Goal: Task Accomplishment & Management: Use online tool/utility

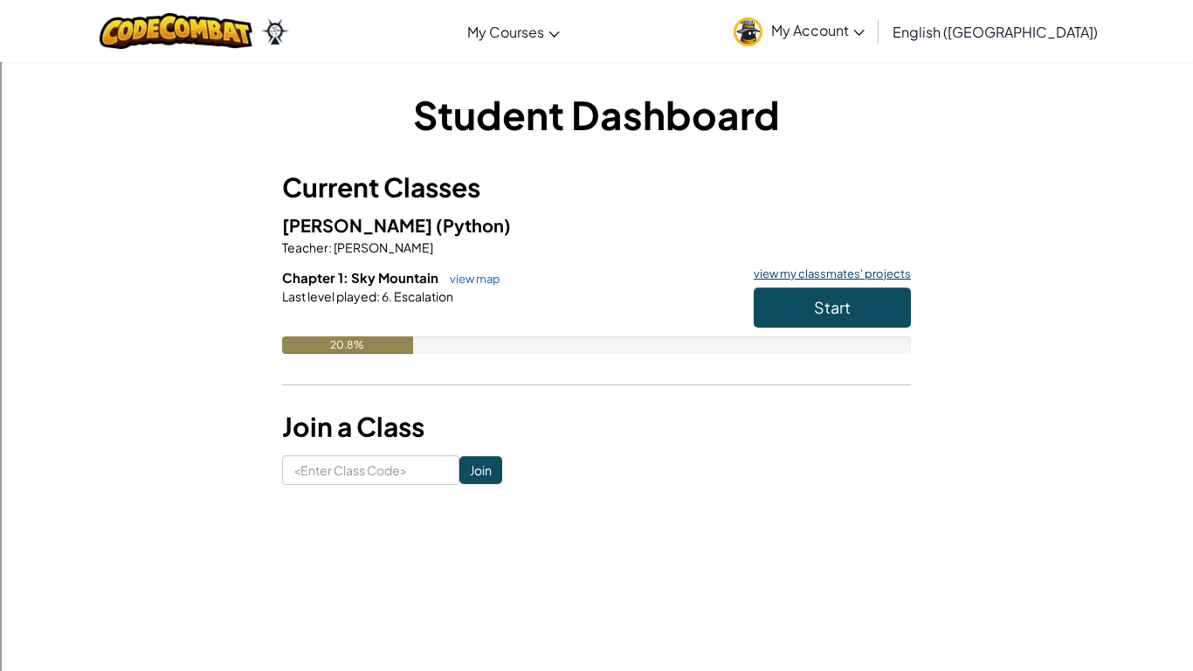
click at [840, 270] on link "view my classmates' projects" at bounding box center [828, 273] width 166 height 11
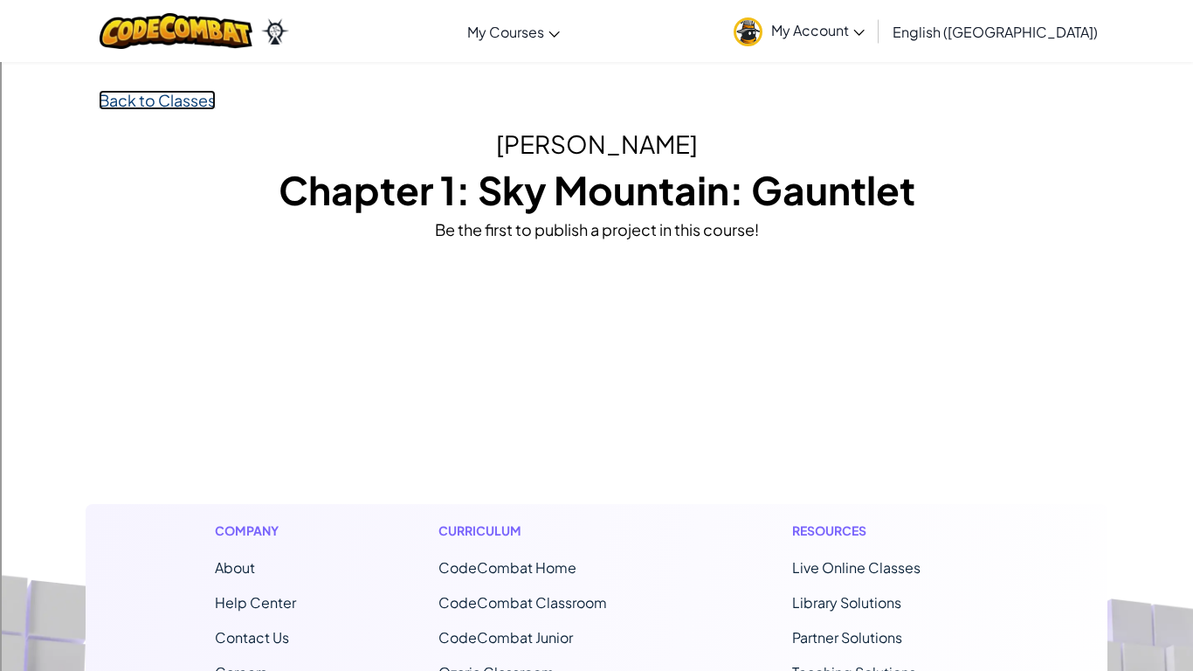
click at [156, 97] on link "Back to Classes" at bounding box center [157, 100] width 117 height 20
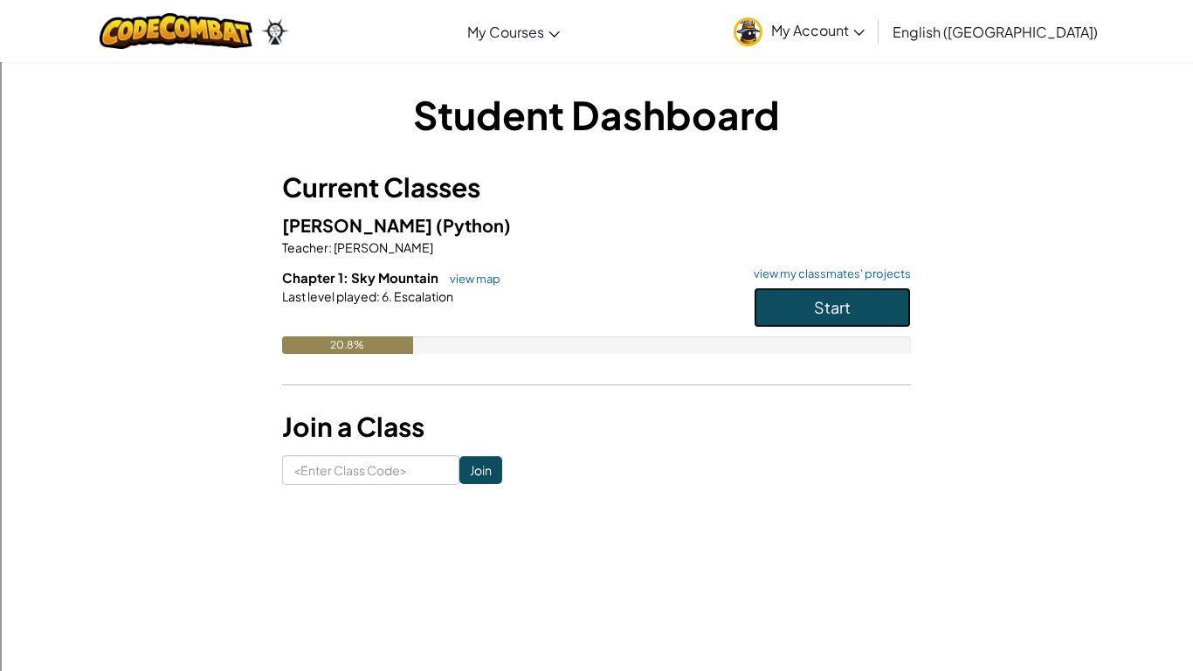
click at [804, 304] on button "Start" at bounding box center [832, 307] width 157 height 40
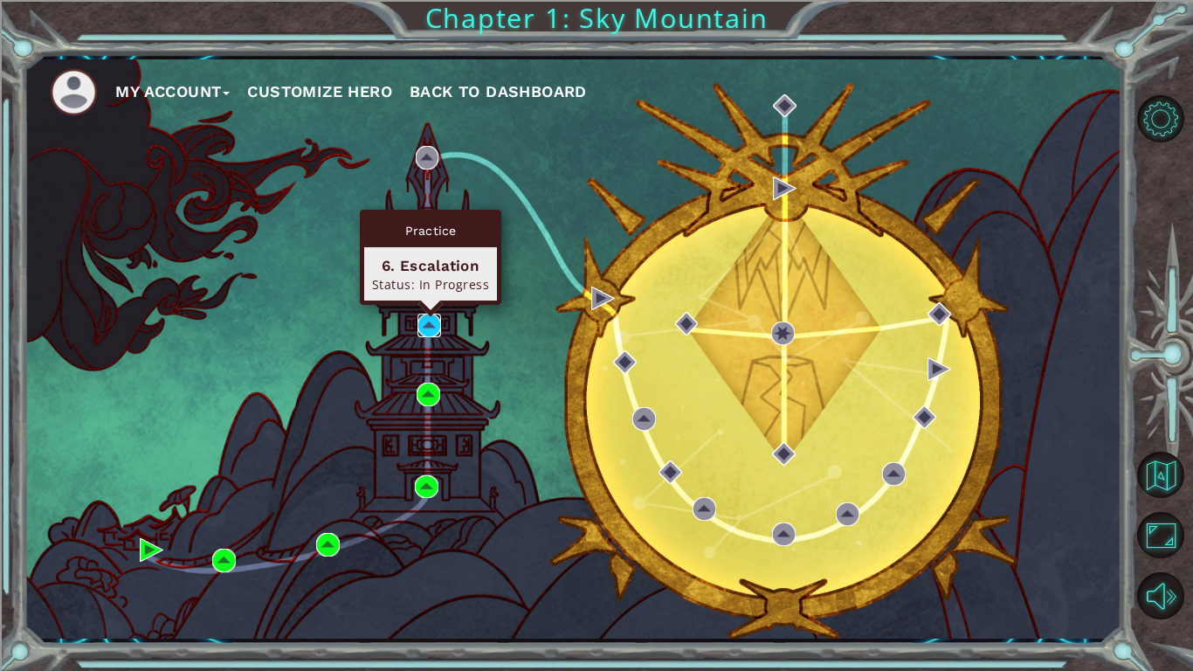
click at [423, 317] on img at bounding box center [430, 326] width 24 height 24
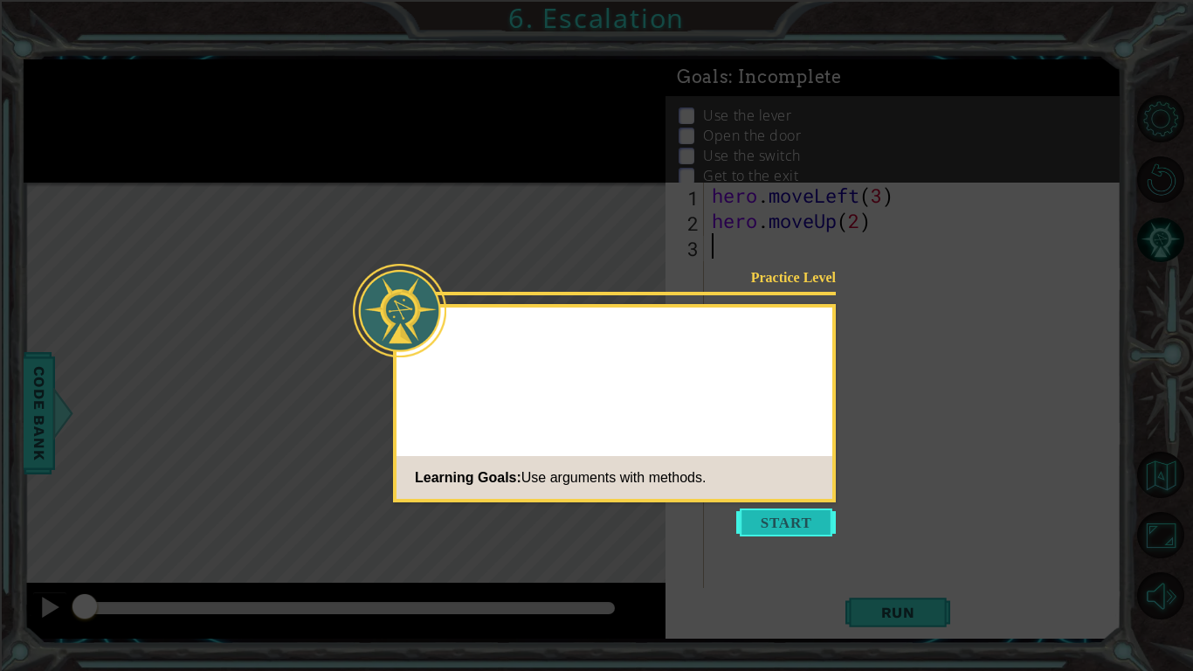
click at [765, 525] on button "Start" at bounding box center [786, 522] width 100 height 28
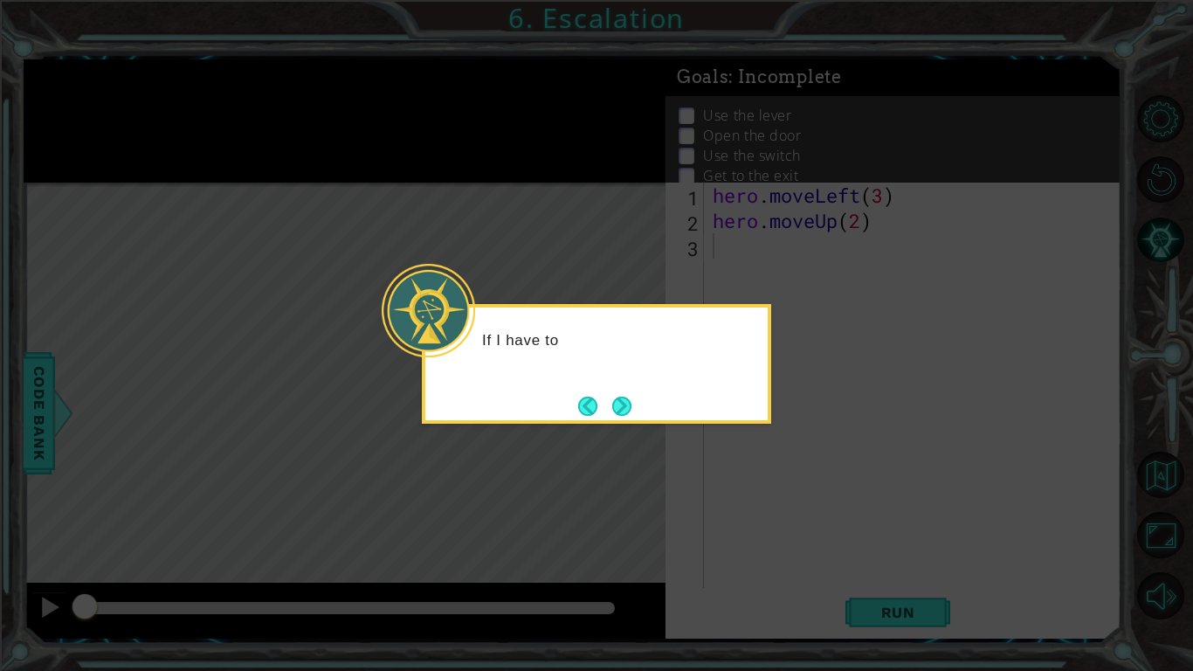
click at [652, 381] on div "If I have to" at bounding box center [596, 348] width 342 height 69
click at [618, 409] on button "Next" at bounding box center [622, 406] width 20 height 20
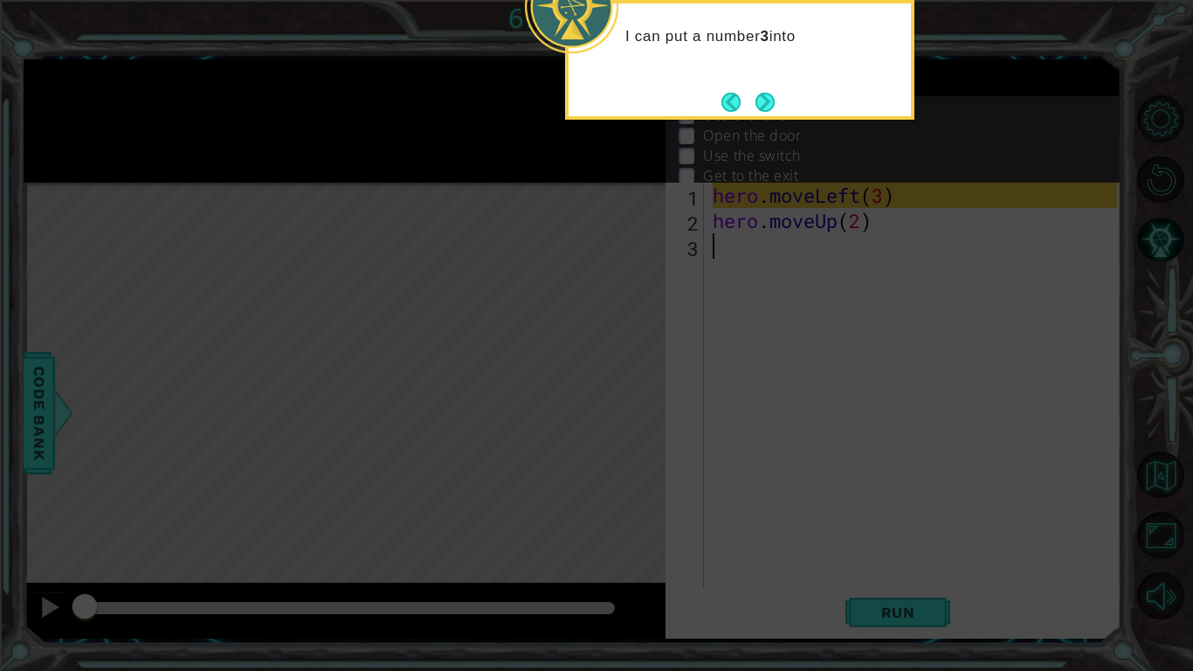
click at [776, 100] on button "Next" at bounding box center [766, 102] width 20 height 20
click at [757, 100] on div "Use the lever Open the door Use the switch Get to the exit" at bounding box center [894, 145] width 456 height 98
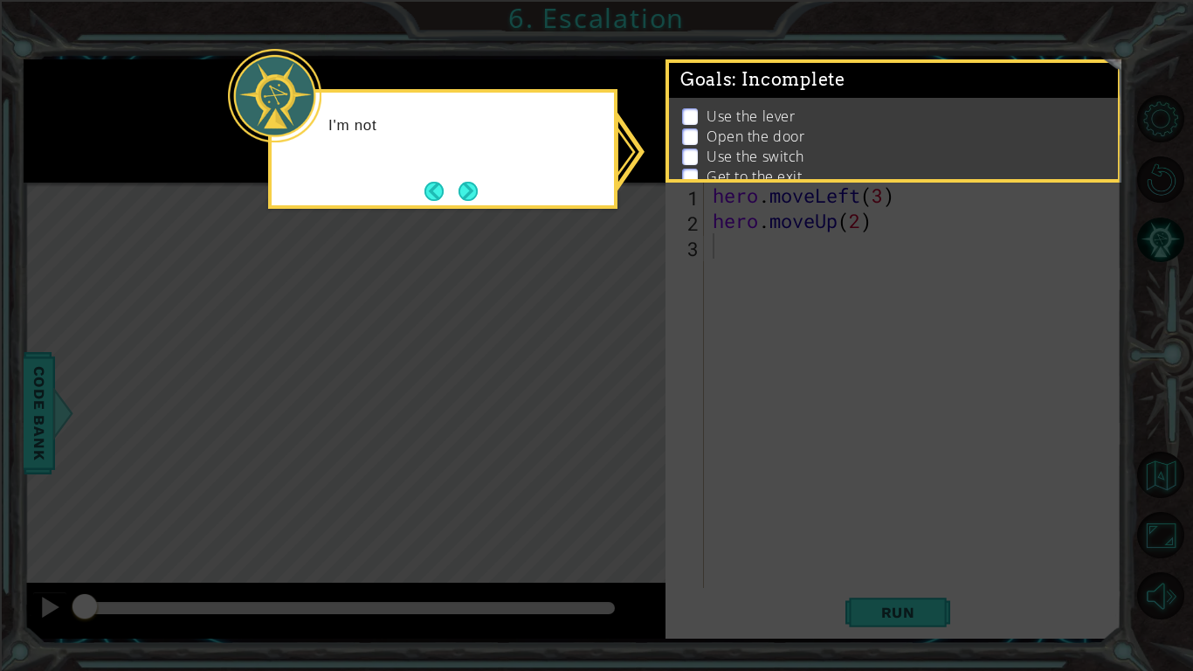
click at [501, 166] on div "I'm not" at bounding box center [443, 134] width 342 height 69
click at [479, 189] on button "Next" at bounding box center [468, 191] width 21 height 21
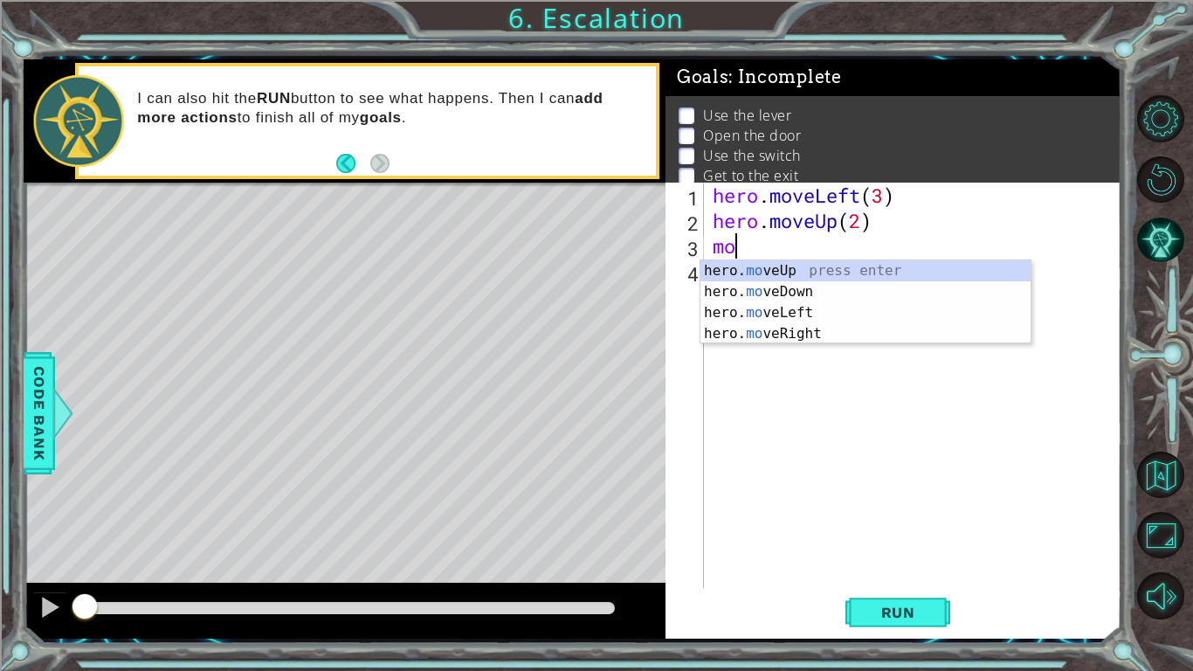
click at [830, 312] on div "hero. mo veUp press enter hero. mo veDown press enter hero. mo veLeft press ent…" at bounding box center [866, 323] width 330 height 126
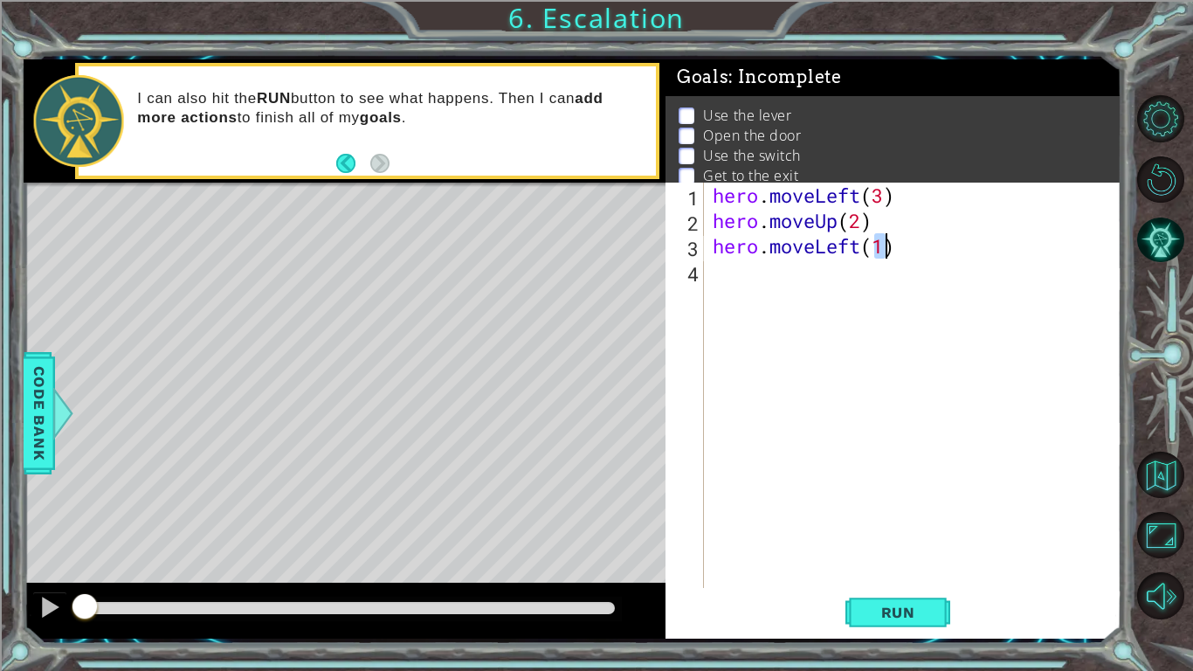
type textarea "hero.moveLeft(1)"
click at [845, 282] on div "hero . moveLeft ( 3 ) hero . moveUp ( 2 ) hero . moveLeft ( 1 )" at bounding box center [917, 411] width 417 height 456
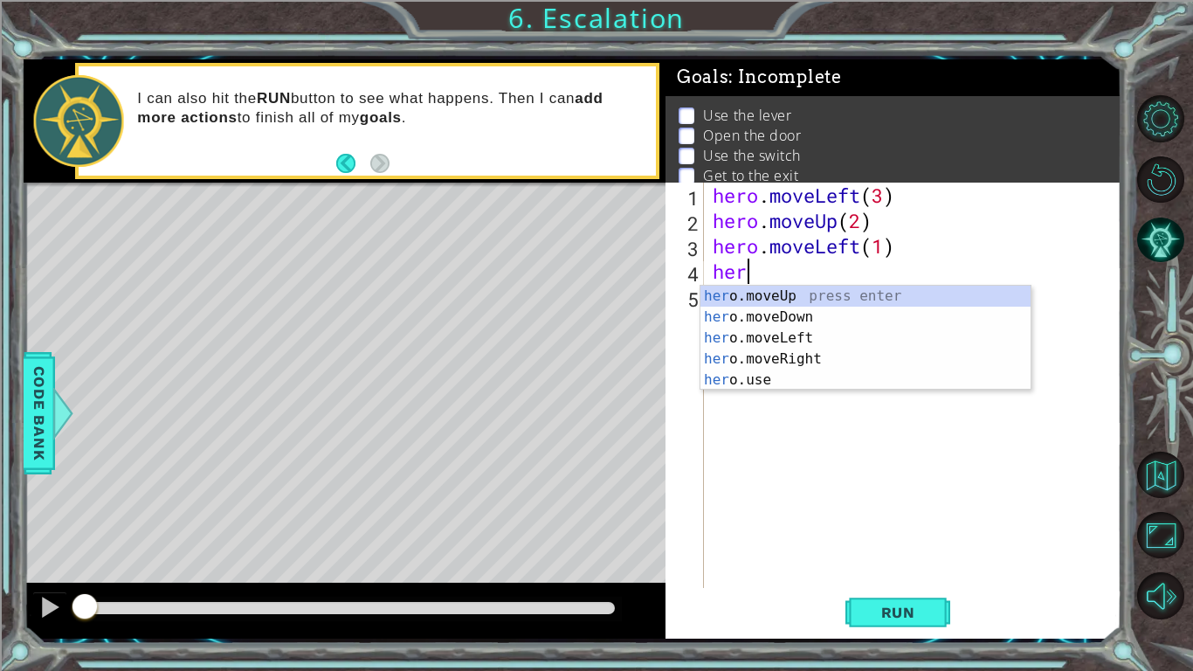
click at [788, 386] on div "her o.moveUp press enter her o.moveDown press enter her o.moveLeft press enter …" at bounding box center [866, 359] width 330 height 147
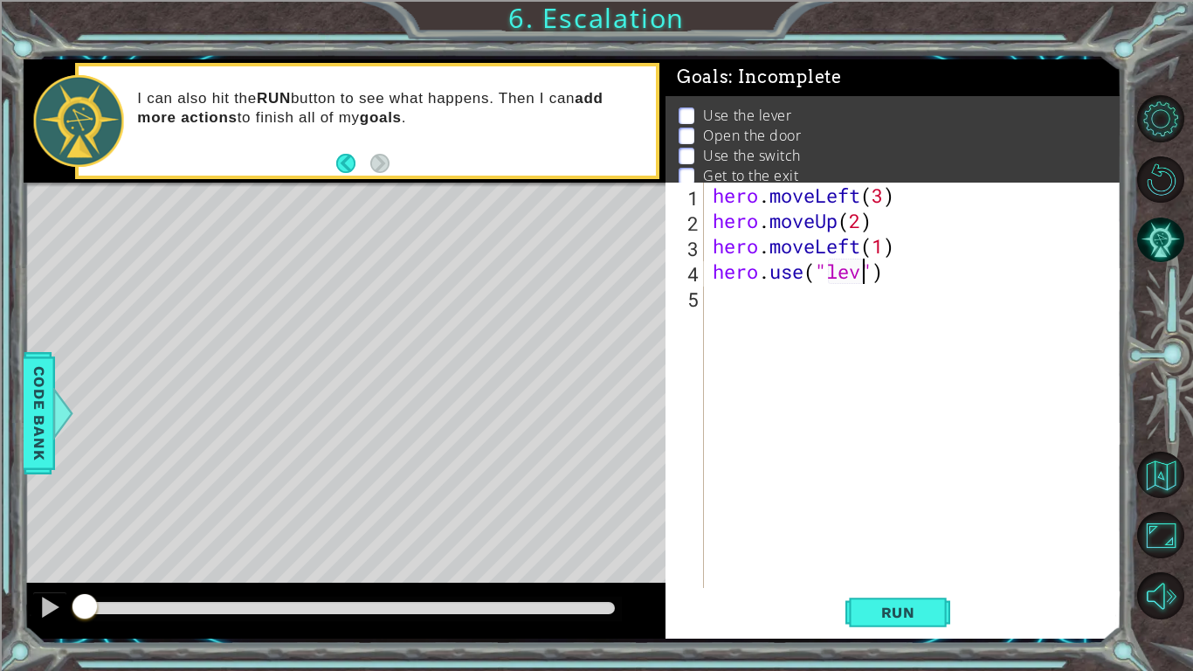
type textarea "hero.use("lever")"
click at [798, 295] on div "hero . moveLeft ( 3 ) hero . moveUp ( 2 ) hero . moveLeft ( 1 ) hero . use ( "l…" at bounding box center [917, 411] width 417 height 456
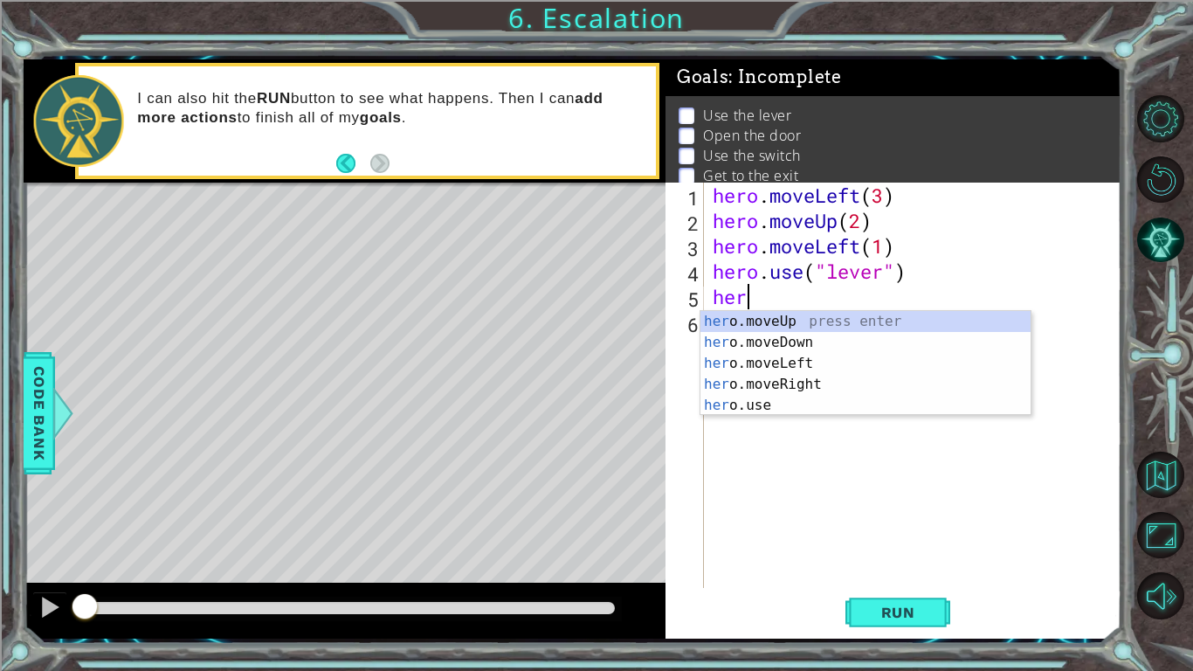
click at [824, 367] on div "her o.moveUp press enter her o.moveDown press enter her o.moveLeft press enter …" at bounding box center [866, 384] width 330 height 147
type textarea "hero.moveLeft(1)"
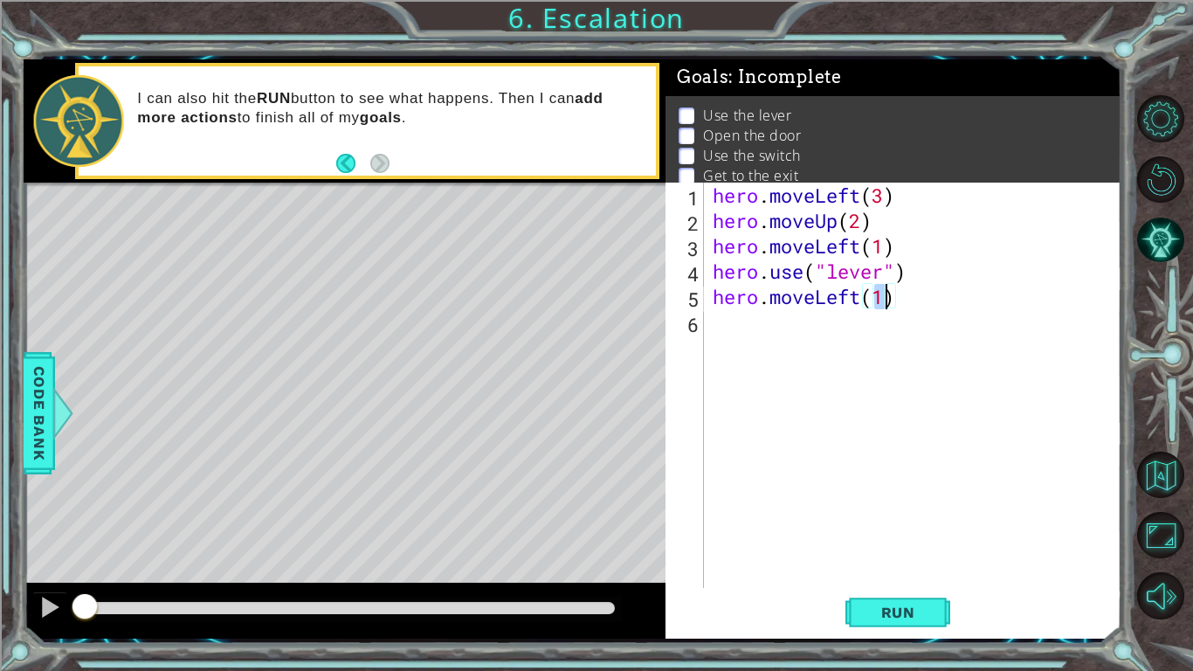
click at [872, 335] on div "hero . moveLeft ( 3 ) hero . moveUp ( 2 ) hero . moveLeft ( 1 ) hero . use ( "l…" at bounding box center [917, 411] width 417 height 456
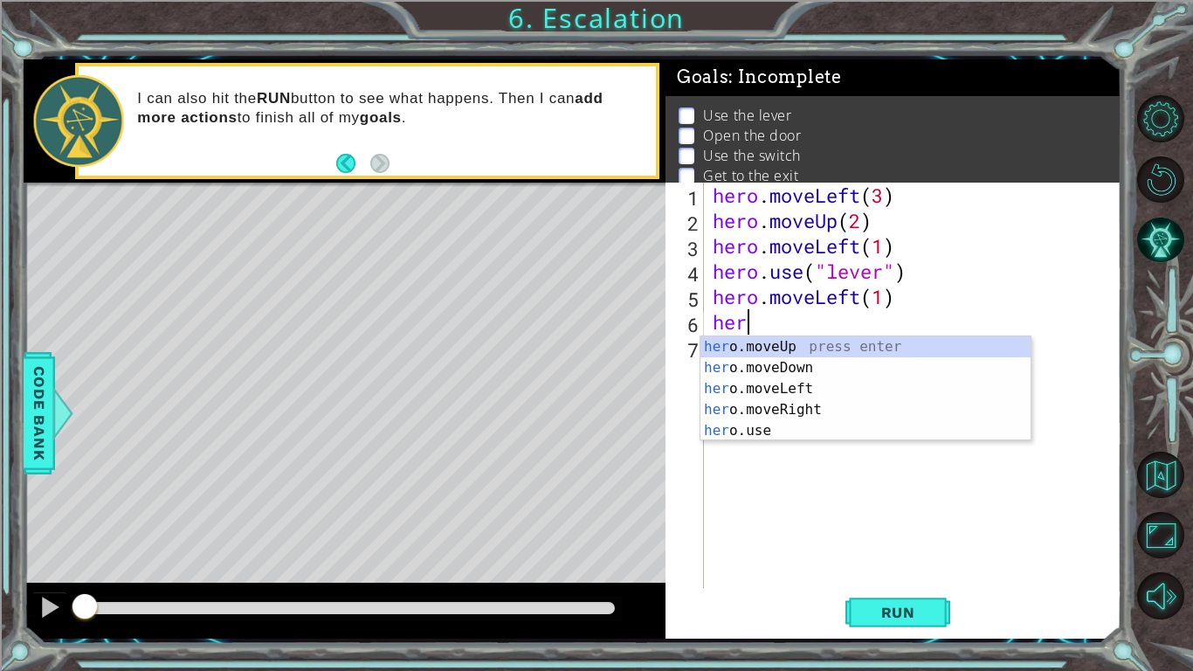
scroll to position [0, 1]
click at [881, 350] on div "hero .moveUp press enter hero .moveDown press enter hero .moveLeft press enter …" at bounding box center [866, 409] width 330 height 147
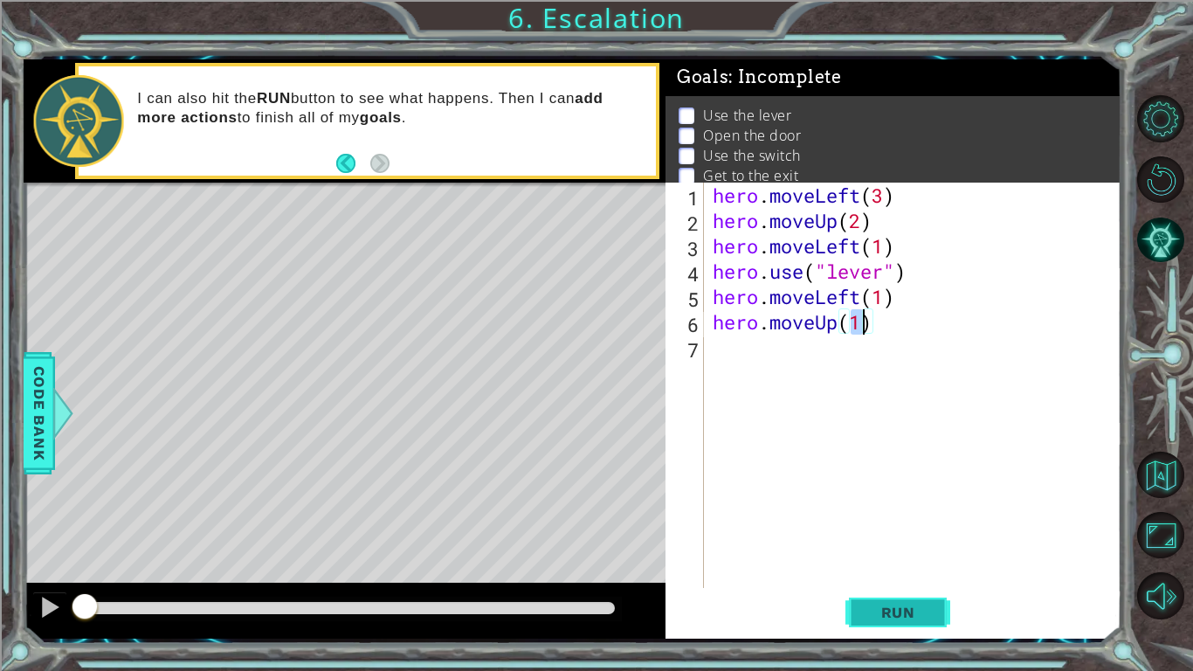
click at [915, 609] on span "Run" at bounding box center [898, 612] width 69 height 17
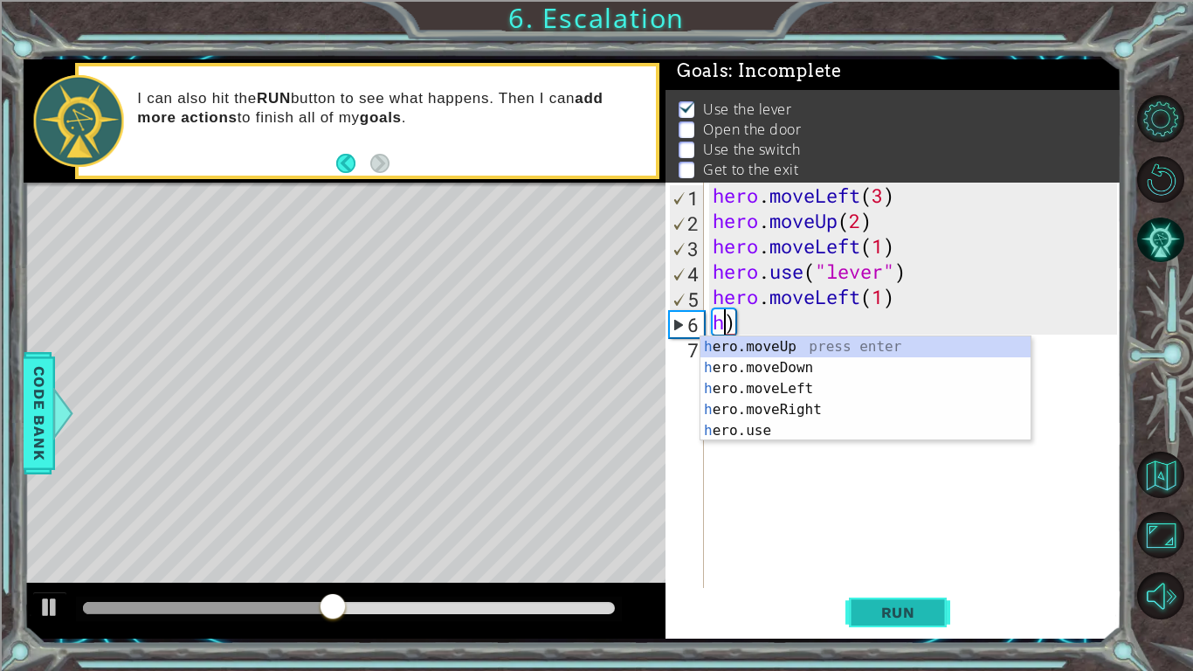
scroll to position [0, 0]
click at [772, 422] on div "h ero.moveUp press enter h ero.moveDown press enter h ero.moveLeft press enter …" at bounding box center [866, 409] width 330 height 147
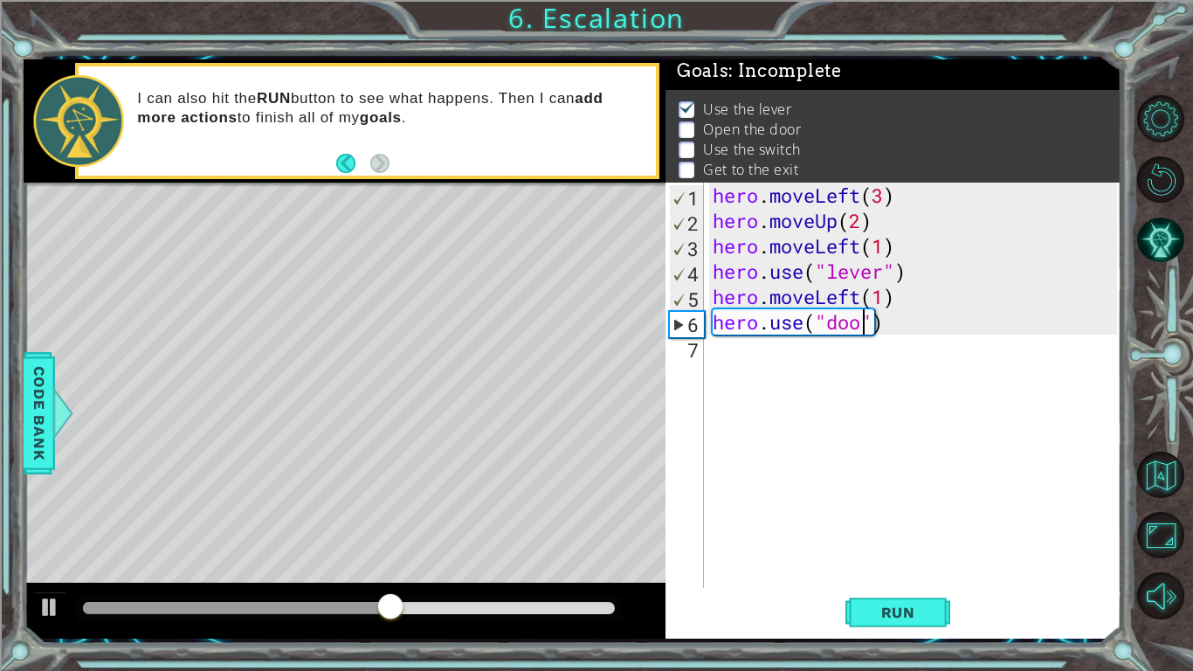
scroll to position [0, 7]
type textarea "hero.use("door")"
click at [908, 627] on button "Run" at bounding box center [897, 612] width 105 height 45
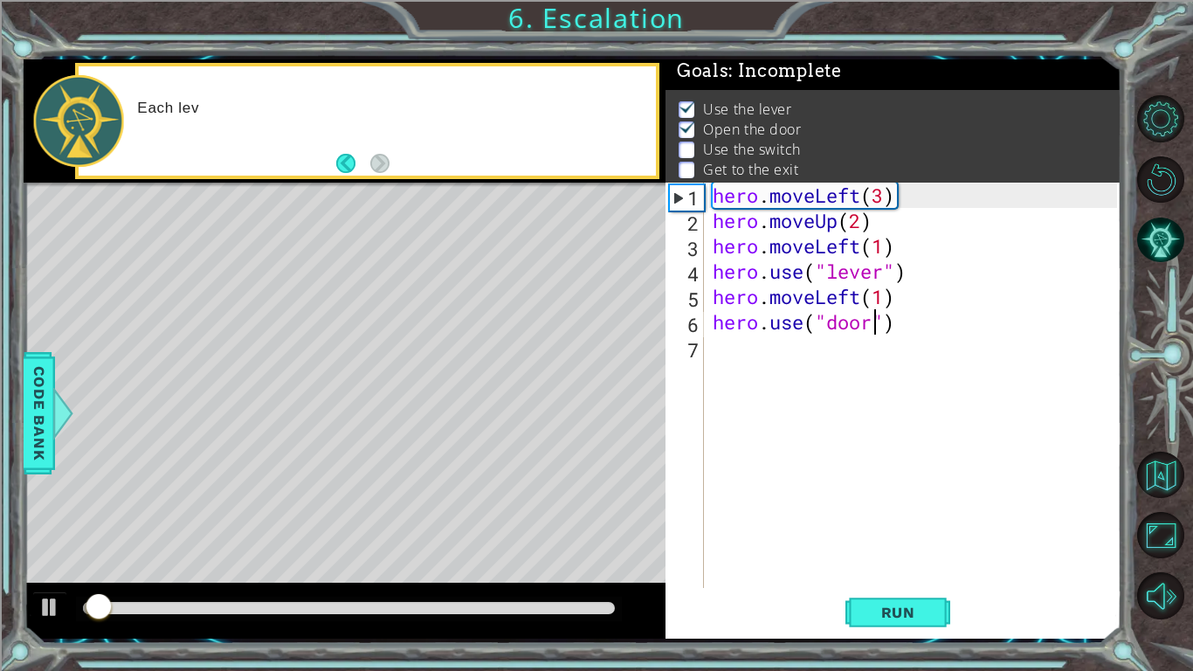
click at [810, 360] on div "hero . moveLeft ( 3 ) hero . moveUp ( 2 ) hero . moveLeft ( 1 ) hero . use ( "l…" at bounding box center [917, 411] width 417 height 456
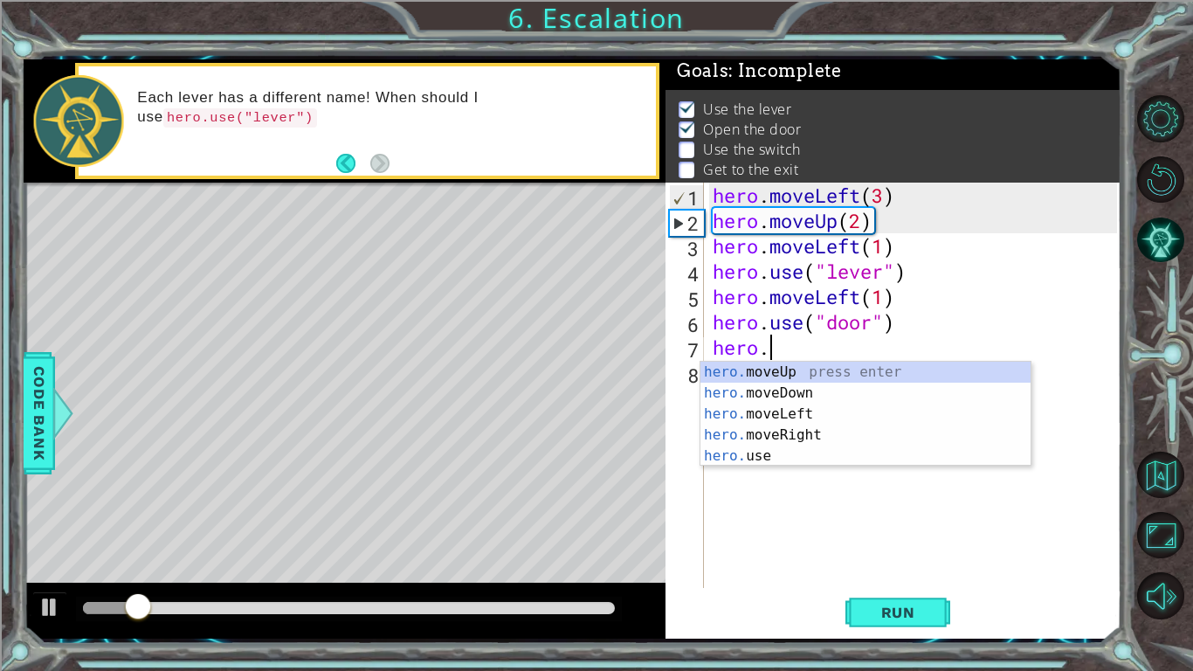
scroll to position [0, 2]
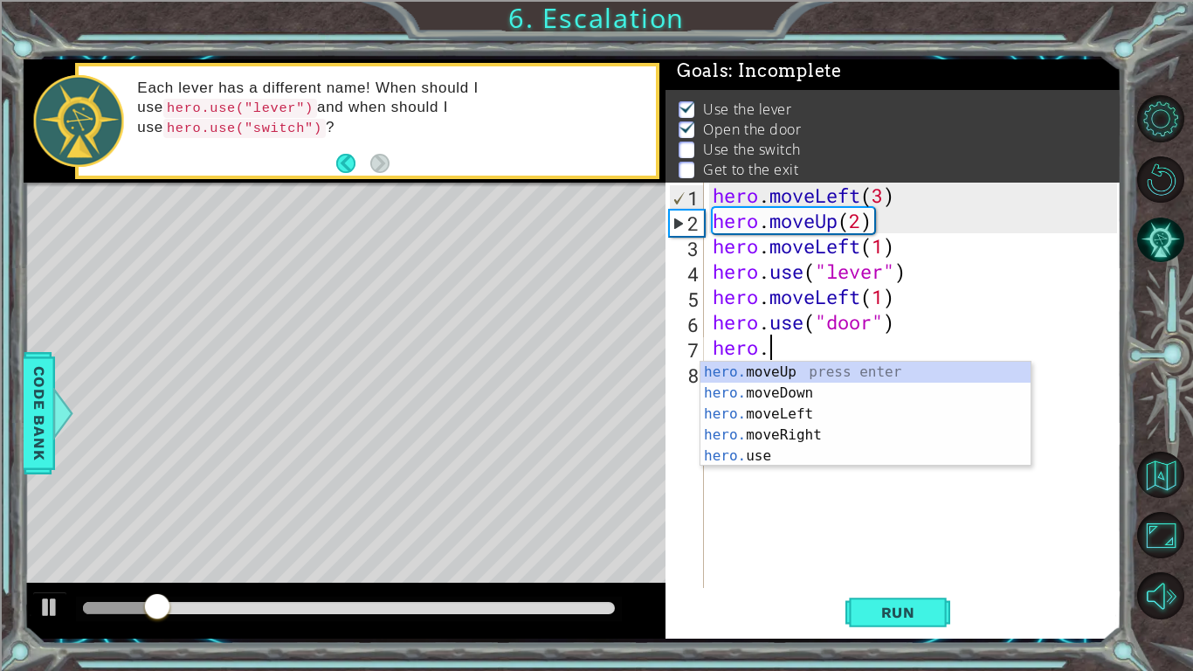
click at [865, 372] on div "hero. moveUp press enter hero. moveDown press enter hero. moveLeft press enter …" at bounding box center [866, 435] width 330 height 147
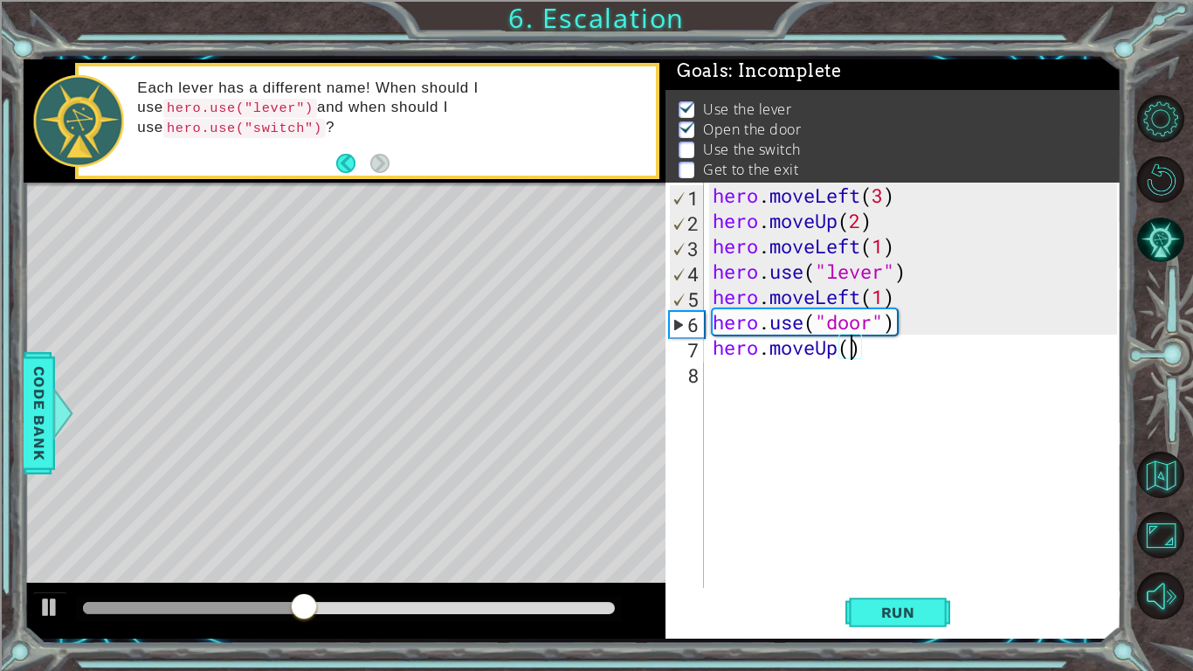
type textarea "hero.moveUp(2)"
click at [827, 383] on div "hero . moveLeft ( 3 ) hero . moveUp ( 2 ) hero . moveLeft ( 1 ) hero . use ( "l…" at bounding box center [917, 411] width 417 height 456
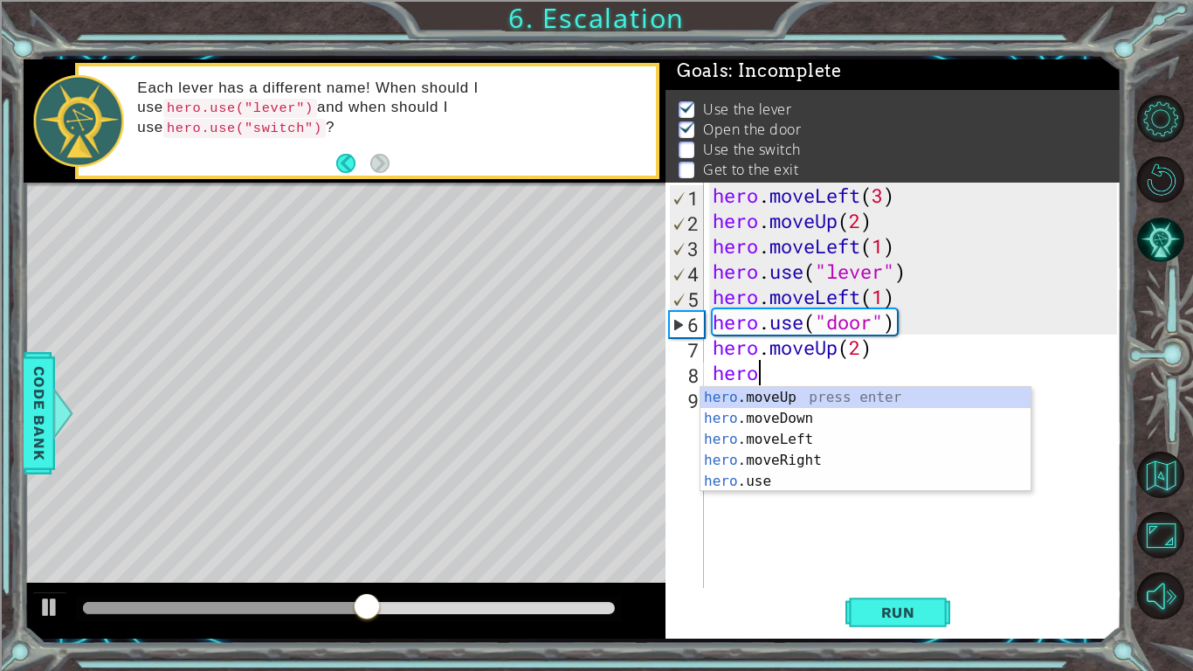
scroll to position [0, 1]
click at [866, 458] on div "hero .moveUp press enter hero .moveDown press enter hero .moveLeft press enter …" at bounding box center [866, 460] width 330 height 147
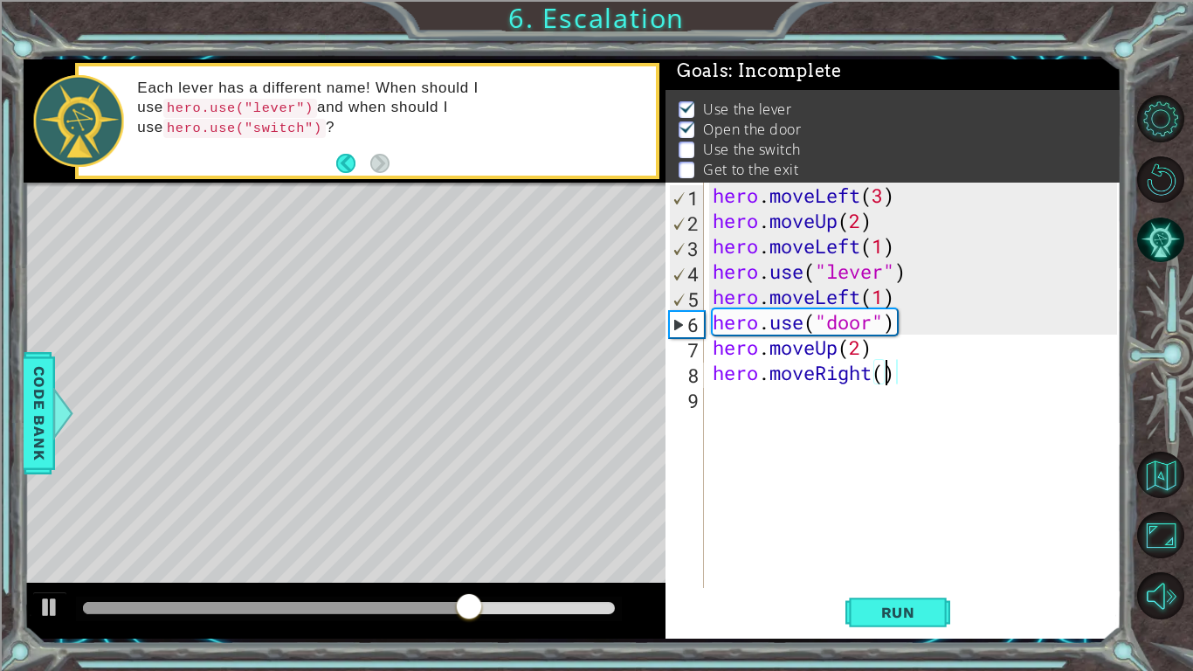
type textarea "hero.moveRight(2)"
click at [760, 399] on div "hero . moveLeft ( 3 ) hero . moveUp ( 2 ) hero . moveLeft ( 1 ) hero . use ( "l…" at bounding box center [917, 411] width 417 height 456
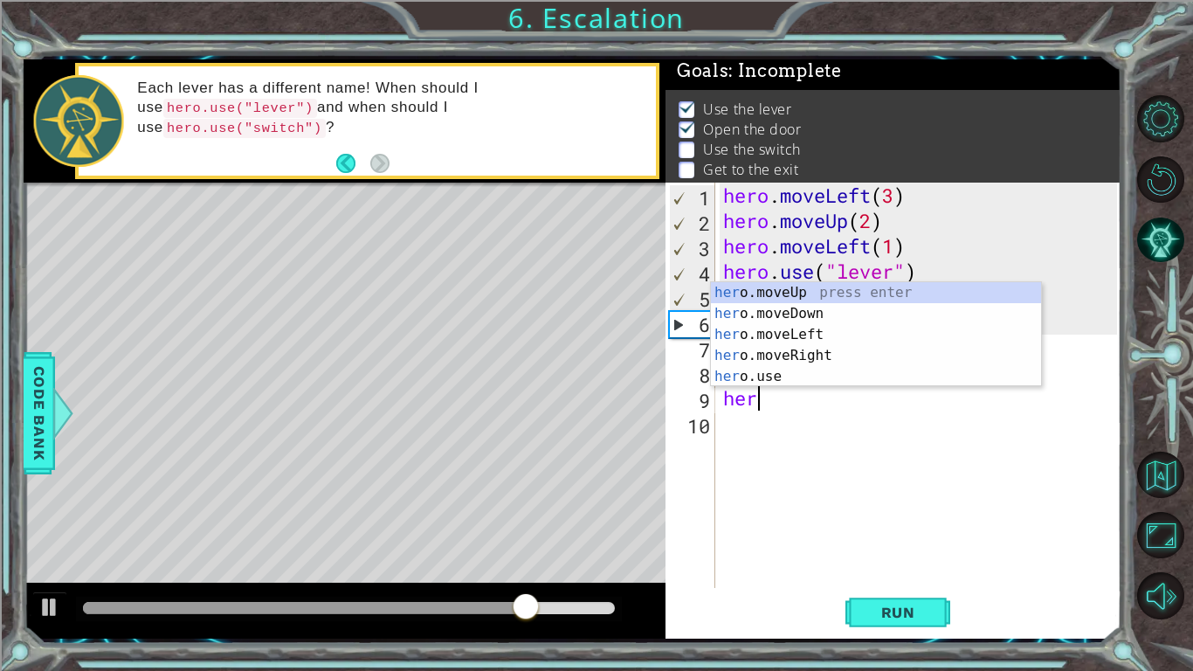
click at [786, 383] on div "her o.moveUp press enter her o.moveDown press enter her o.moveLeft press enter …" at bounding box center [876, 355] width 330 height 147
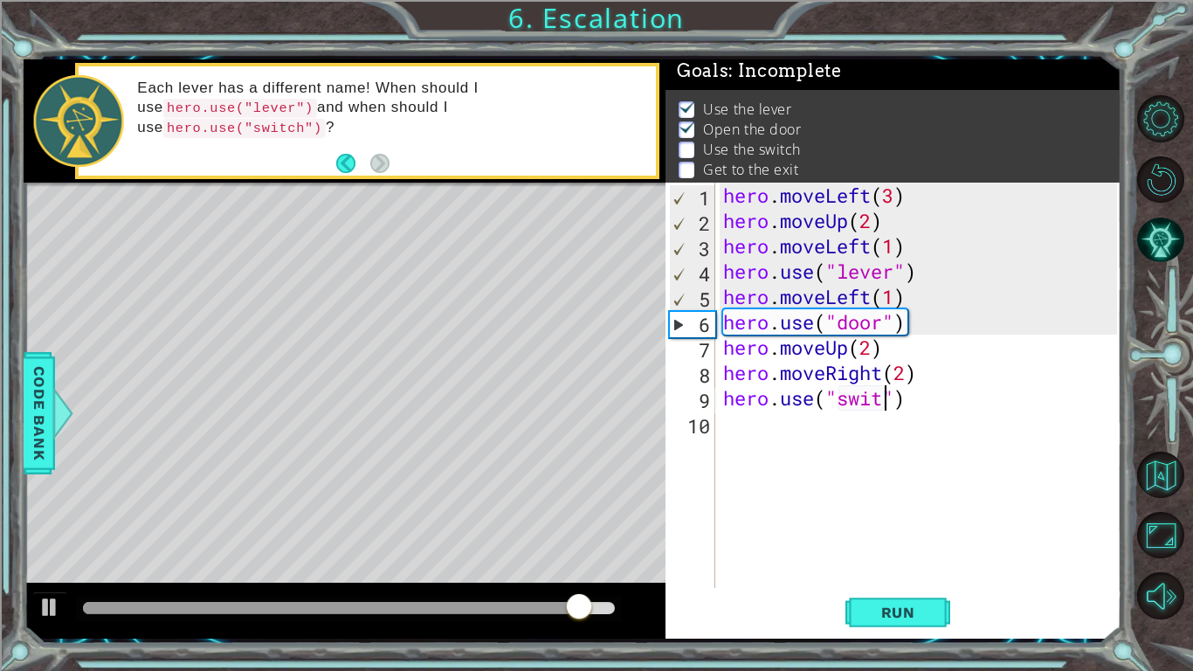
scroll to position [0, 8]
type textarea "hero.use("switch")"
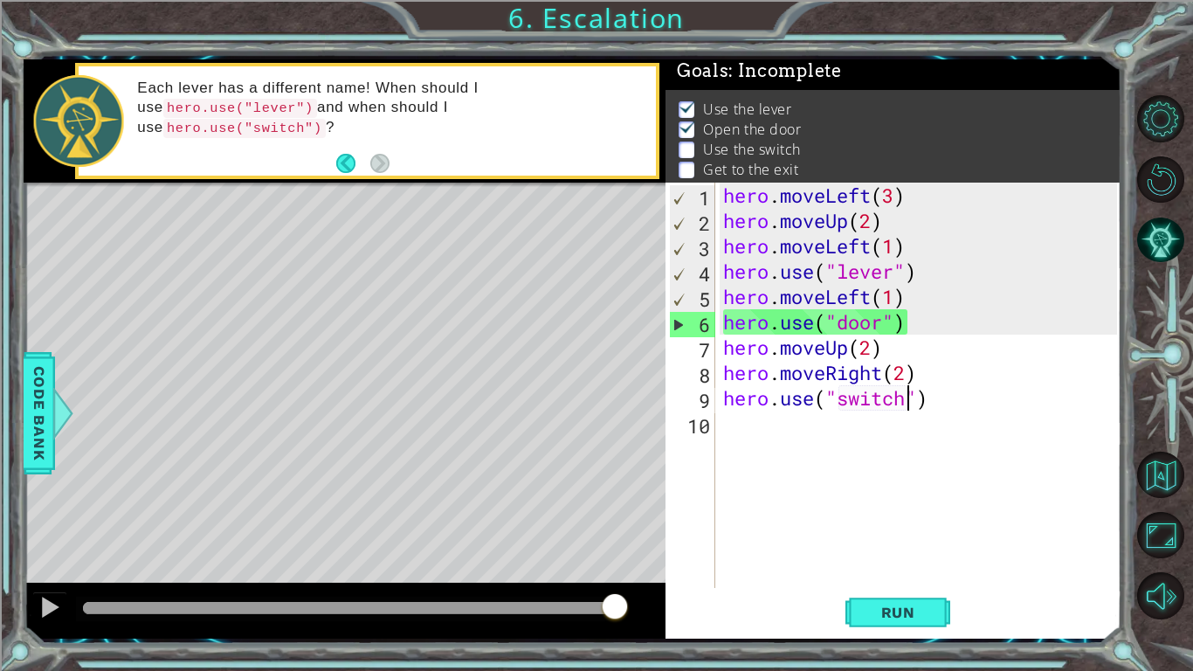
click at [812, 445] on div "hero . moveLeft ( 3 ) hero . moveUp ( 2 ) hero . moveLeft ( 1 ) hero . use ( "l…" at bounding box center [923, 411] width 406 height 456
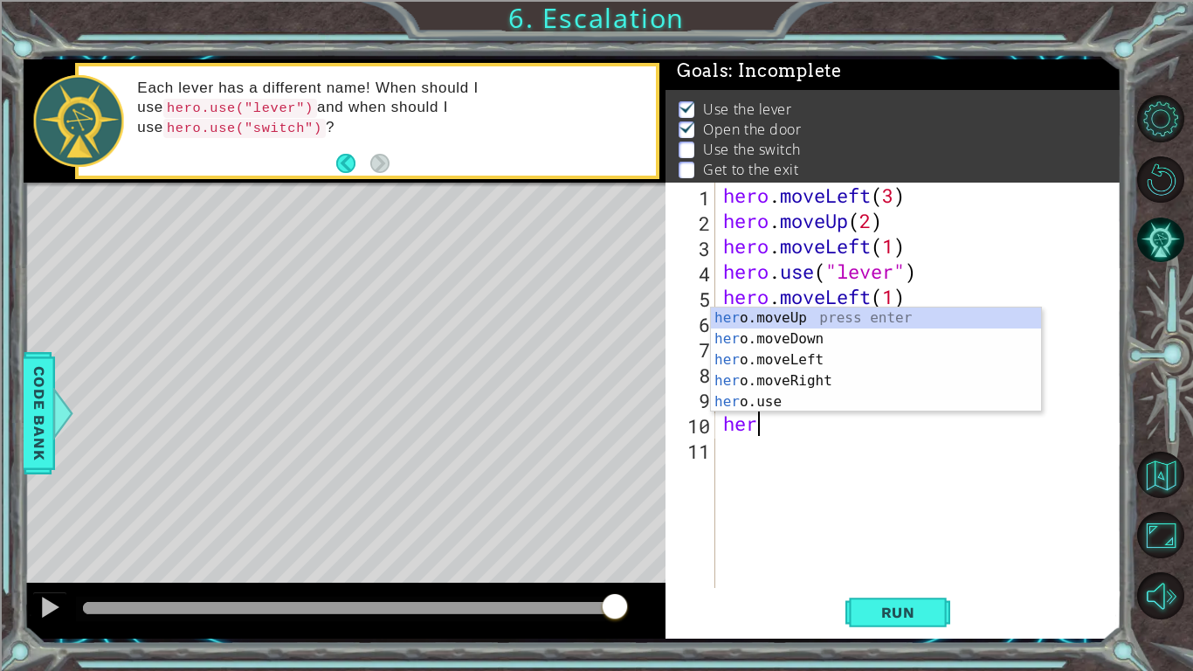
scroll to position [0, 1]
click at [846, 382] on div "hero .moveUp press enter hero .moveDown press enter hero .moveLeft press enter …" at bounding box center [876, 380] width 330 height 147
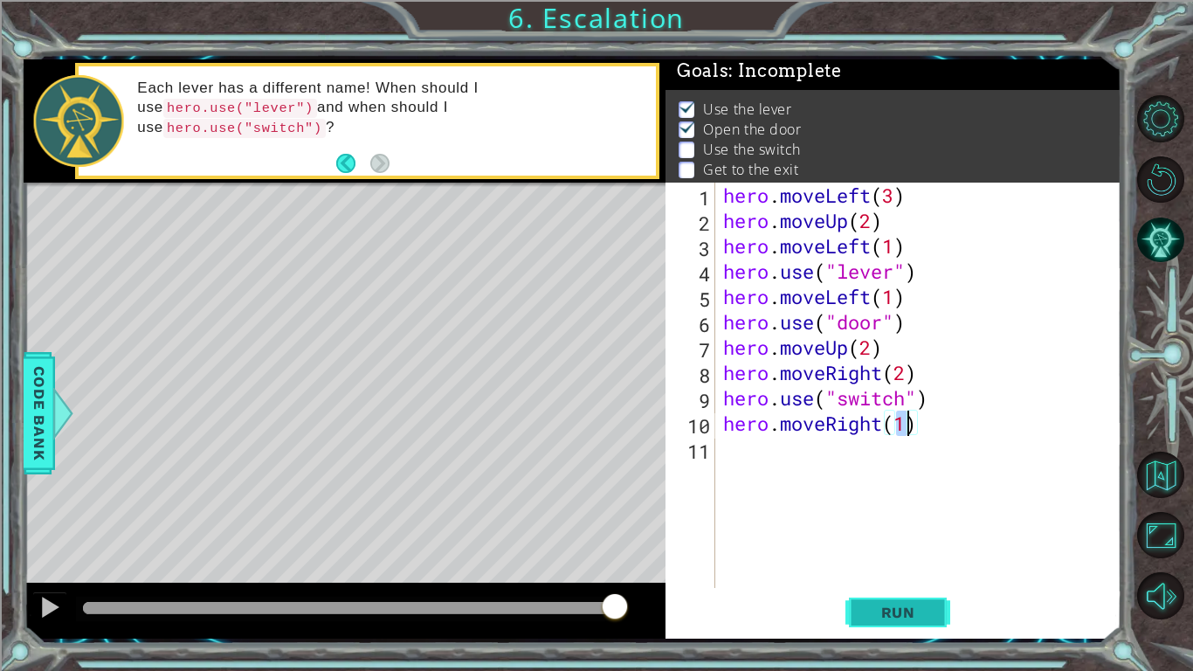
click at [895, 614] on span "Run" at bounding box center [898, 612] width 69 height 17
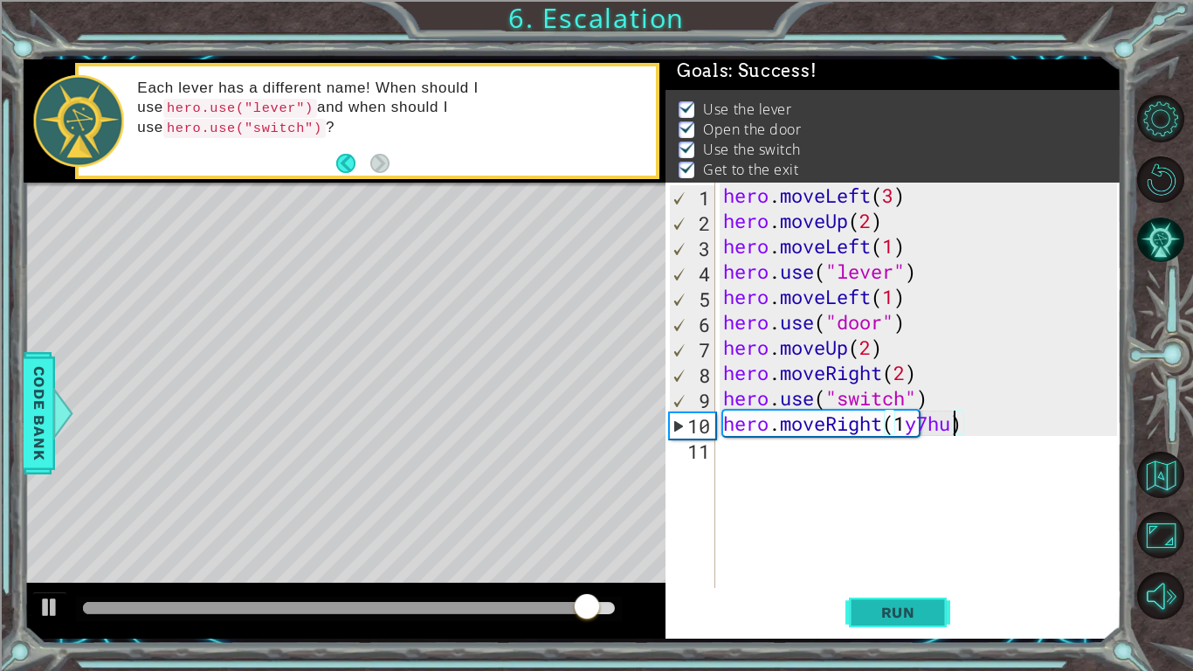
scroll to position [0, 10]
type textarea "hero.moveRight(1y7huh)"
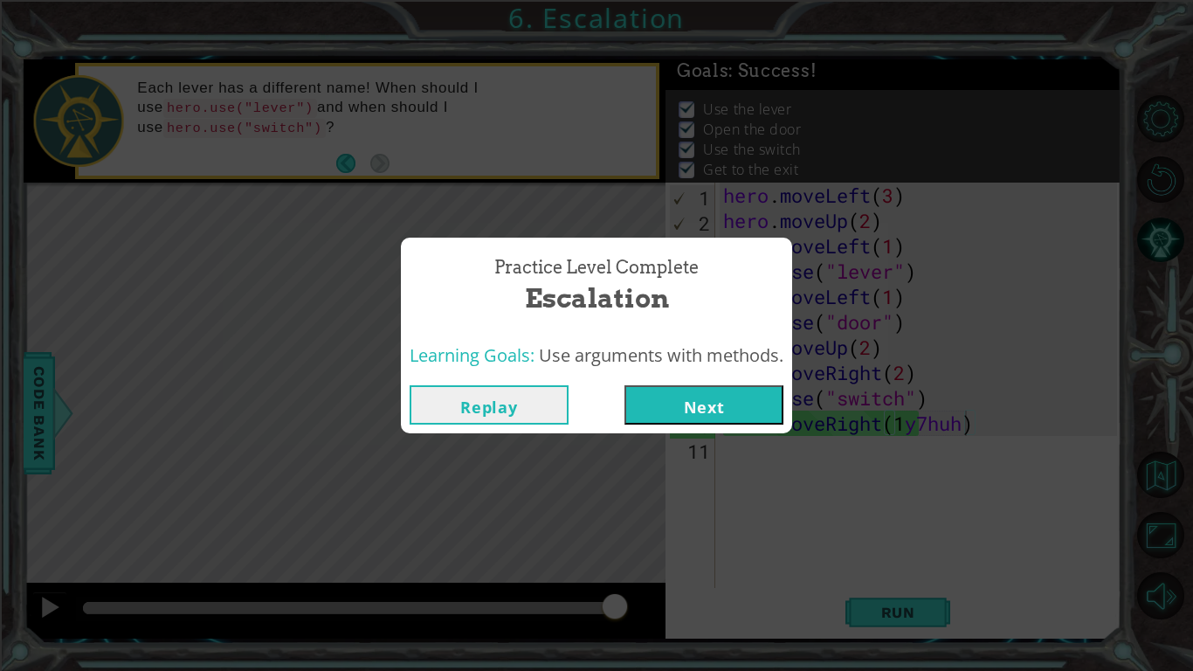
click at [724, 398] on button "Next" at bounding box center [704, 404] width 159 height 39
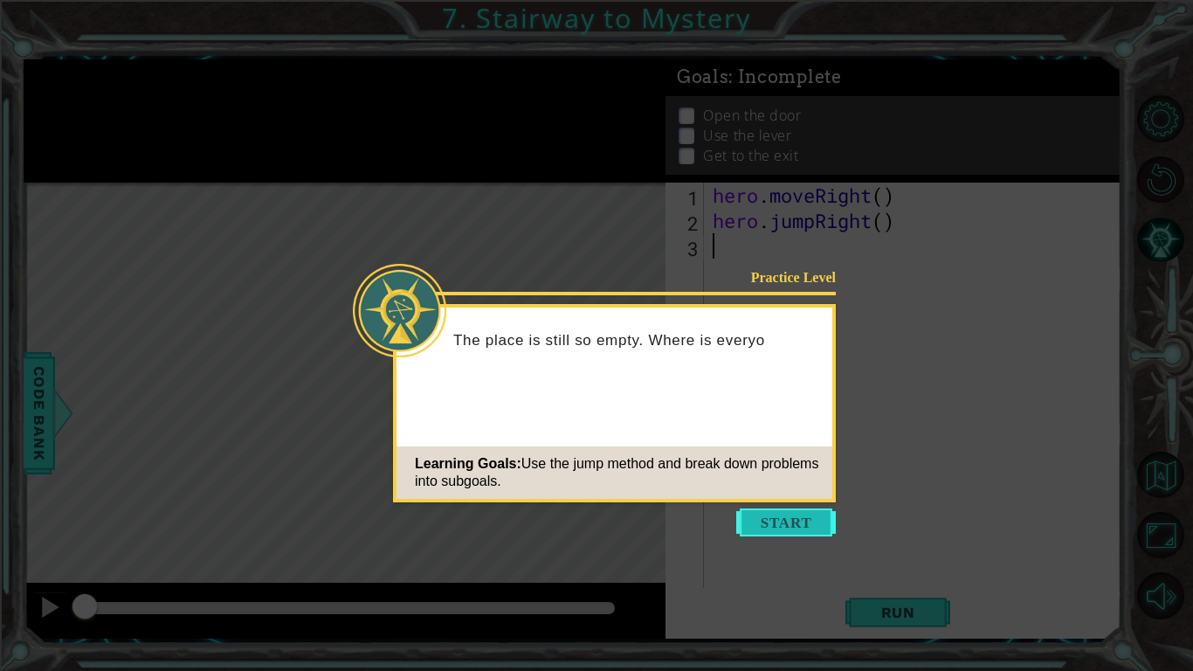
click at [798, 520] on button "Start" at bounding box center [786, 522] width 100 height 28
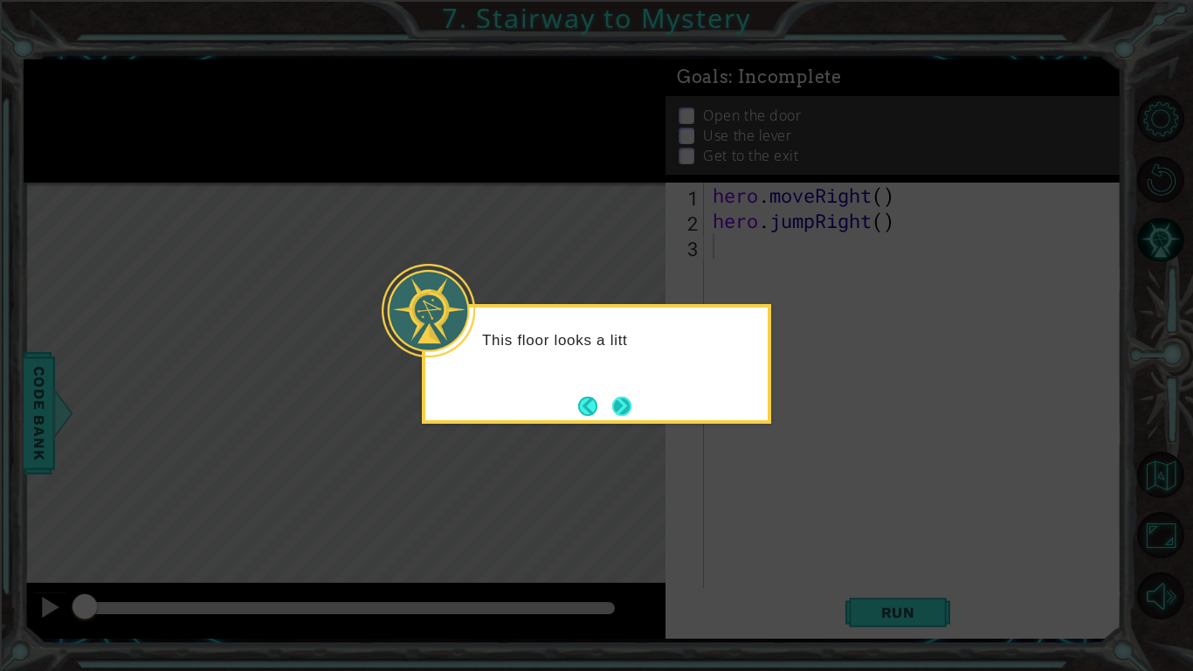
click at [627, 417] on button "Next" at bounding box center [621, 406] width 21 height 21
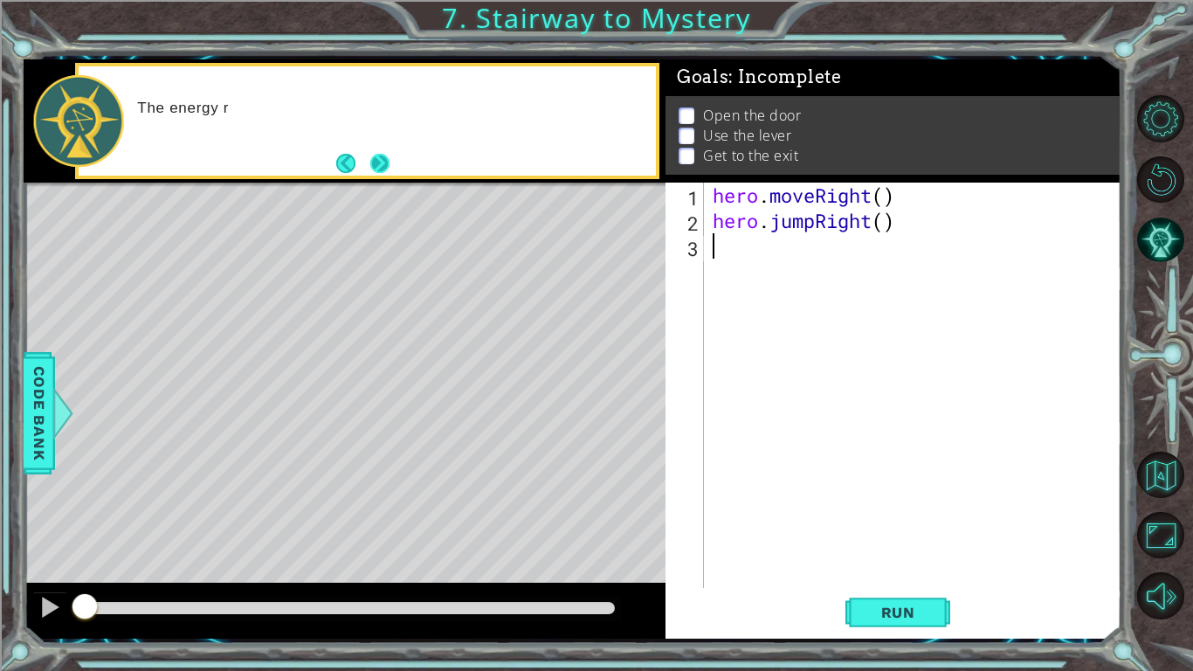
click at [369, 166] on button "Next" at bounding box center [379, 163] width 20 height 20
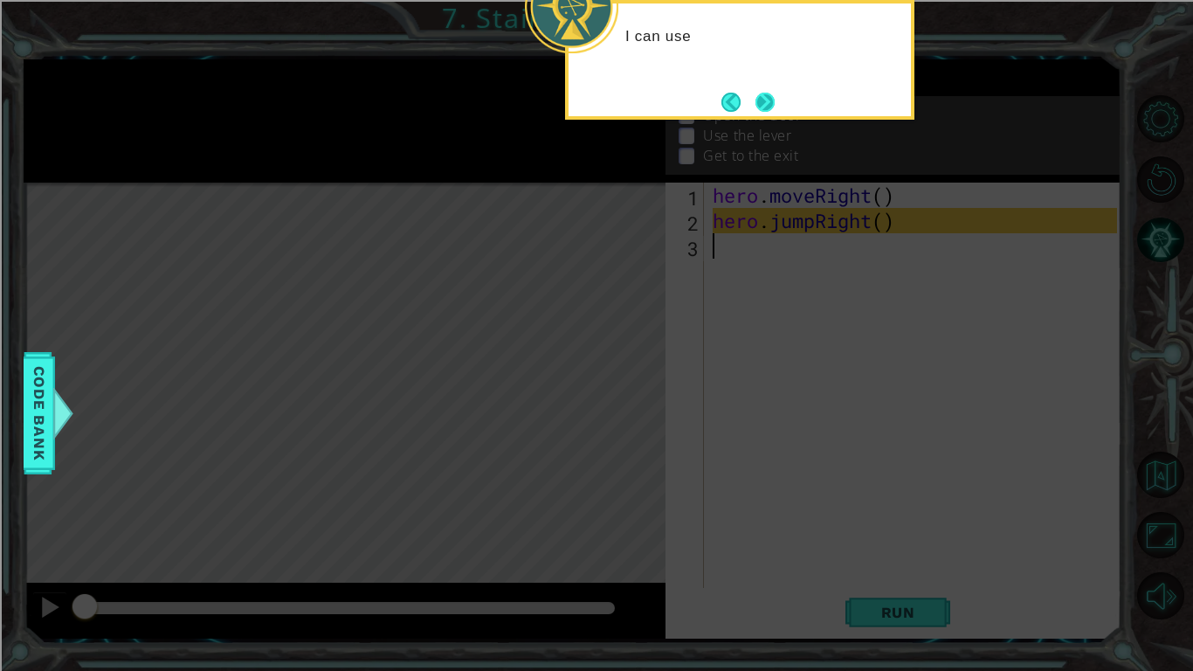
click at [766, 96] on button "Next" at bounding box center [764, 101] width 31 height 31
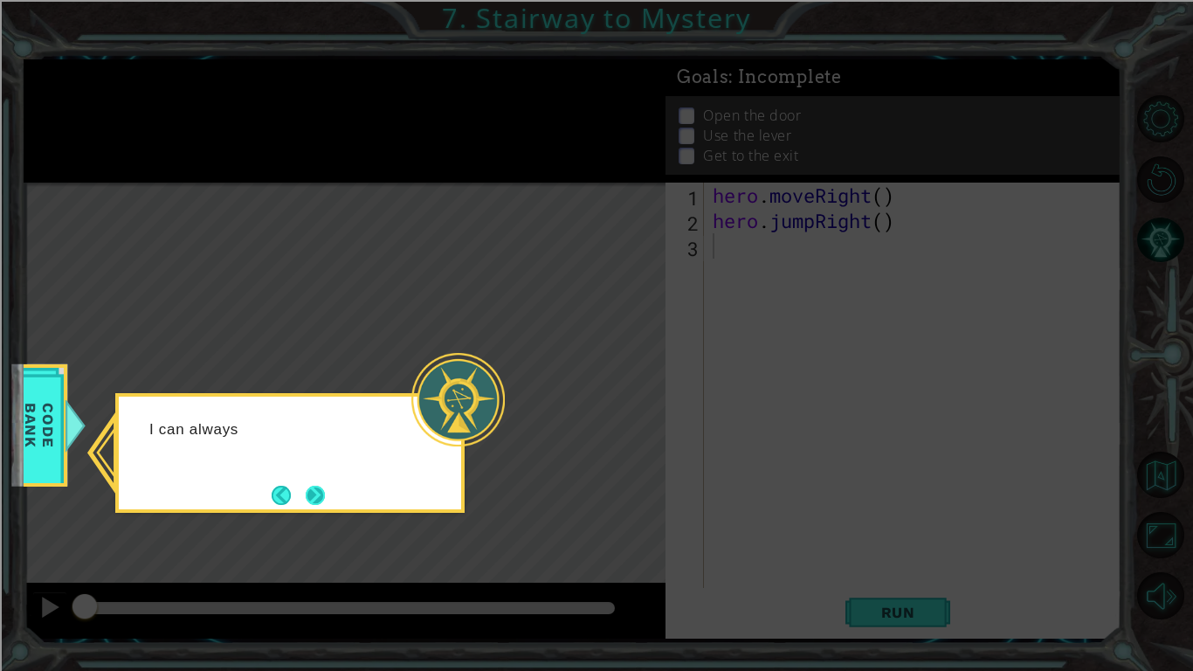
click at [306, 487] on button "Next" at bounding box center [316, 495] width 20 height 20
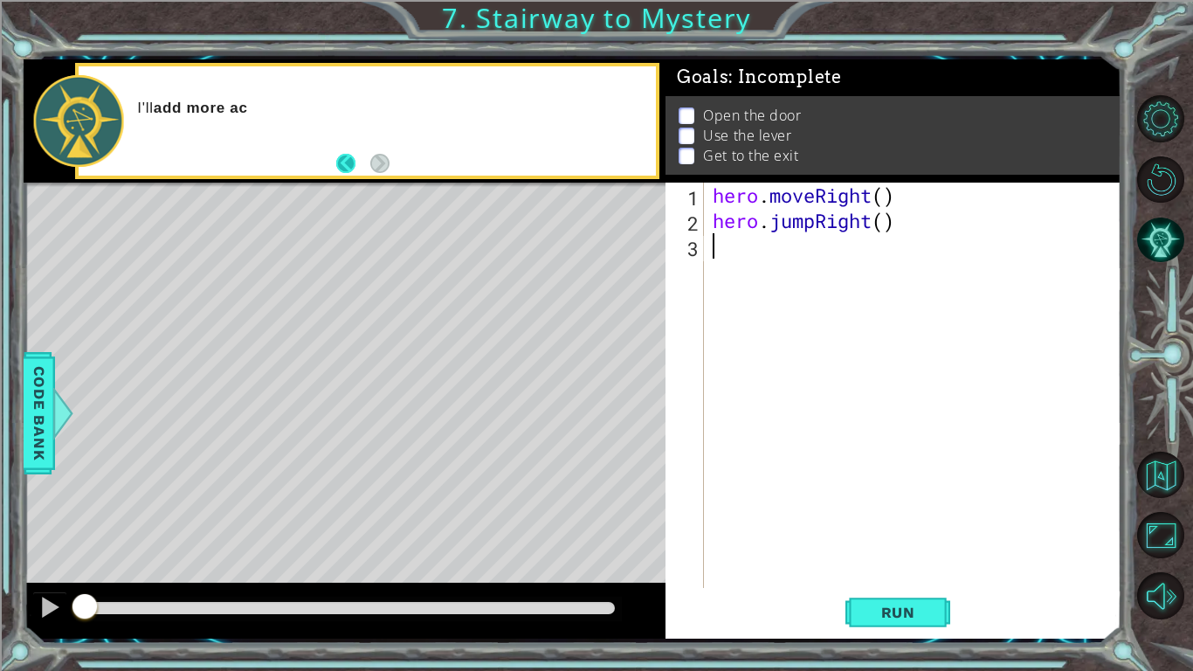
click at [355, 166] on button "Back" at bounding box center [353, 163] width 34 height 19
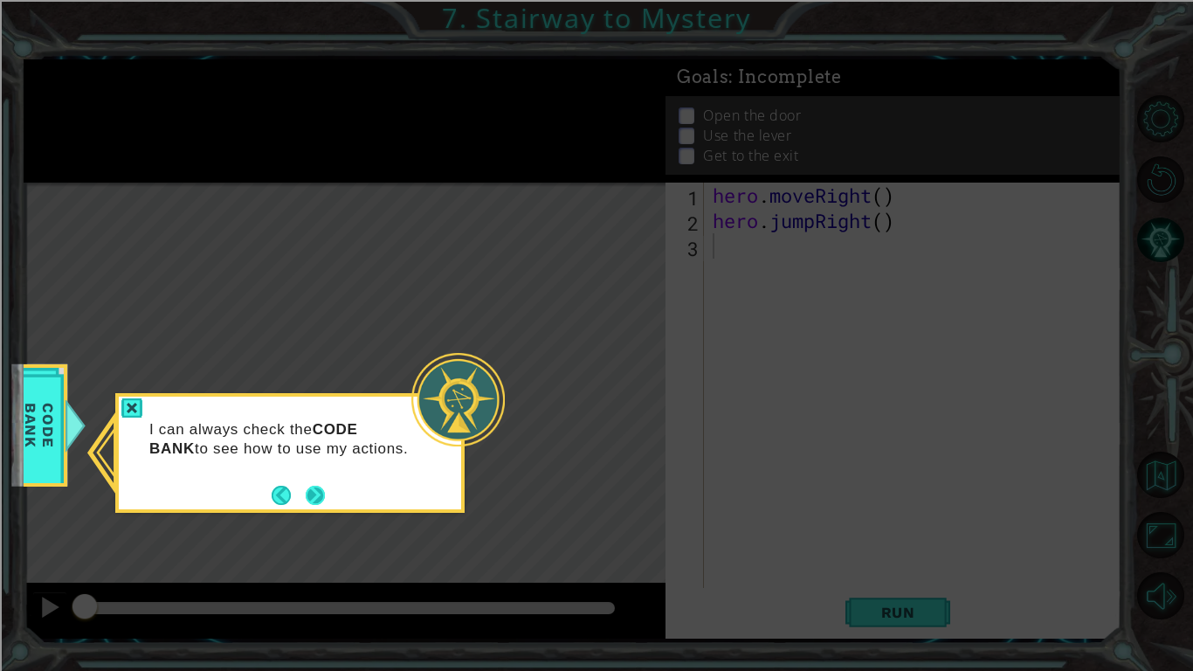
click at [312, 499] on button "Next" at bounding box center [315, 495] width 20 height 20
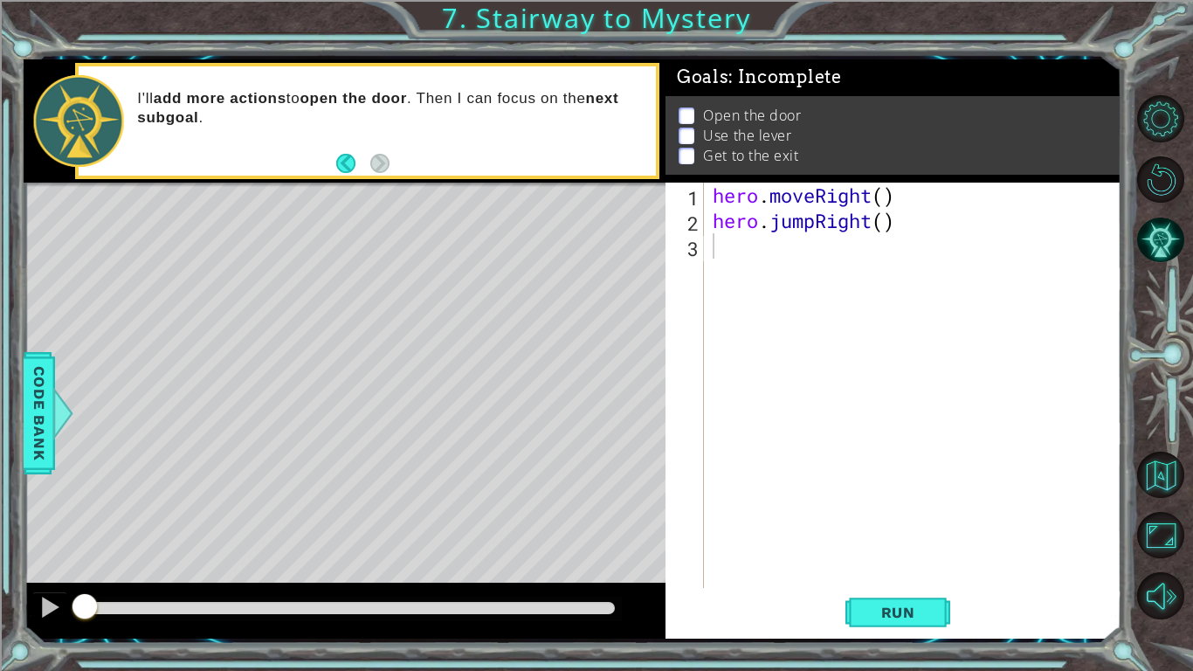
click at [811, 272] on div "hero . moveRight ( ) hero . jumpRight ( )" at bounding box center [917, 411] width 417 height 456
click at [870, 204] on div "hero . moveRight ( ) hero . jumpRight ( )" at bounding box center [917, 411] width 417 height 456
click at [897, 190] on div "hero . moveRight ( ) hero . jumpRight ( )" at bounding box center [917, 411] width 417 height 456
click at [895, 191] on div "hero . moveRight ( ) hero . jumpRight ( )" at bounding box center [917, 411] width 417 height 456
click at [886, 192] on div "hero . moveRight ( ) hero . jumpRight ( )" at bounding box center [917, 411] width 417 height 456
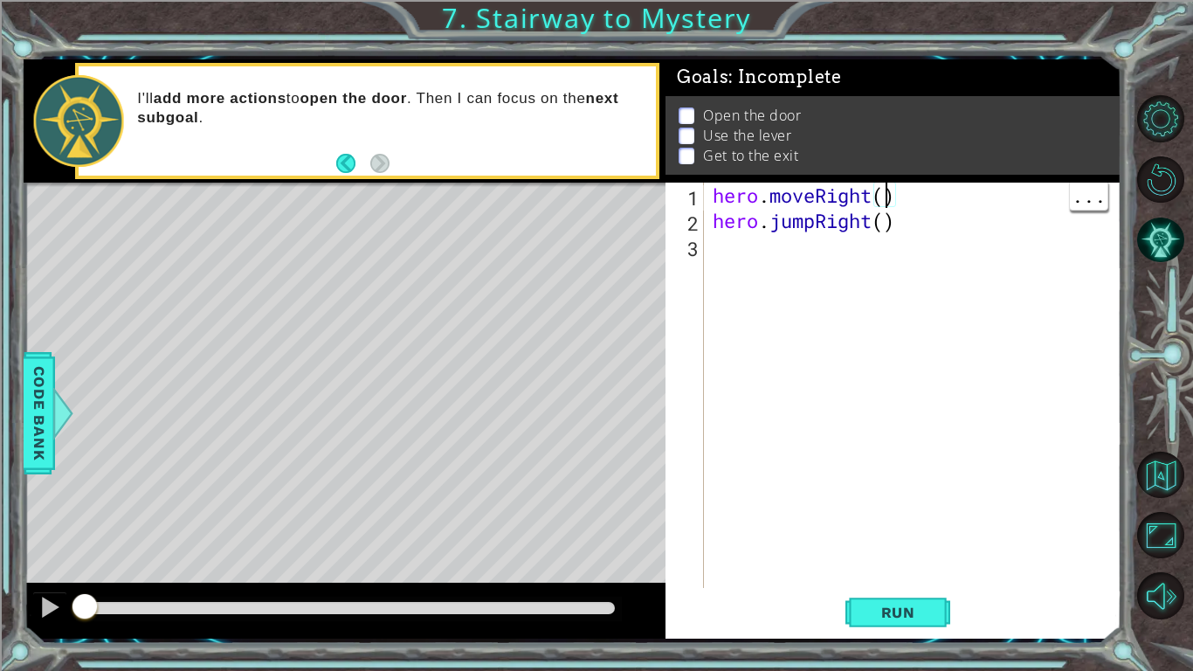
scroll to position [0, 8]
click at [880, 223] on div "hero . moveRight ( 3 ) hero . jumpRight ( )" at bounding box center [917, 411] width 417 height 456
click at [901, 214] on div "hero . moveRight ( 3 ) hero . jumpRight ( )" at bounding box center [917, 411] width 417 height 456
click at [885, 214] on div "hero . moveRight ( 3 ) hero . jumpRight ( )" at bounding box center [917, 411] width 417 height 456
click at [898, 191] on div "hero . moveRight ( 3 ) hero . jumpRight ( )" at bounding box center [917, 411] width 417 height 456
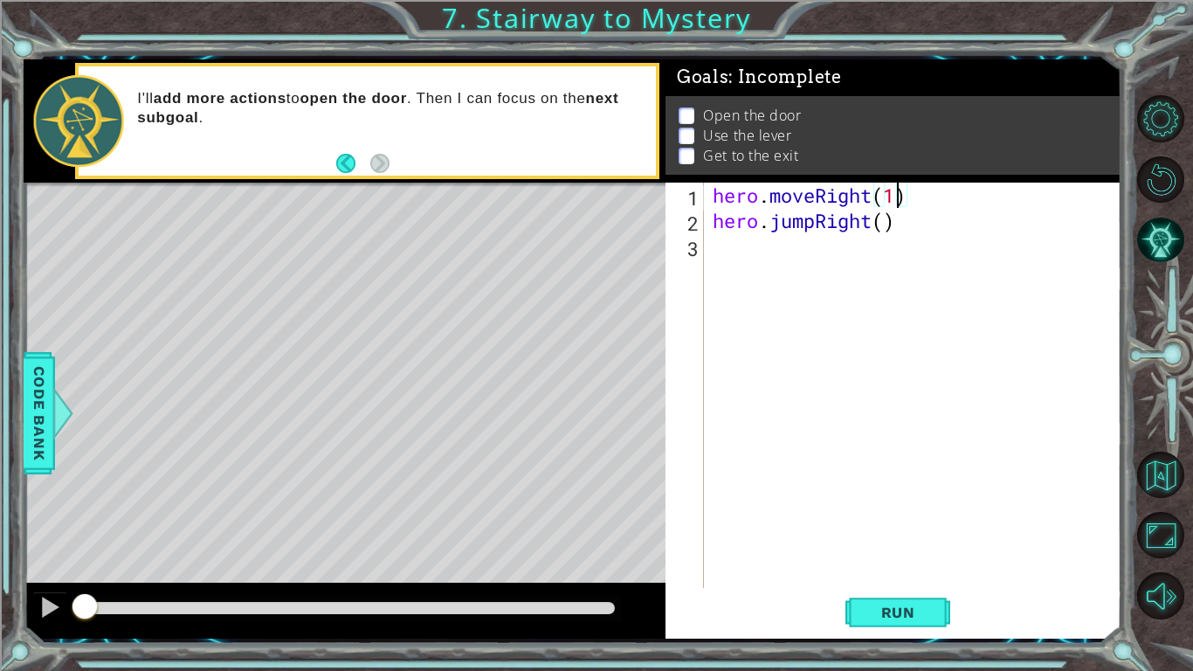
click at [873, 220] on div "hero . moveRight ( 1 ) hero . jumpRight ( )" at bounding box center [917, 411] width 417 height 456
click at [880, 224] on div "hero . moveRight ( 1 ) hero . jumpRight ( )" at bounding box center [917, 411] width 417 height 456
type textarea "hero.jumpRight(1)"
click at [822, 261] on div "hero . moveRight ( 1 ) hero . jumpRight ( 1 )" at bounding box center [917, 411] width 417 height 456
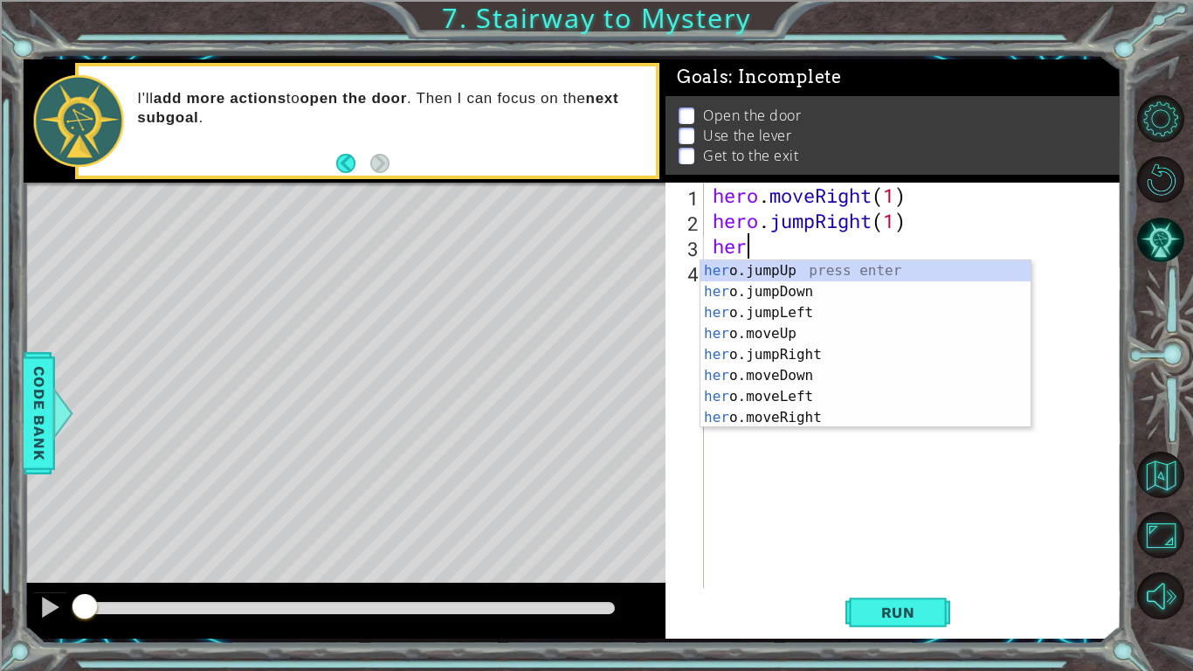
type textarea "hero"
click at [839, 333] on div "hero .jumpUp press enter hero .jumpDown press enter hero .jumpLeft press enter …" at bounding box center [866, 365] width 330 height 210
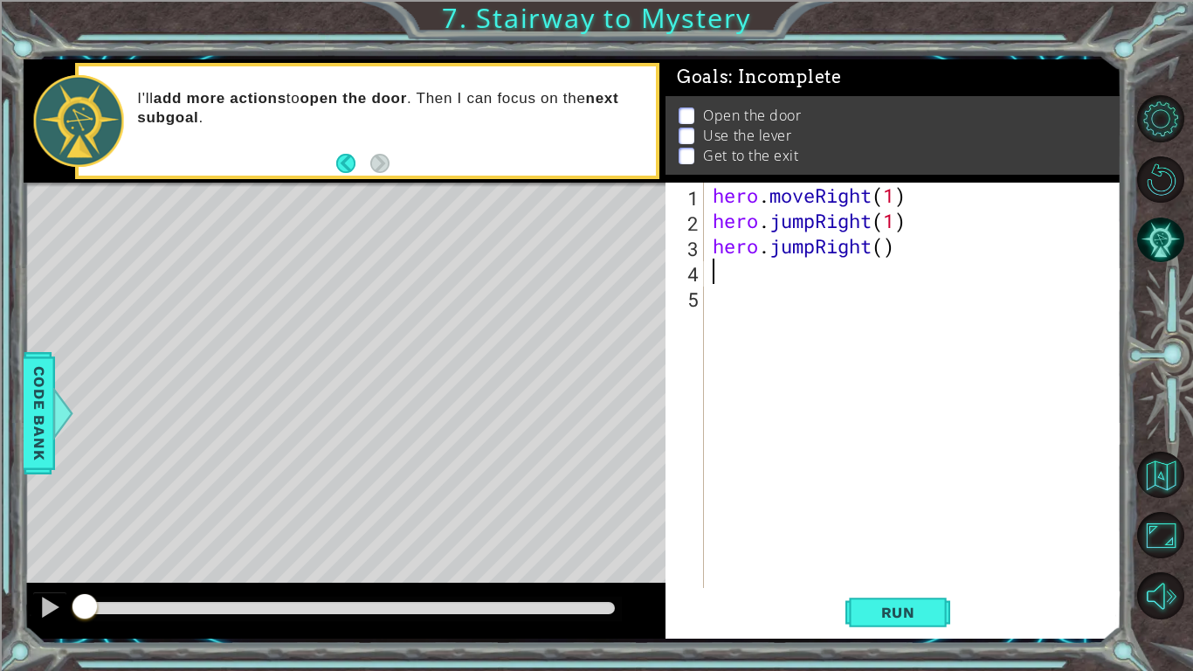
click at [881, 245] on div "hero . moveRight ( 1 ) hero . jumpRight ( 1 ) hero . jumpRight ( )" at bounding box center [917, 411] width 417 height 456
type textarea "hero.jumpRight(1)"
click at [768, 284] on div "hero . moveRight ( 1 ) hero . jumpRight ( 1 ) hero . jumpRight ( 1 )" at bounding box center [917, 411] width 417 height 456
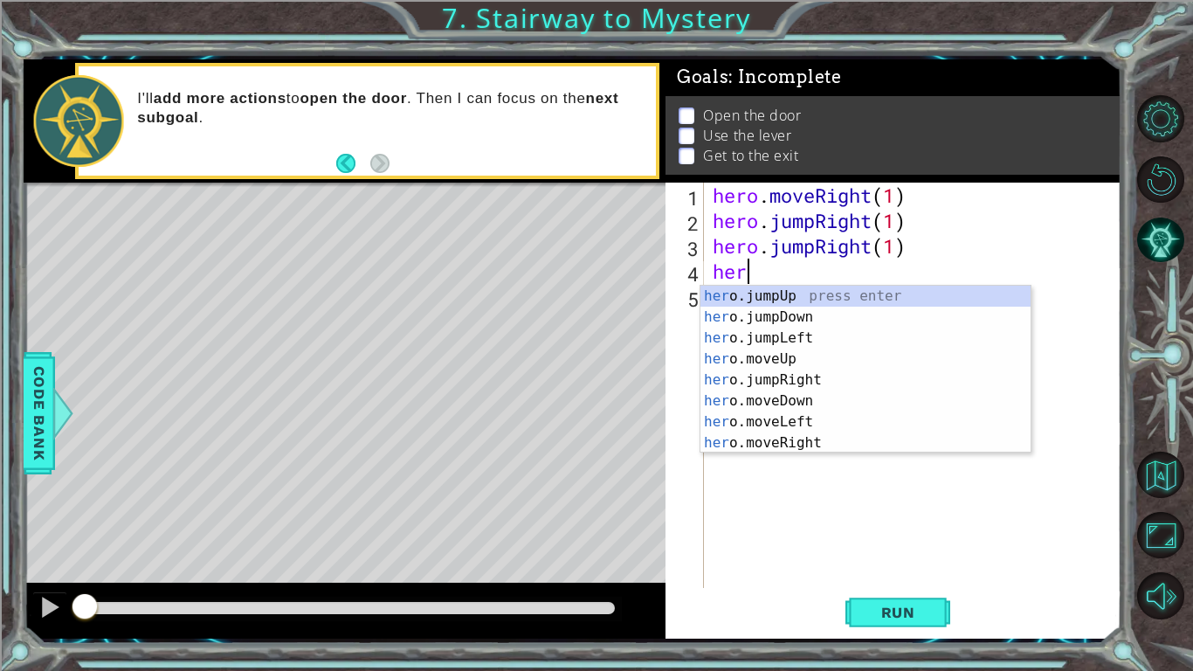
type textarea "hero"
click at [840, 292] on div "hero .jumpUp press enter hero .jumpDown press enter hero .jumpLeft press enter …" at bounding box center [866, 391] width 330 height 210
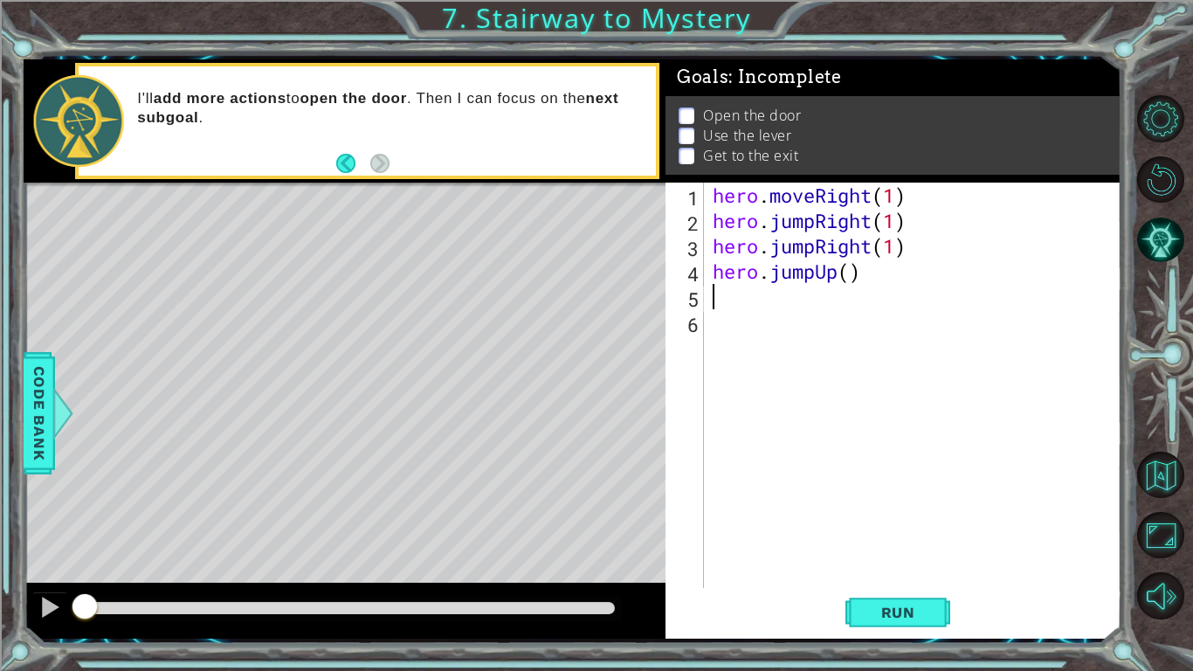
scroll to position [0, 0]
click at [852, 273] on div "hero . moveRight ( 1 ) hero . jumpRight ( 1 ) hero . jumpRight ( 1 ) hero . jum…" at bounding box center [917, 411] width 417 height 456
type textarea "hero.jumpUp(1)"
click at [797, 301] on div "hero . moveRight ( 1 ) hero . jumpRight ( 1 ) hero . jumpRight ( 1 ) hero . jum…" at bounding box center [917, 411] width 417 height 456
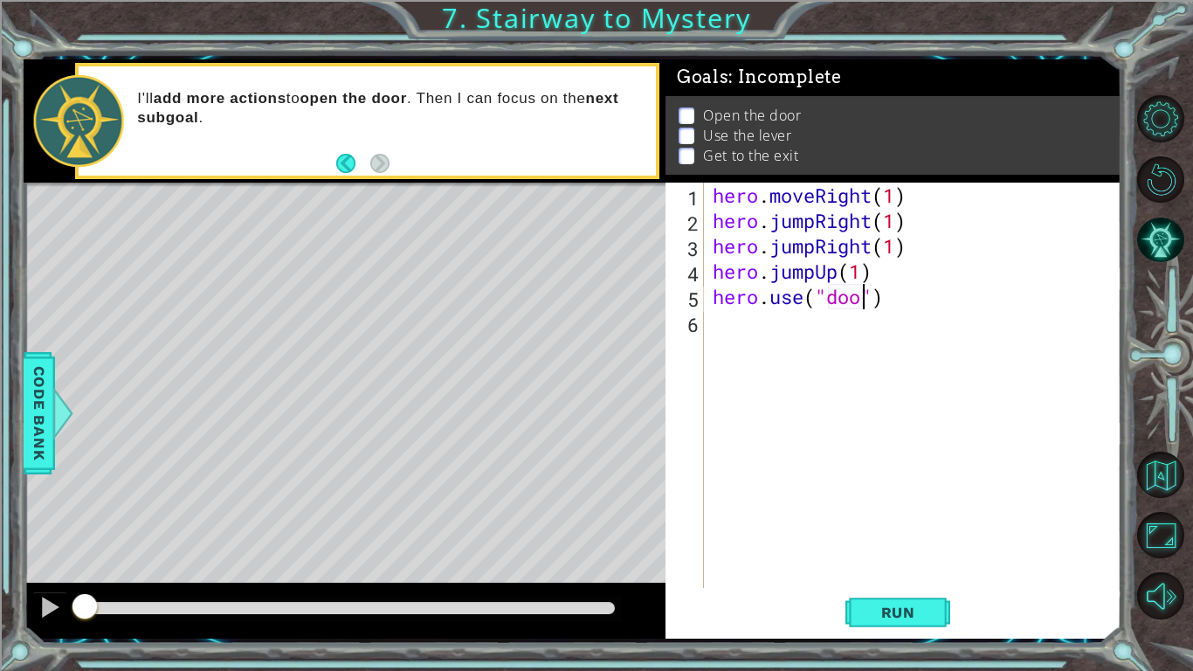
scroll to position [0, 7]
click at [921, 610] on span "Run" at bounding box center [898, 612] width 69 height 17
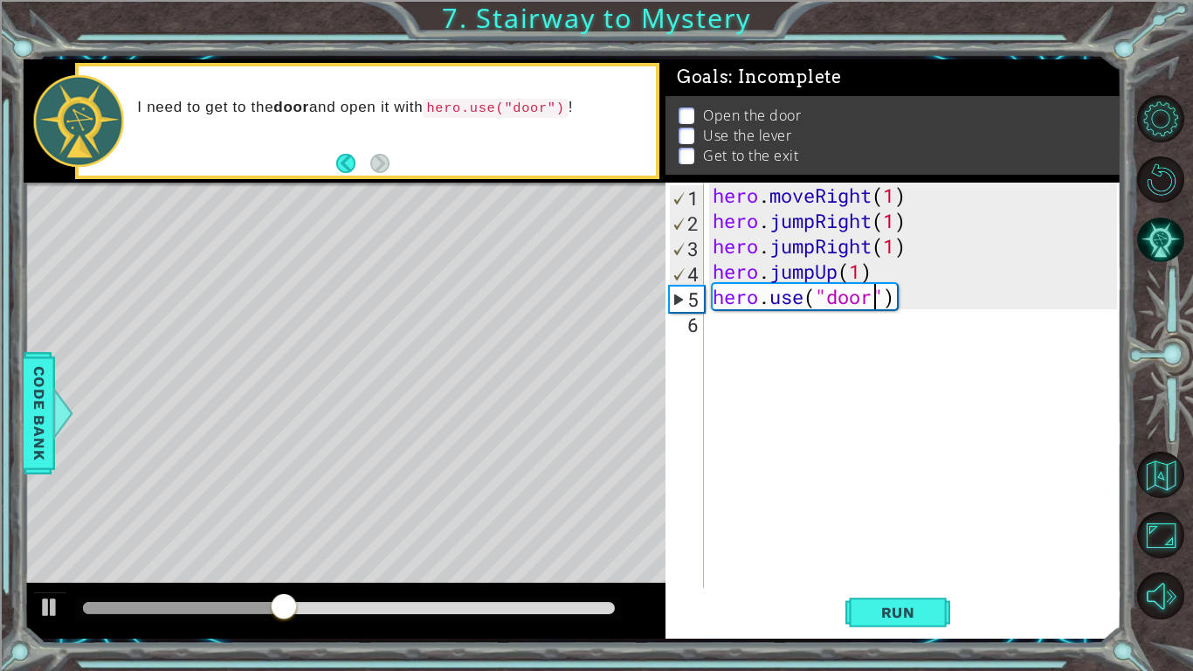
click at [883, 245] on div "hero . moveRight ( 1 ) hero . jumpRight ( 1 ) hero . jumpRight ( 1 ) hero . jum…" at bounding box center [917, 411] width 417 height 456
click at [901, 248] on div "hero . moveRight ( 1 ) hero . jumpRight ( 1 ) hero . jumpRight ( 1 ) hero . jum…" at bounding box center [917, 411] width 417 height 456
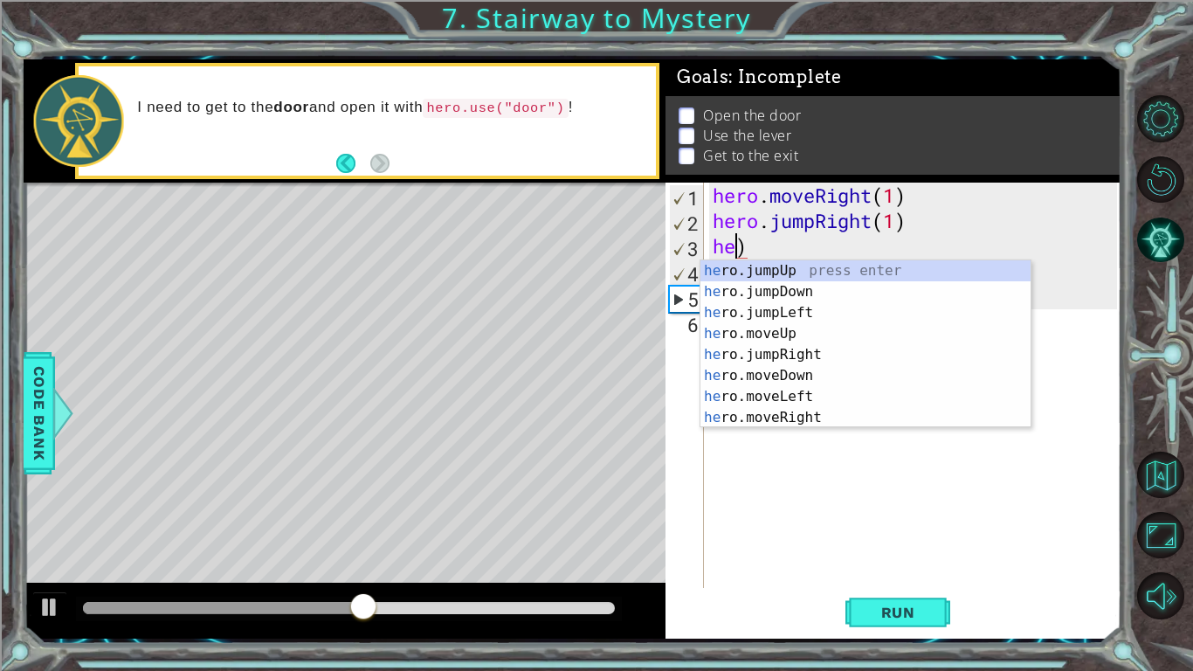
scroll to position [0, 0]
type textarea ")"
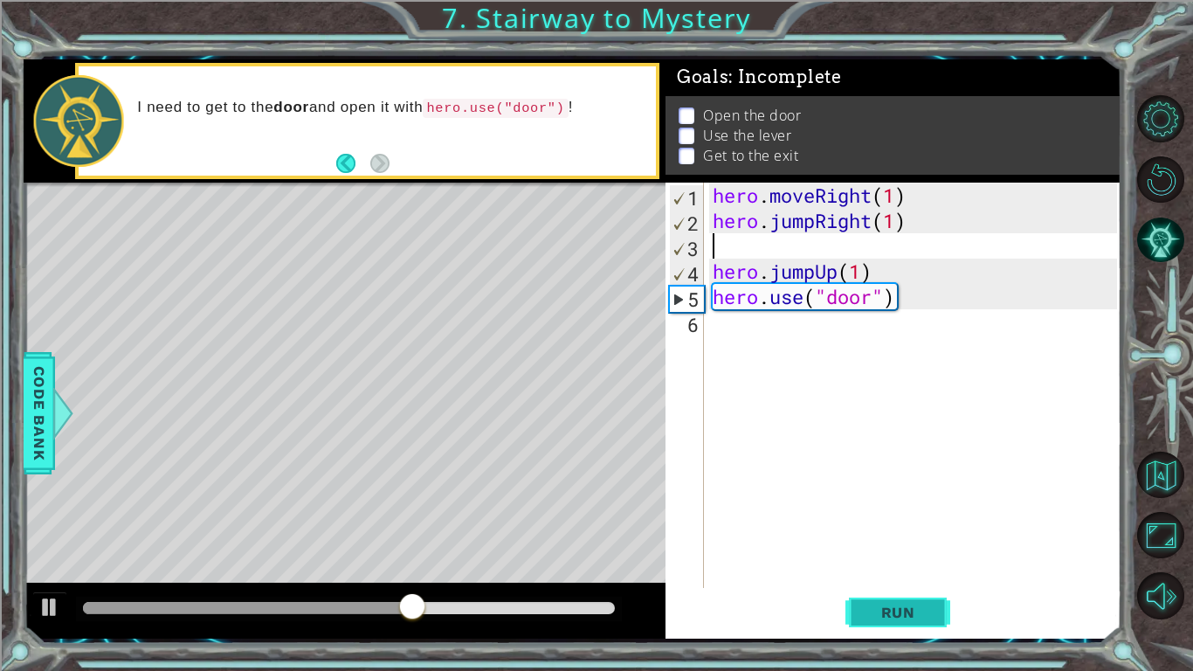
click at [917, 627] on button "Run" at bounding box center [897, 612] width 105 height 45
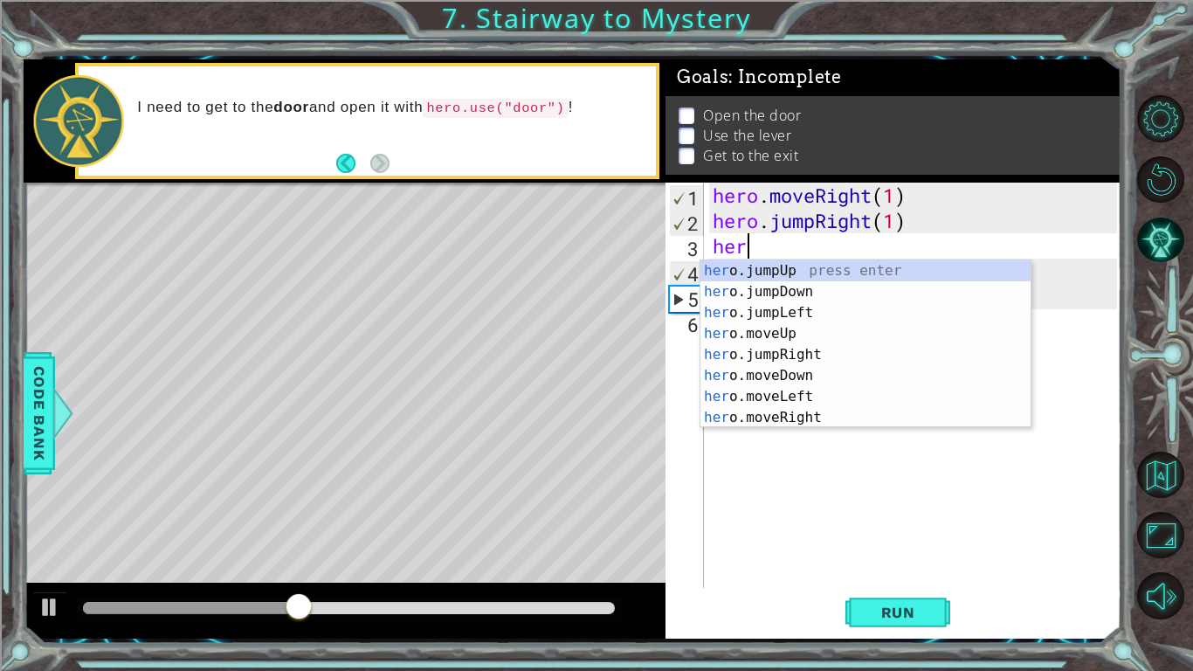
click at [840, 418] on div "her o.jumpUp press enter her o.jumpDown press enter her o.jumpLeft press enter …" at bounding box center [866, 365] width 330 height 210
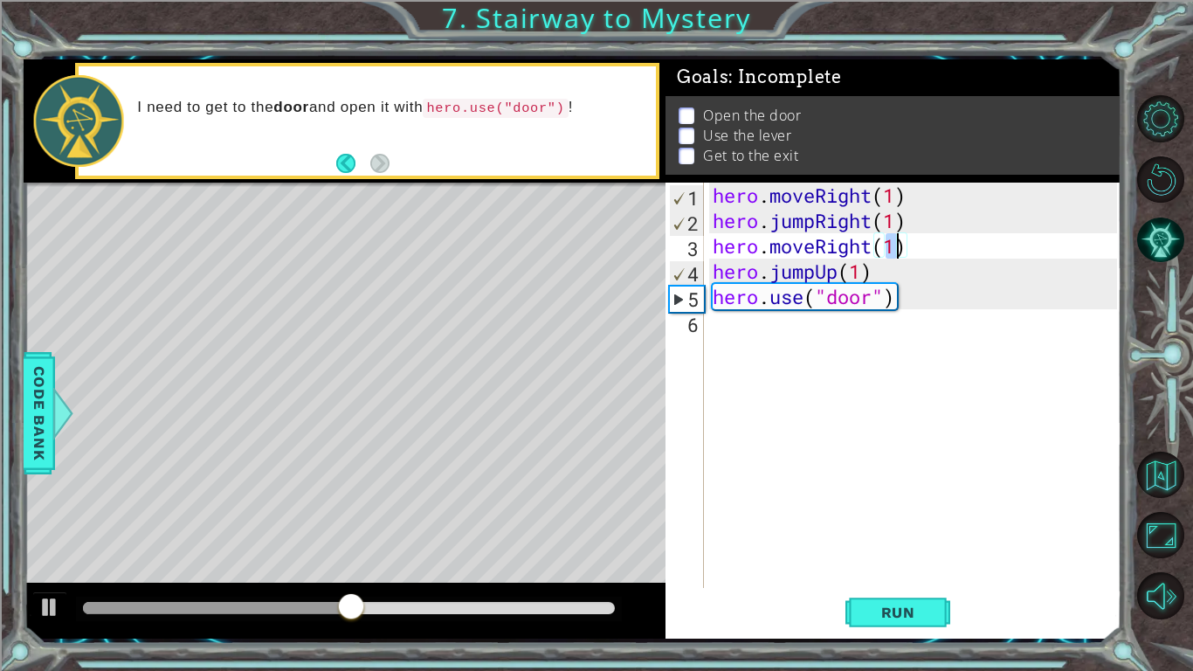
click at [847, 270] on div "hero . moveRight ( 1 ) hero . jumpRight ( 1 ) hero . moveRight ( 1 ) hero . jum…" at bounding box center [917, 411] width 417 height 456
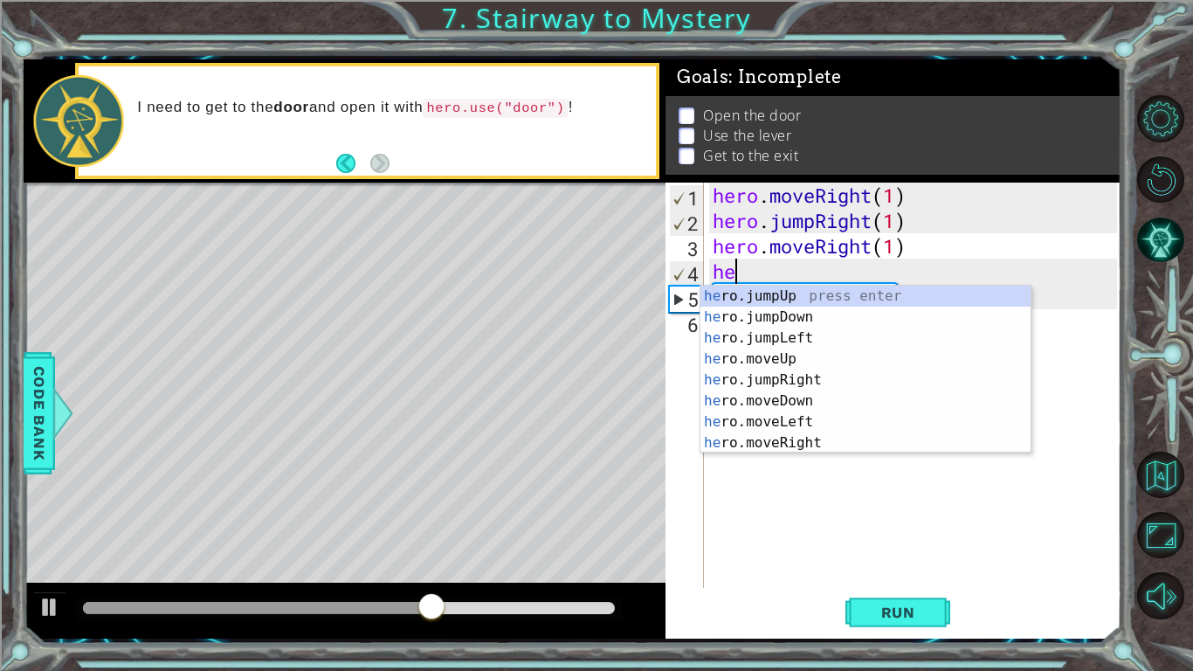
type textarea "h"
click at [791, 380] on div "hero .jumpUp press enter hero .jumpDown press enter hero .jumpLeft press enter …" at bounding box center [866, 391] width 330 height 210
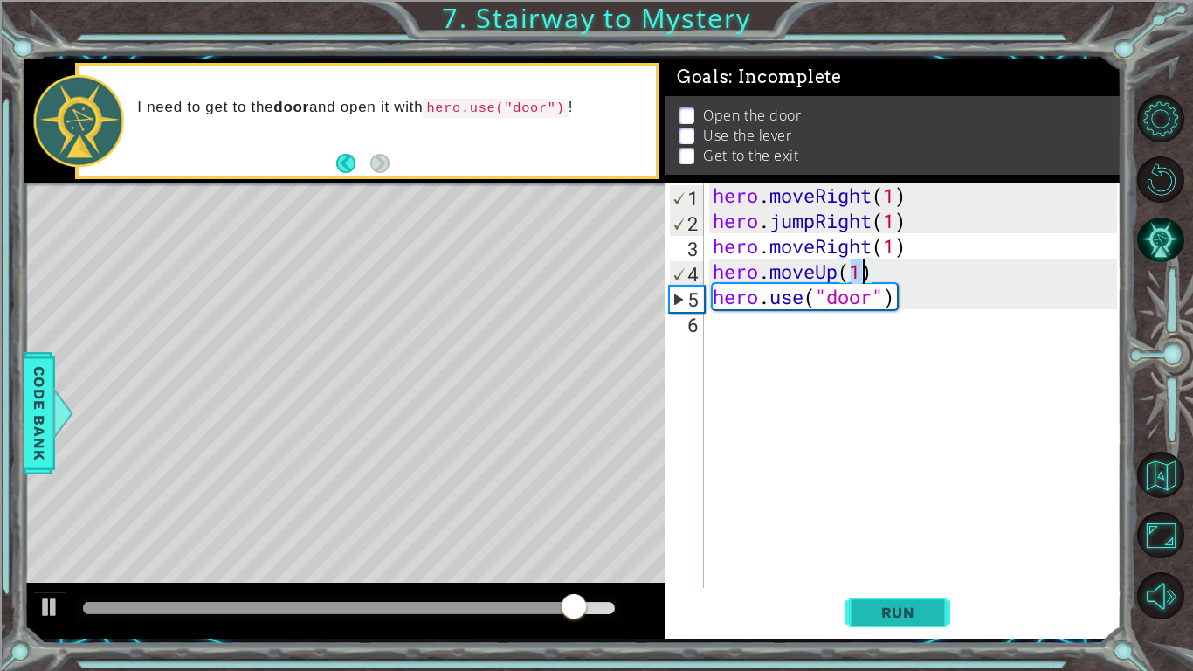
type textarea "hero.moveUp(1)"
click at [910, 608] on span "Run" at bounding box center [898, 612] width 69 height 17
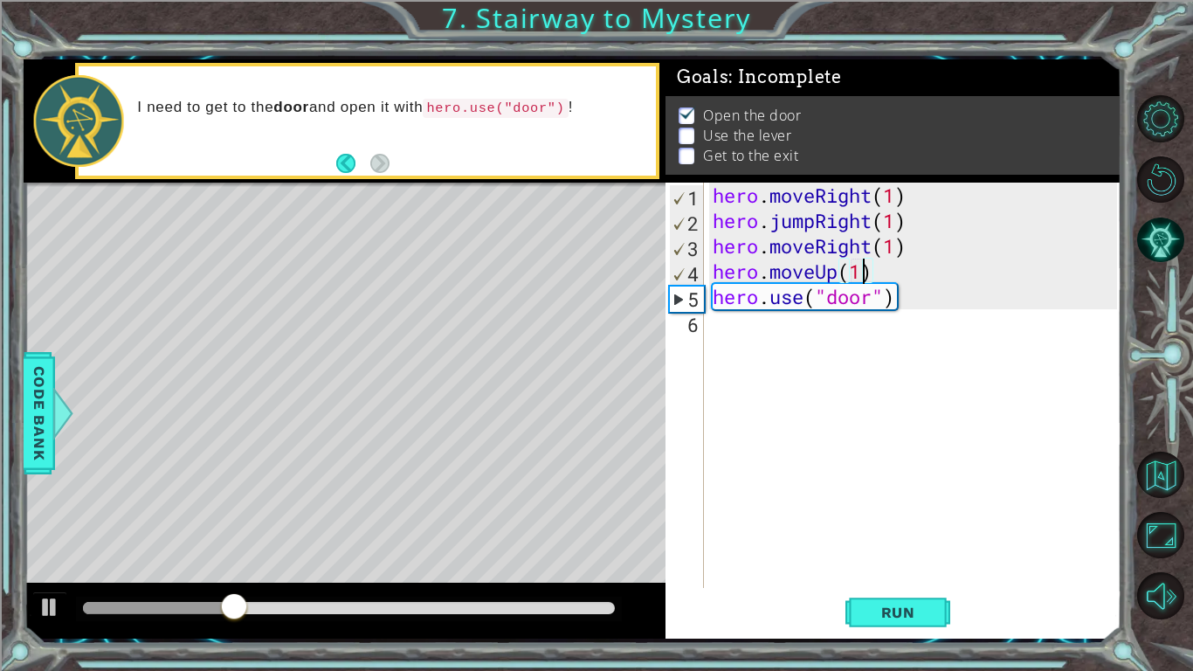
click at [752, 331] on div "hero . moveRight ( 1 ) hero . jumpRight ( 1 ) hero . moveRight ( 1 ) hero . mov…" at bounding box center [917, 411] width 417 height 456
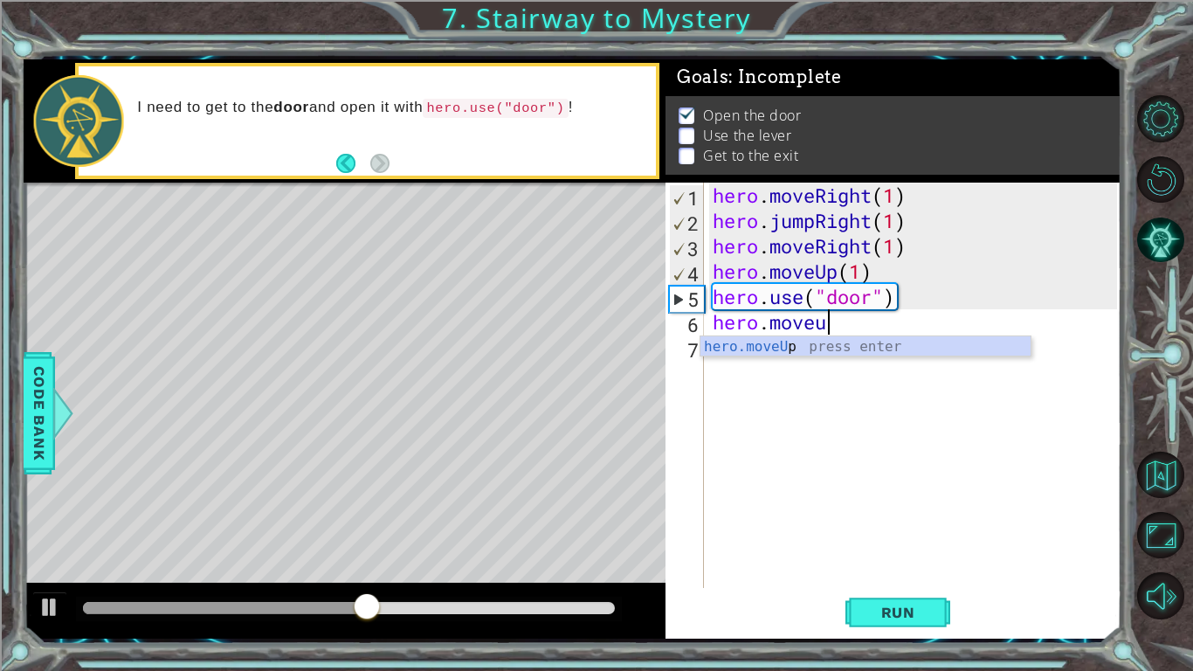
scroll to position [0, 3]
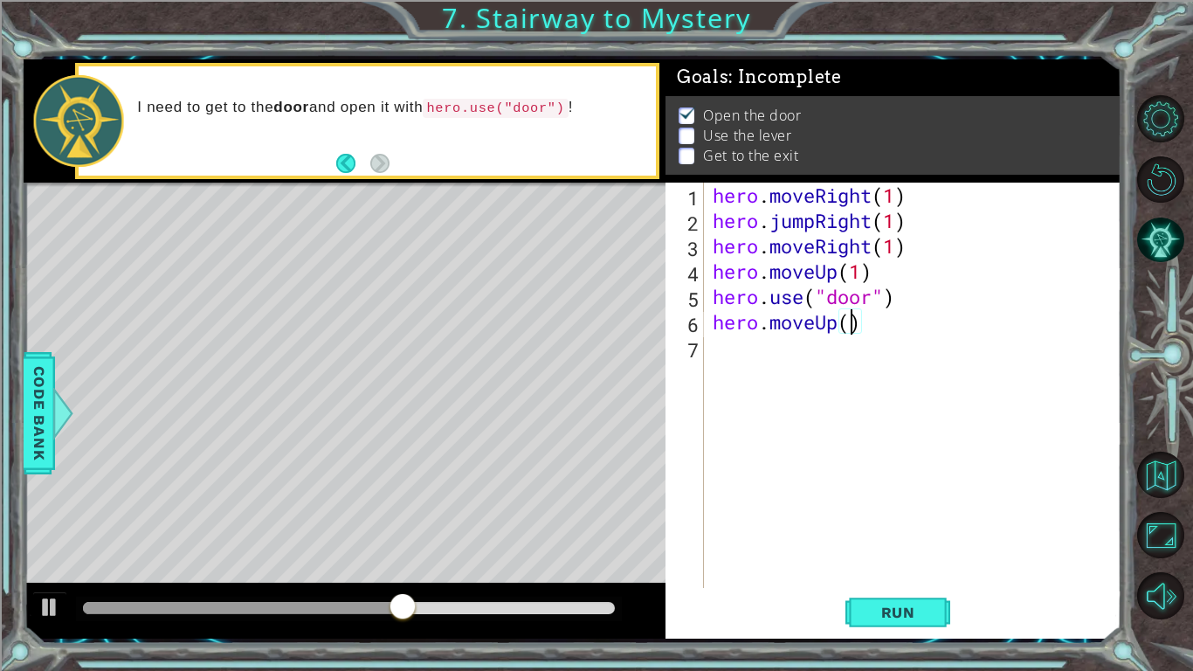
type textarea "hero.moveUp(2)"
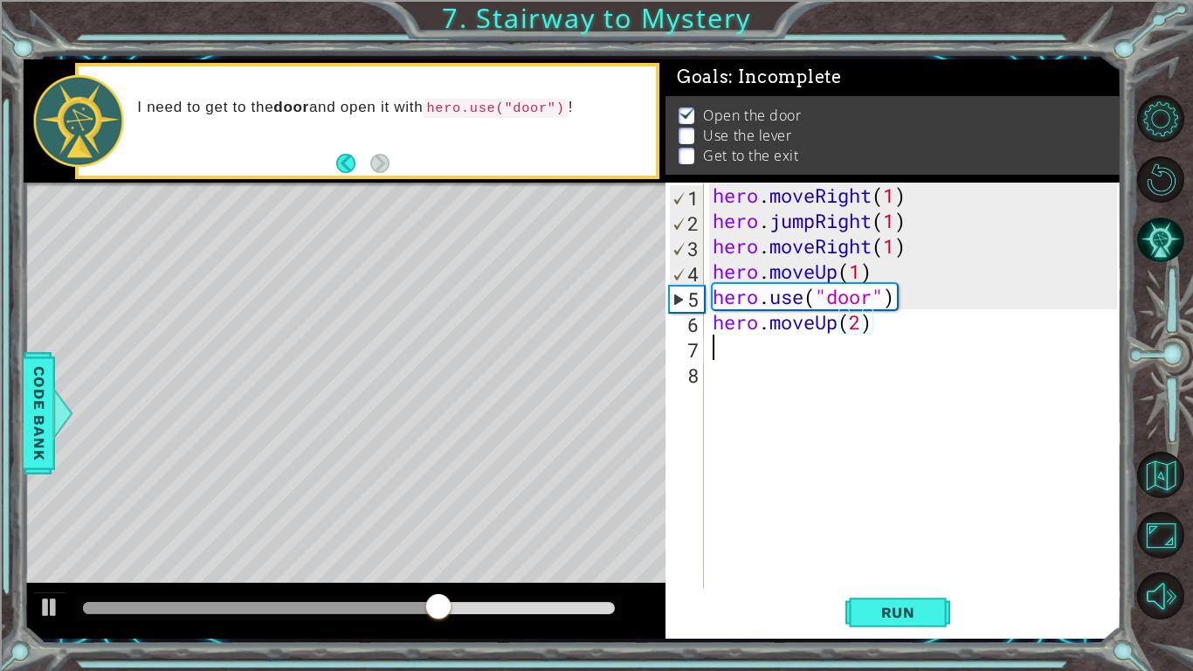
scroll to position [0, 0]
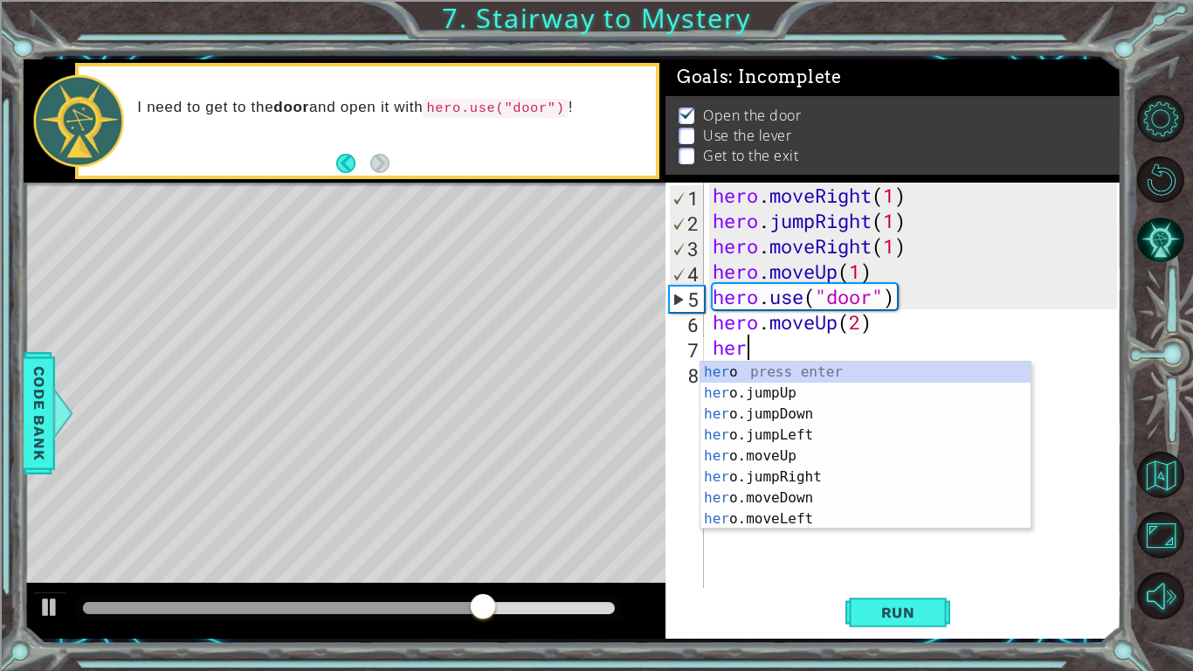
type textarea "hero"
click at [821, 435] on div "hero press enter hero .jumpUp press enter hero .jumpDown press enter hero .jump…" at bounding box center [866, 467] width 330 height 210
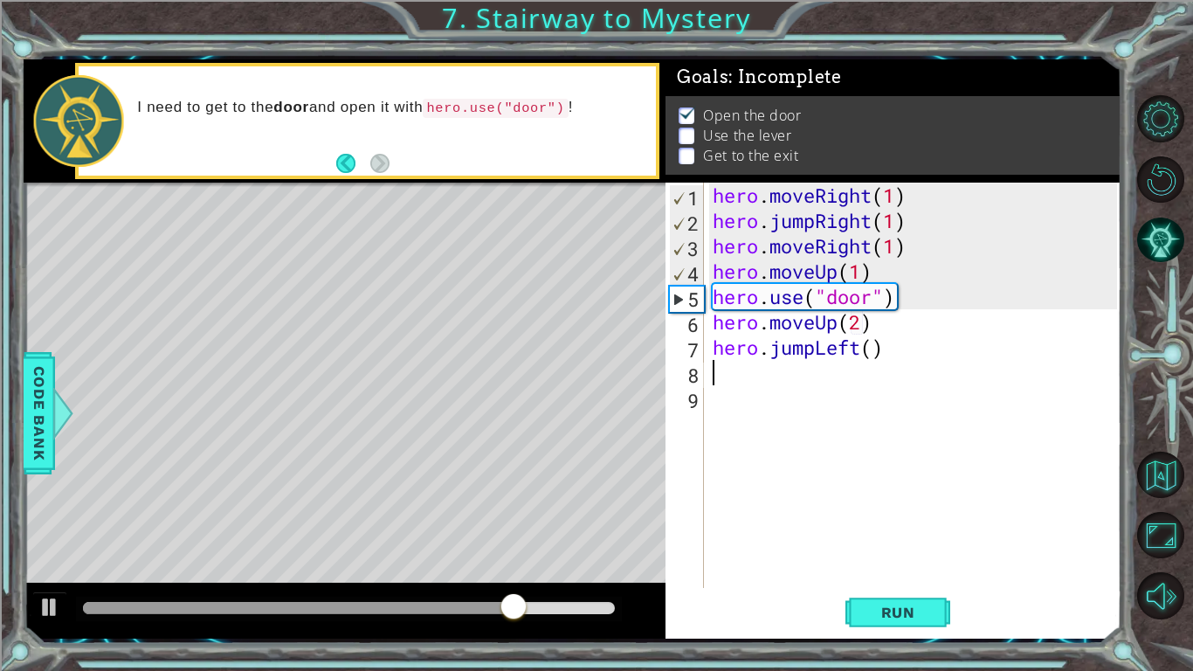
scroll to position [0, 0]
click at [871, 346] on div "hero . moveRight ( 1 ) hero . jumpRight ( 1 ) hero . moveRight ( 1 ) hero . mov…" at bounding box center [917, 411] width 417 height 456
type textarea "hero.jumpLeft(1)"
click at [739, 380] on div "hero . moveRight ( 1 ) hero . jumpRight ( 1 ) hero . moveRight ( 1 ) hero . mov…" at bounding box center [917, 411] width 417 height 456
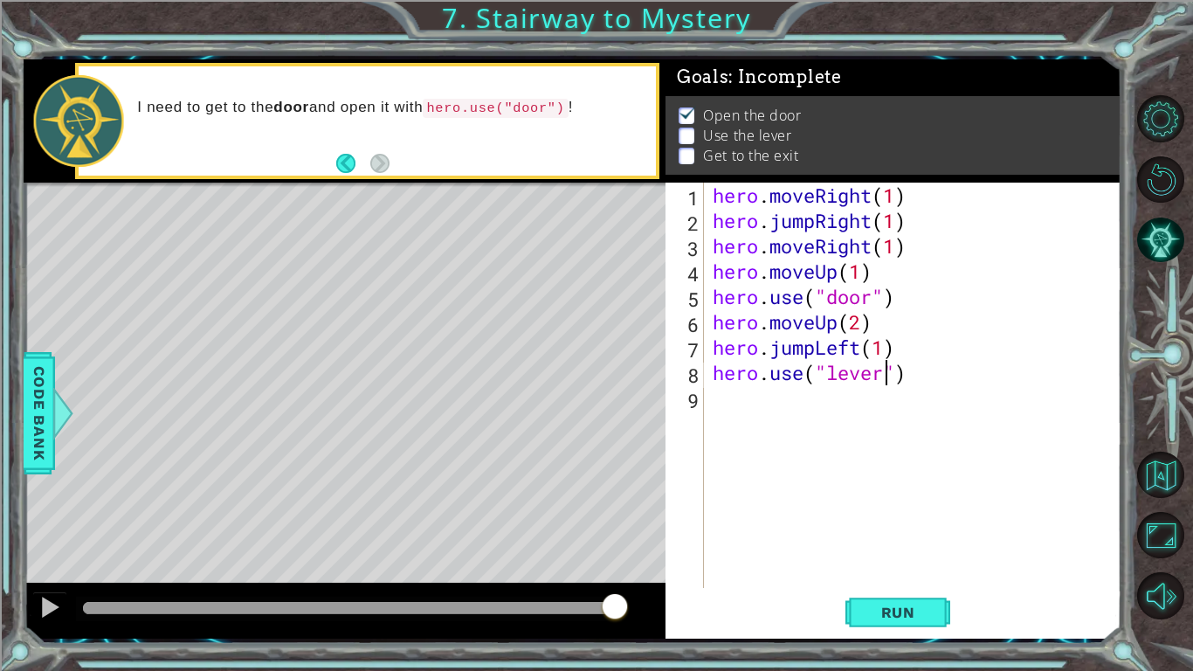
scroll to position [0, 8]
click at [891, 611] on span "Run" at bounding box center [898, 612] width 69 height 17
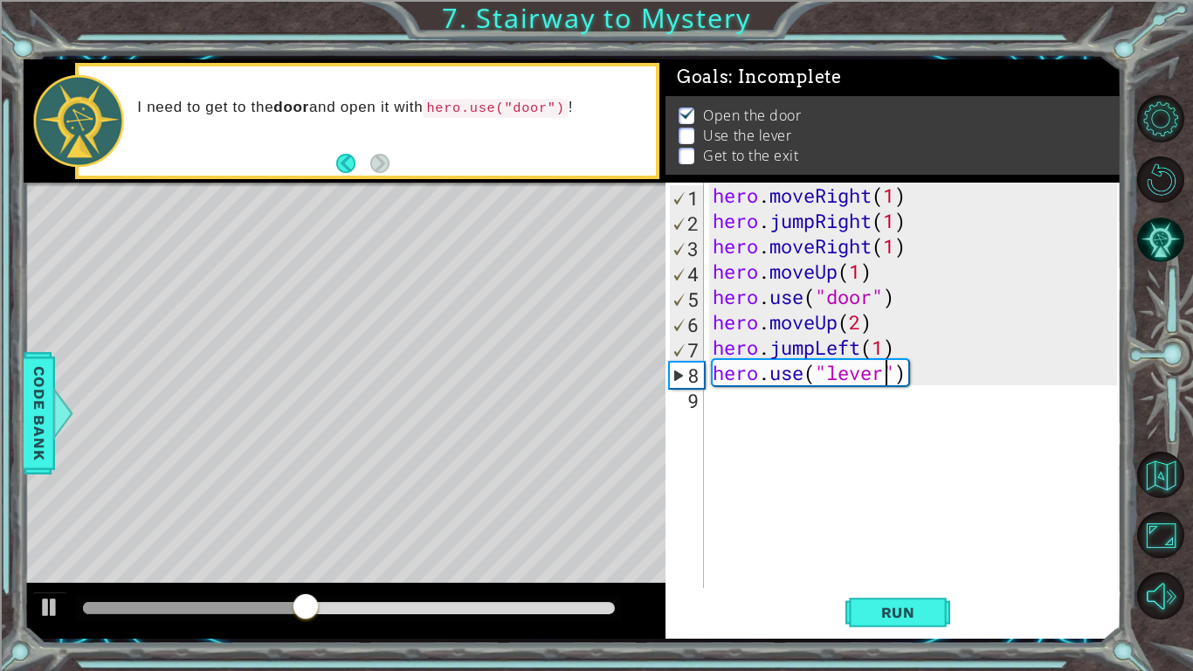
click at [889, 344] on div "hero . moveRight ( 1 ) hero . jumpRight ( 1 ) hero . moveRight ( 1 ) hero . mov…" at bounding box center [917, 411] width 417 height 456
click at [895, 342] on div "hero . moveRight ( 1 ) hero . jumpRight ( 1 ) hero . moveRight ( 1 ) hero . mov…" at bounding box center [917, 411] width 417 height 456
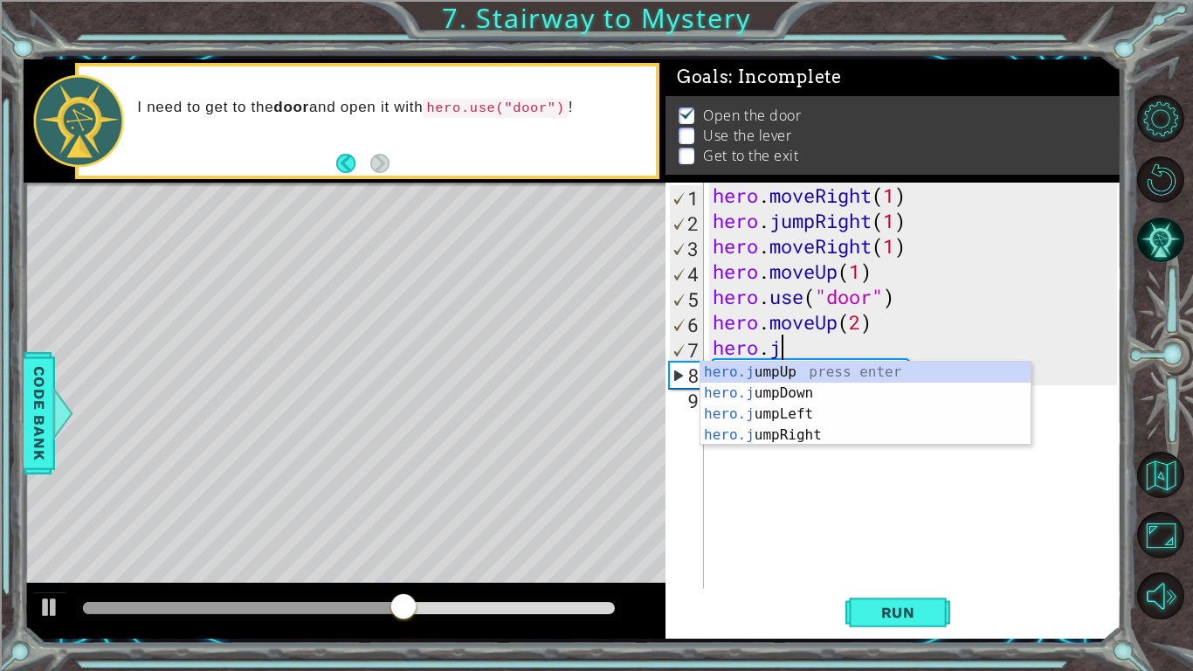
scroll to position [0, 2]
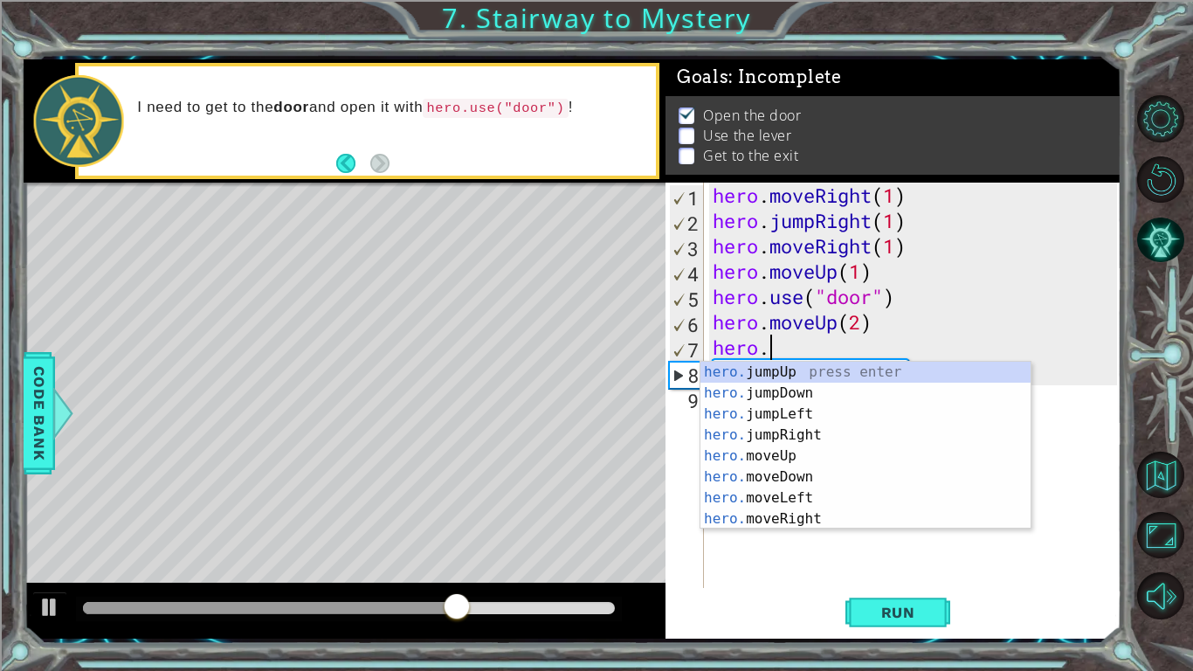
click at [818, 497] on div "hero. jumpUp press enter hero. jumpDown press enter hero. jumpLeft press enter …" at bounding box center [866, 467] width 330 height 210
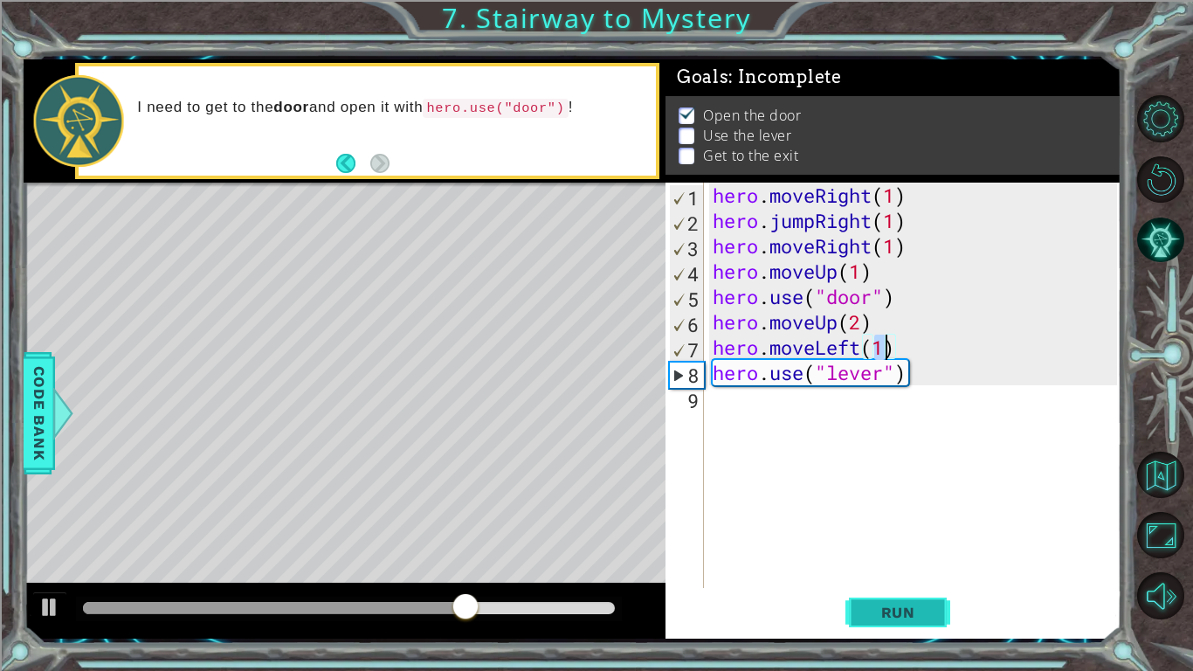
type textarea "hero.moveLeft(1)"
click at [897, 618] on span "Run" at bounding box center [898, 612] width 69 height 17
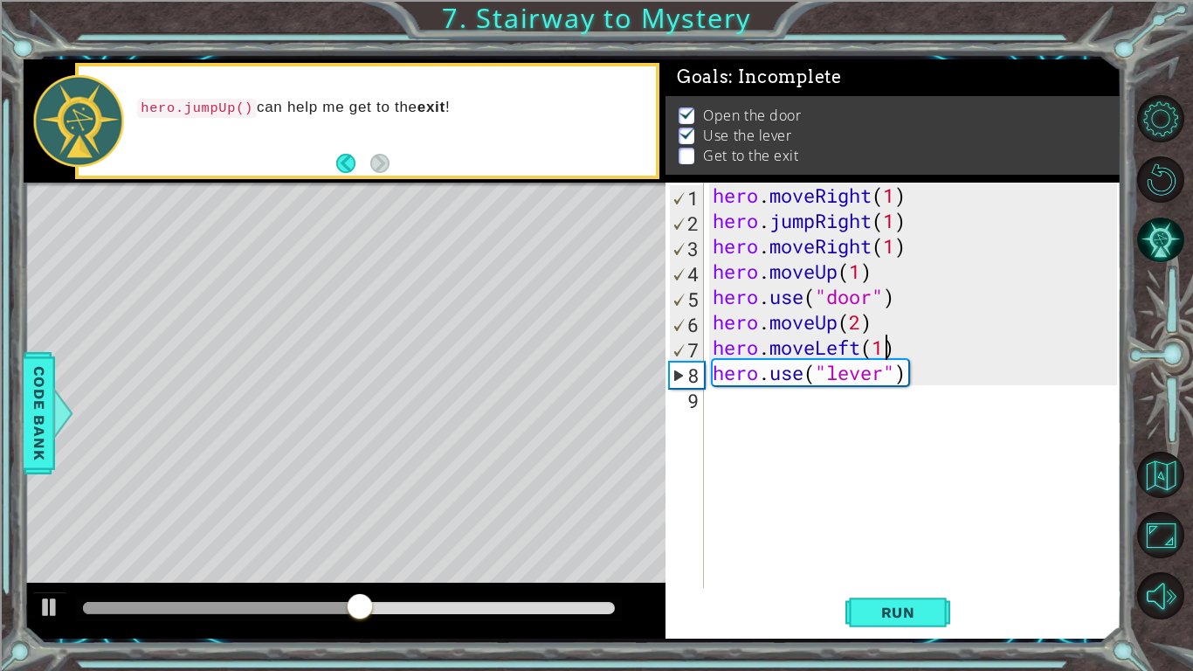
click at [742, 404] on div "hero . moveRight ( 1 ) hero . jumpRight ( 1 ) hero . moveRight ( 1 ) hero . mov…" at bounding box center [917, 411] width 417 height 456
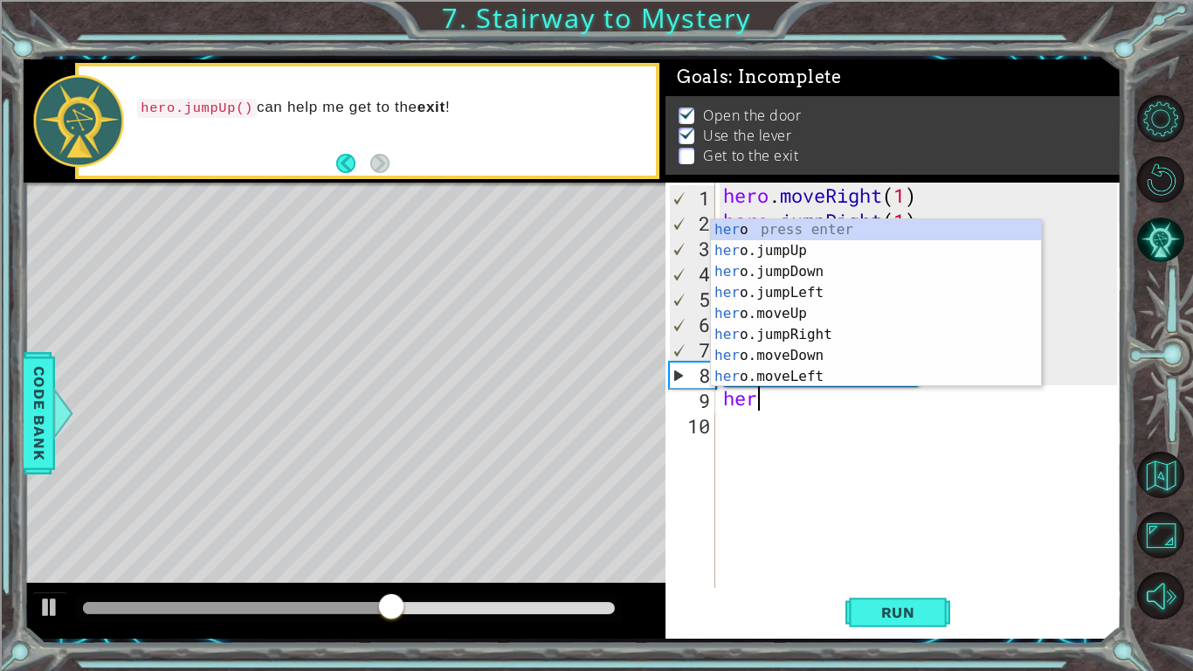
scroll to position [0, 1]
click at [821, 374] on div "hero press enter hero .jumpUp press enter hero .jumpDown press enter hero .jump…" at bounding box center [876, 324] width 330 height 210
type textarea "hero.moveLeft(1)"
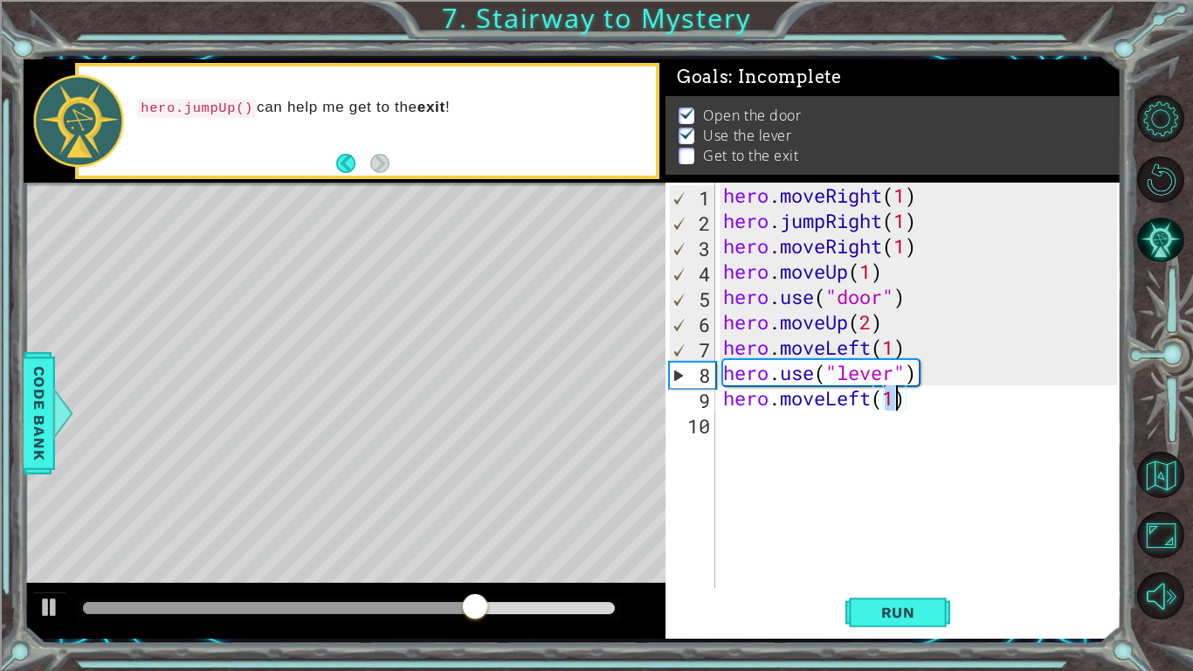
click at [772, 427] on div "hero . moveRight ( 1 ) hero . jumpRight ( 1 ) hero . moveRight ( 1 ) hero . mov…" at bounding box center [923, 411] width 406 height 456
click at [892, 394] on div "hero . moveRight ( 1 ) hero . jumpRight ( 1 ) hero . moveRight ( 1 ) hero . mov…" at bounding box center [923, 411] width 406 height 456
type textarea "hero.moveLeft(2)"
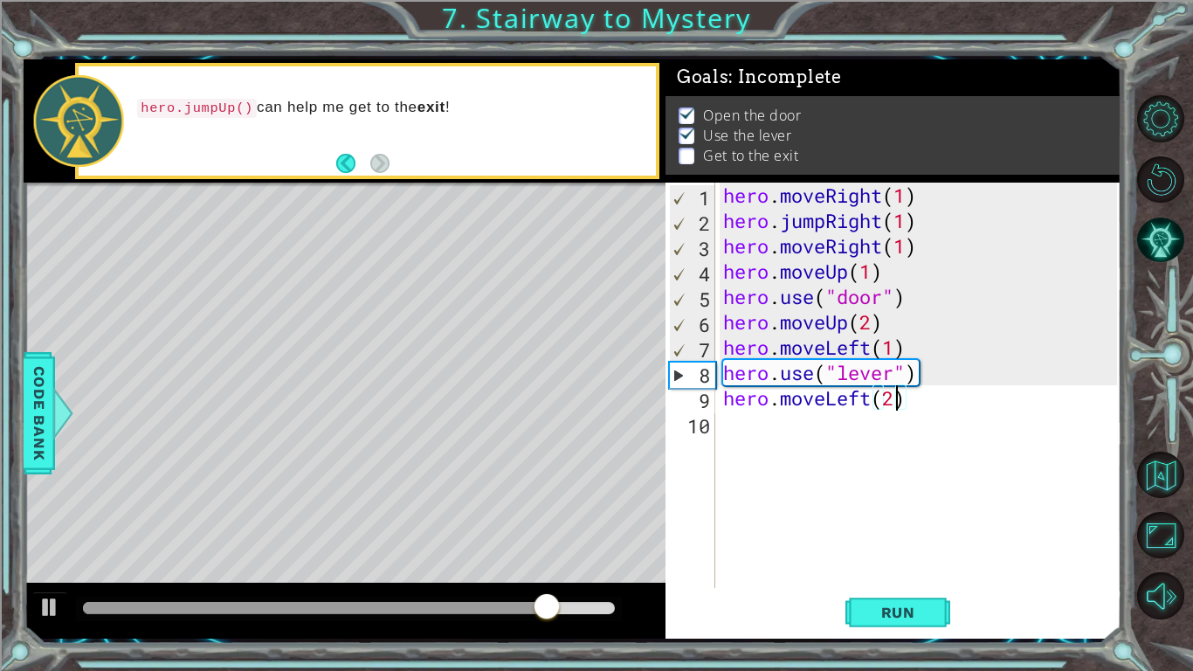
click at [781, 430] on div "hero . moveRight ( 1 ) hero . jumpRight ( 1 ) hero . moveRight ( 1 ) hero . mov…" at bounding box center [923, 411] width 406 height 456
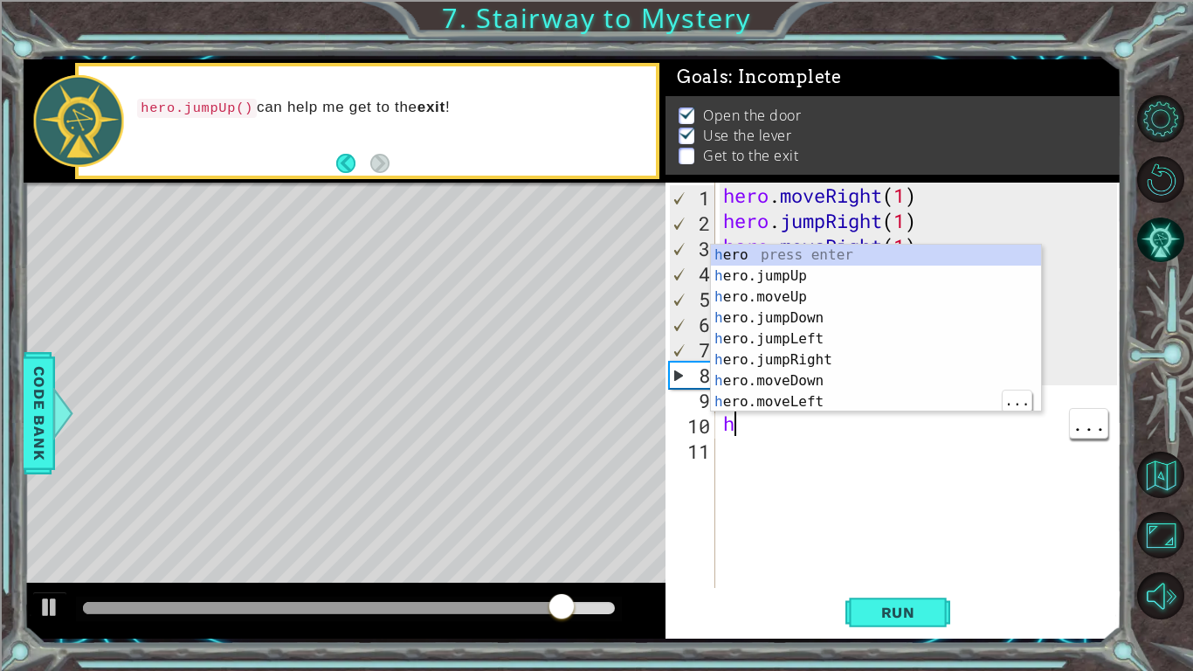
type textarea "he"
click at [838, 278] on div "he ro press enter he ro.jumpUp press enter he ro.jumpDown press enter he ro.jum…" at bounding box center [876, 350] width 330 height 210
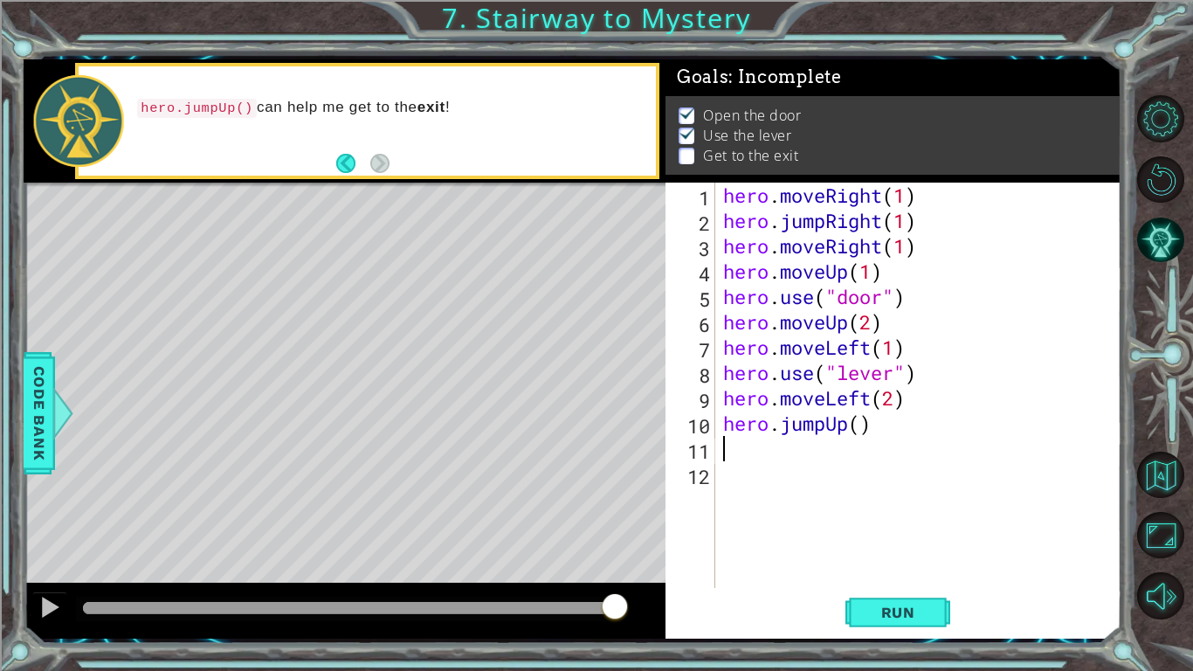
click at [857, 424] on div "hero . moveRight ( 1 ) hero . jumpRight ( 1 ) hero . moveRight ( 1 ) hero . mov…" at bounding box center [923, 411] width 406 height 456
type textarea "hero.jumpUp(1)"
click at [822, 461] on div "hero . moveRight ( 1 ) hero . jumpRight ( 1 ) hero . moveRight ( 1 ) hero . mov…" at bounding box center [923, 411] width 406 height 456
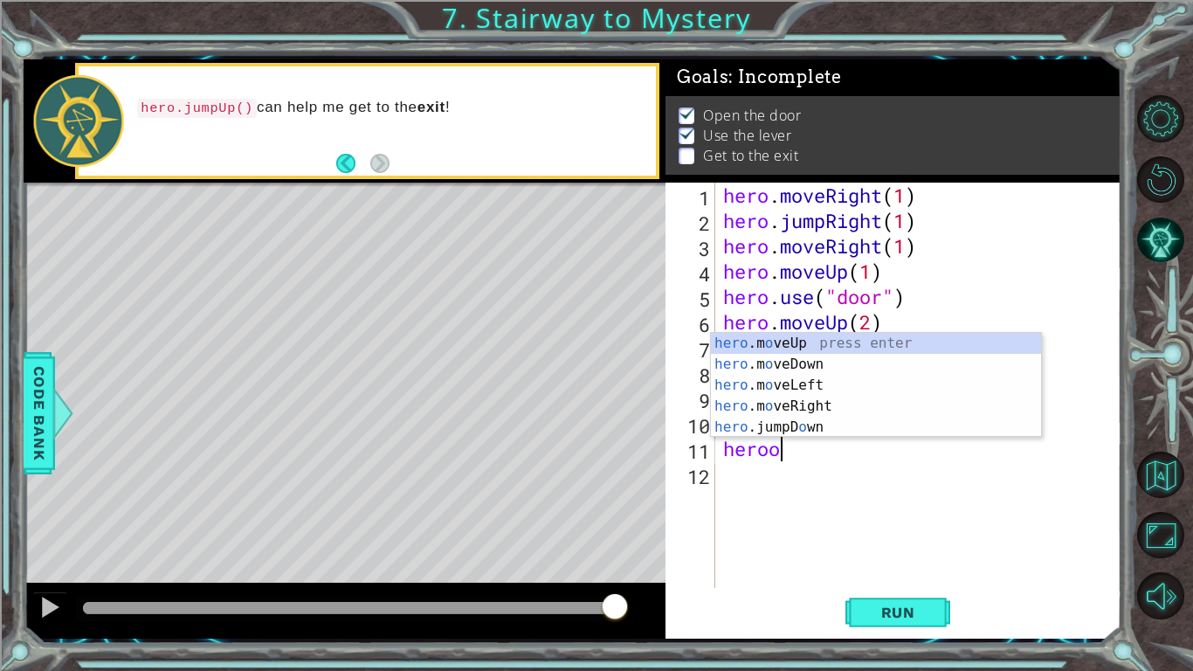
scroll to position [0, 2]
click at [828, 397] on div "hero .m o veUp press enter hero .m o veDown press enter hero .m o veLeft press …" at bounding box center [876, 406] width 330 height 147
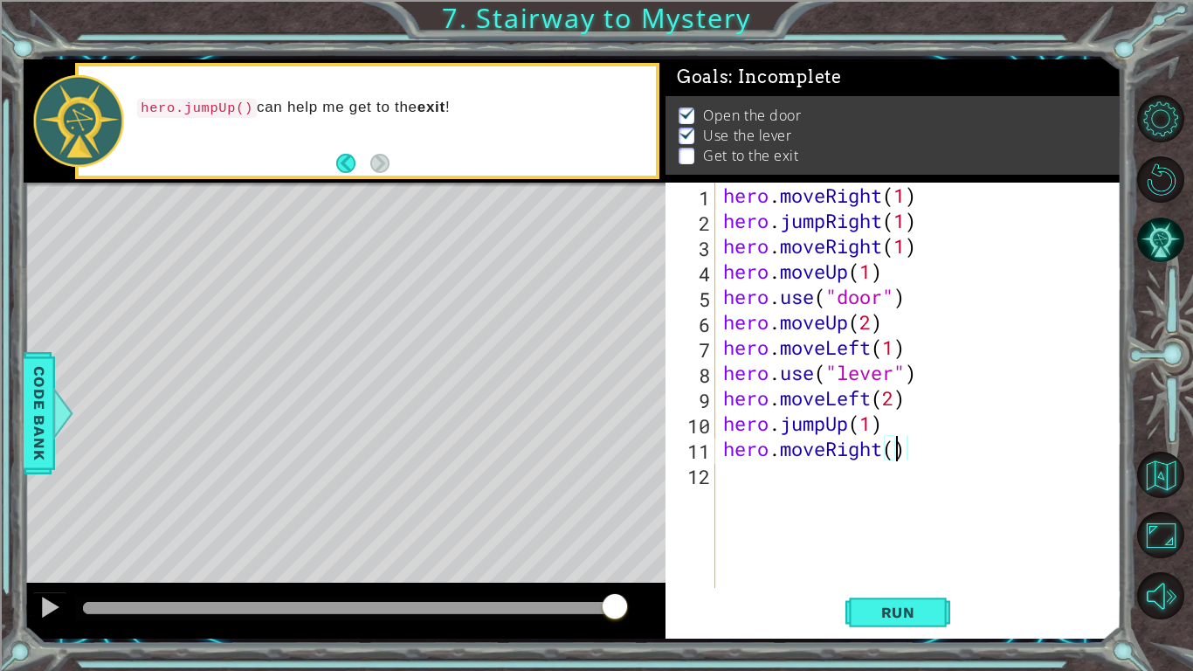
scroll to position [0, 8]
type textarea "hero.moveRight(2)"
click at [920, 606] on span "Run" at bounding box center [898, 612] width 69 height 17
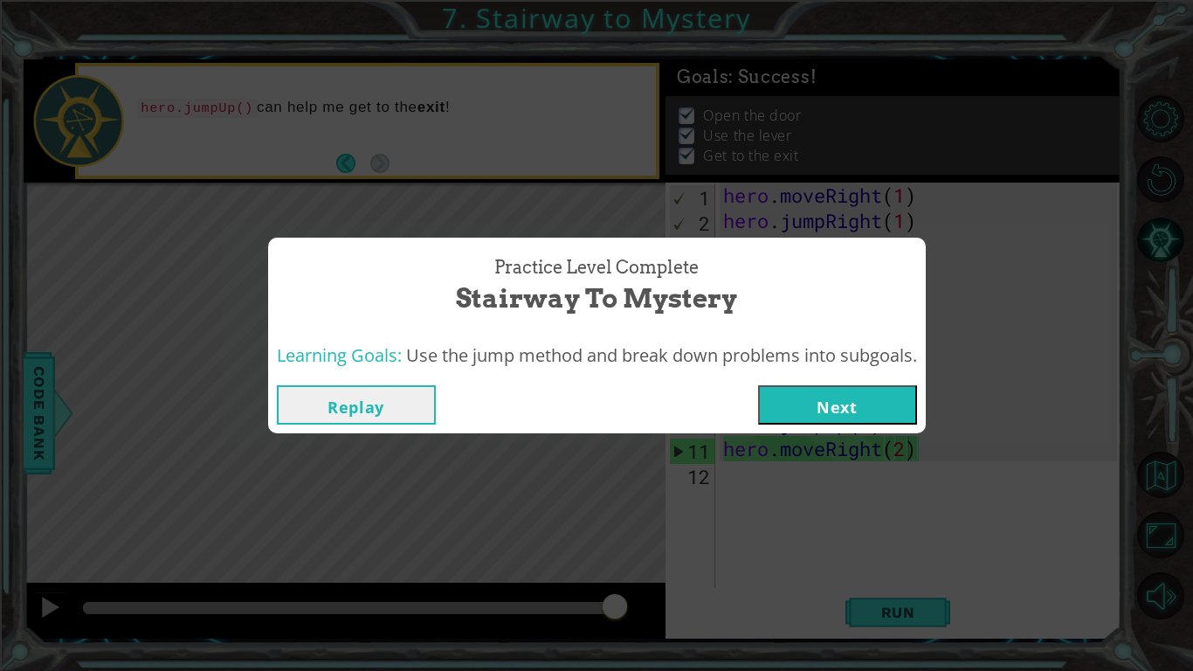
click at [815, 407] on button "Next" at bounding box center [837, 404] width 159 height 39
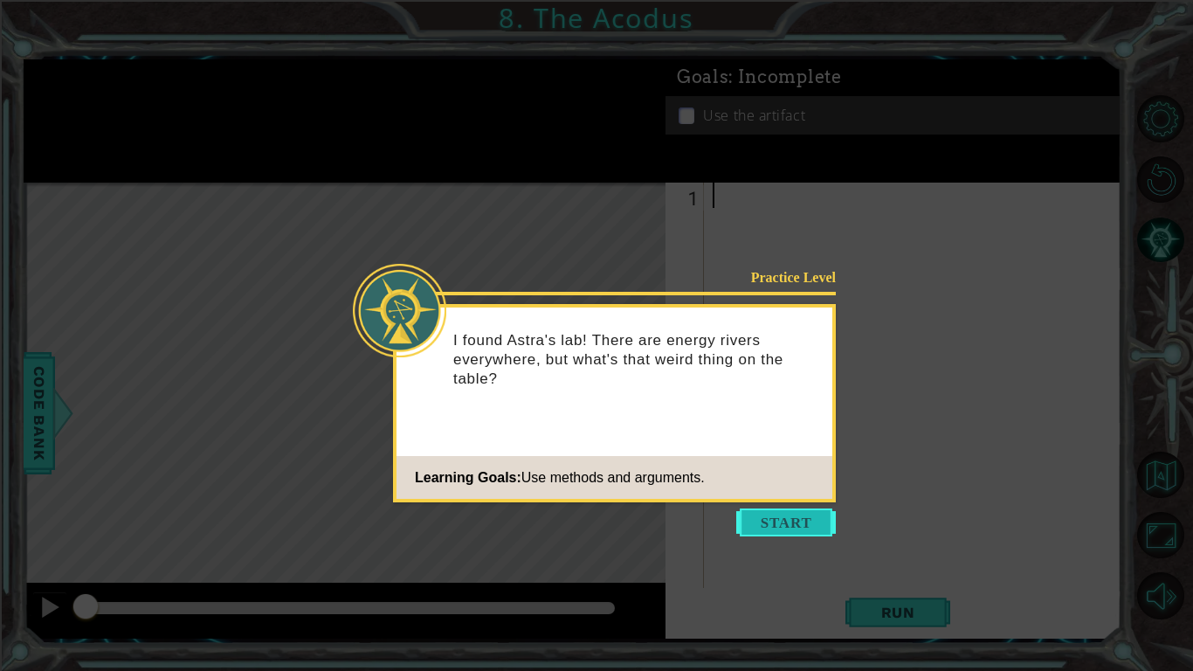
click at [799, 531] on button "Start" at bounding box center [786, 522] width 100 height 28
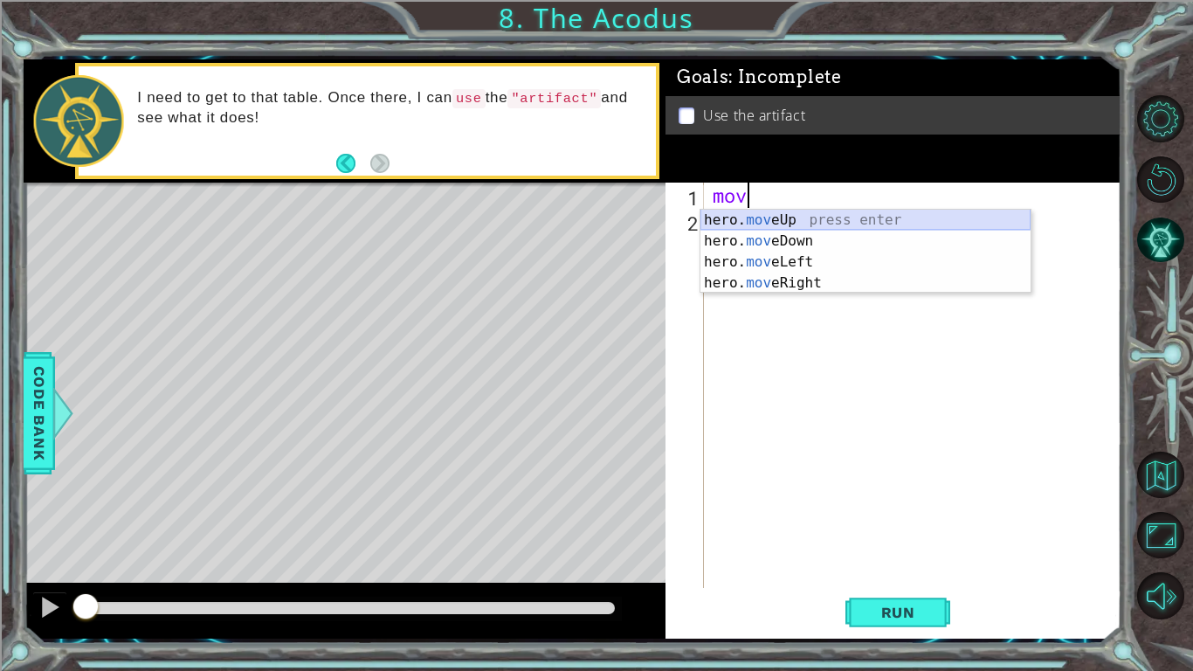
click at [768, 218] on div "hero. mov eUp press enter hero. mov eDown press enter hero. mov eLeft press ent…" at bounding box center [866, 273] width 330 height 126
type textarea "hero.moveUp(1)"
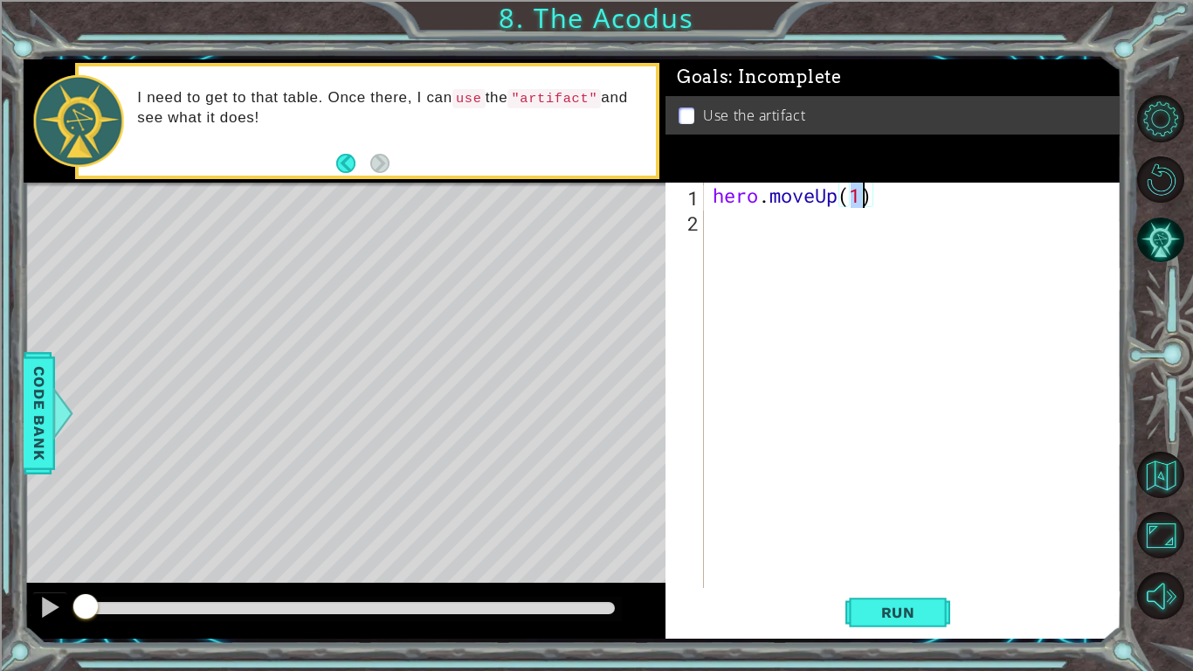
click at [756, 226] on div "hero . moveUp ( 1 )" at bounding box center [917, 411] width 417 height 456
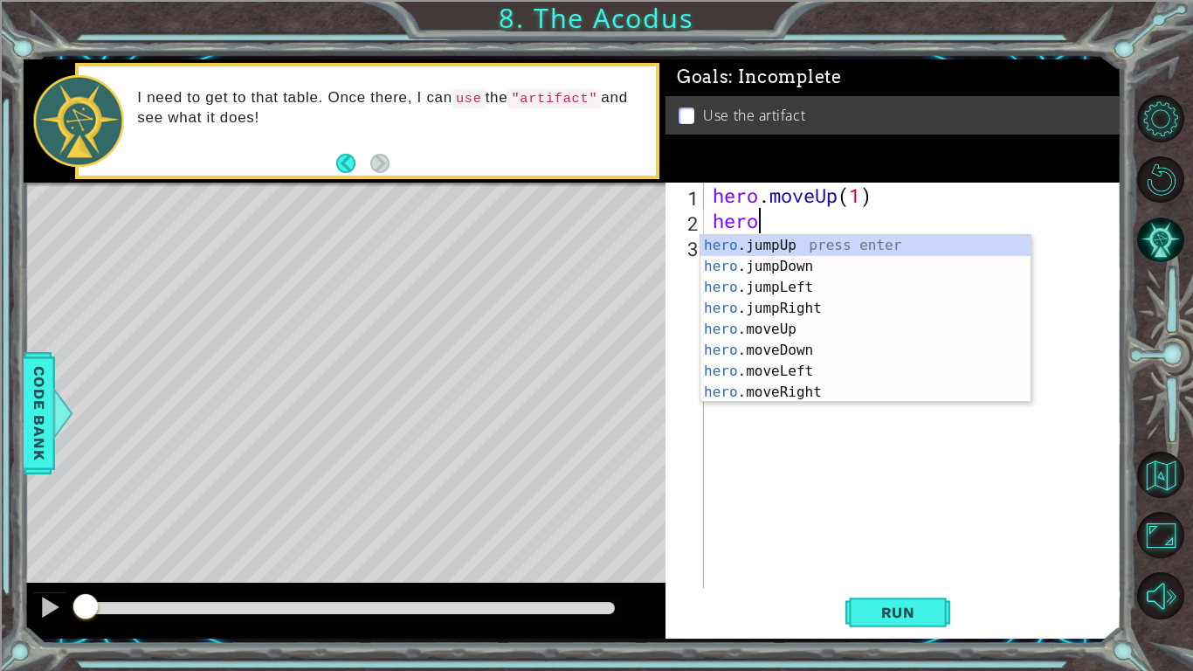
scroll to position [0, 1]
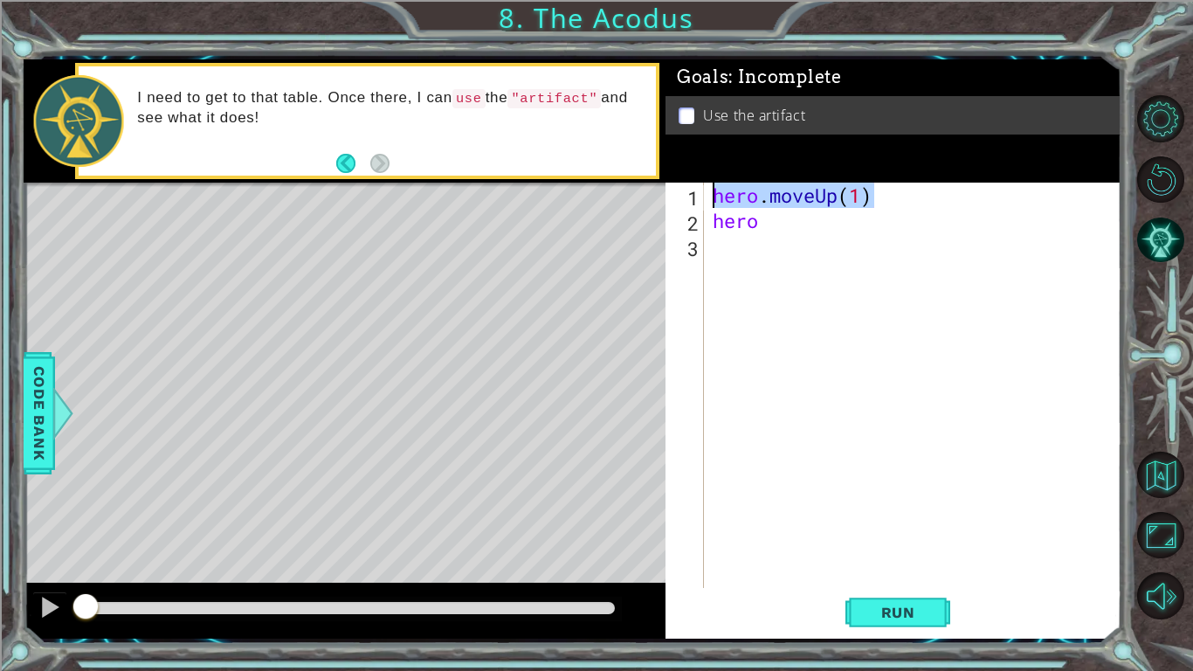
drag, startPoint x: 888, startPoint y: 185, endPoint x: 544, endPoint y: 190, distance: 344.2
click at [544, 190] on div "1 ההההההההההההההההההההההההההההההההההההההההההההההההההההההההההההההההההההההההההההה…" at bounding box center [573, 348] width 1098 height 579
click at [911, 208] on div "hero . moveUp ( 1 ) hero" at bounding box center [913, 385] width 408 height 405
click at [857, 193] on div "hero . moveUp ( 1 ) hero" at bounding box center [917, 411] width 417 height 456
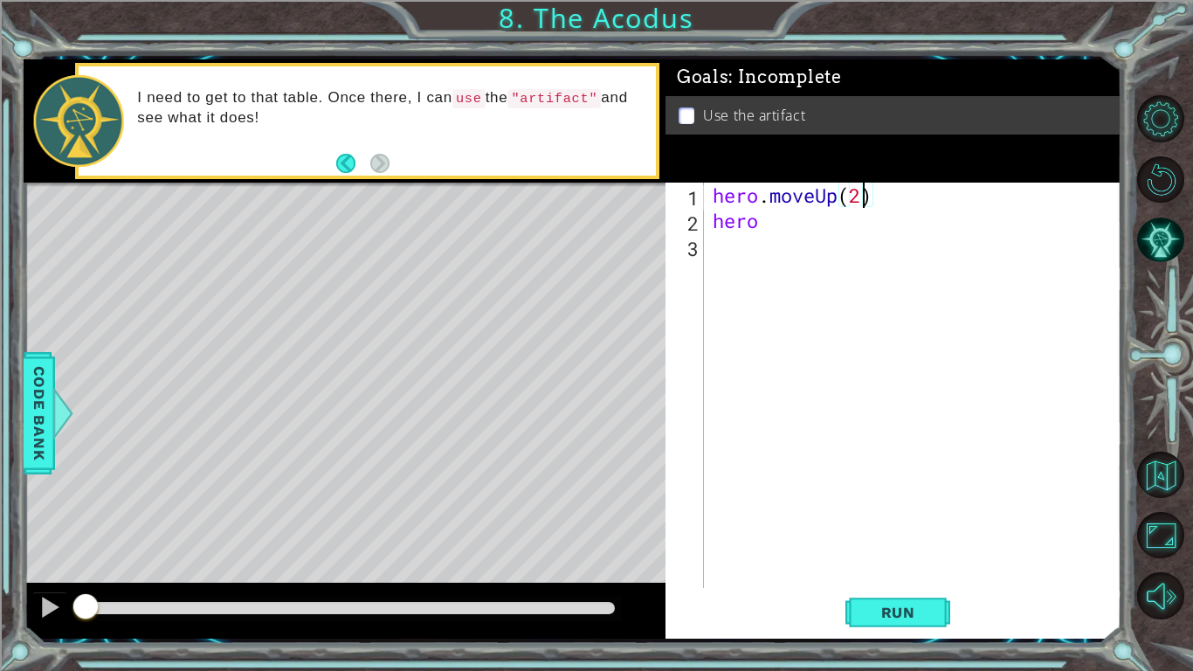
click at [776, 223] on div "hero . moveUp ( 2 ) hero" at bounding box center [917, 411] width 417 height 456
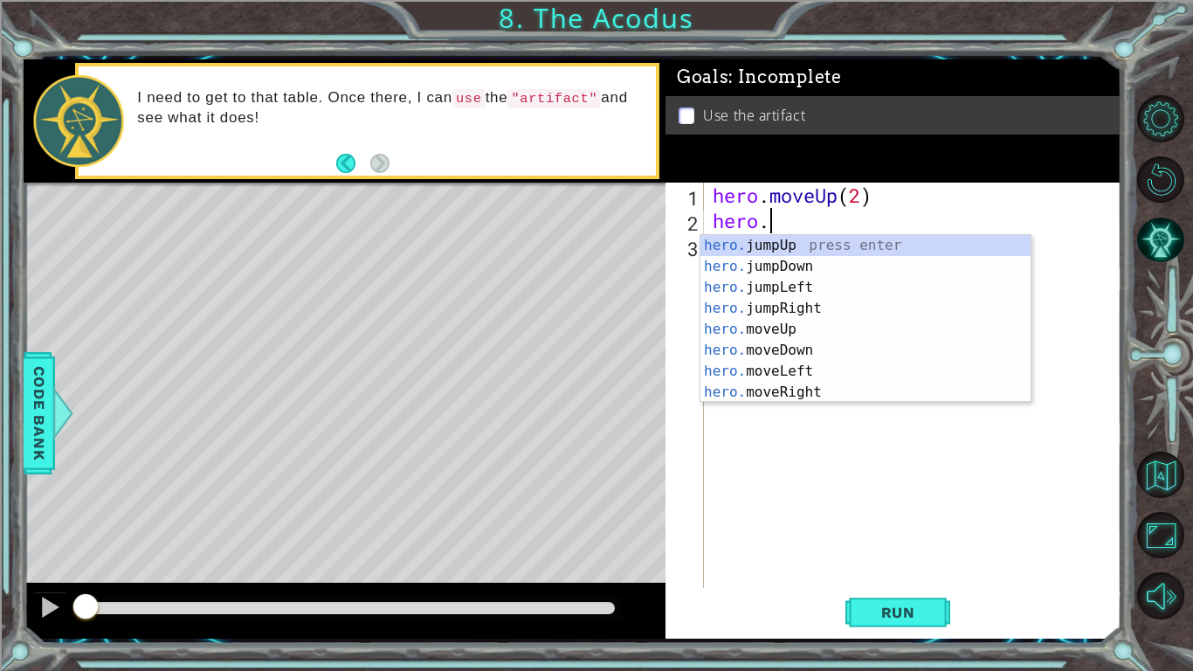
scroll to position [0, 2]
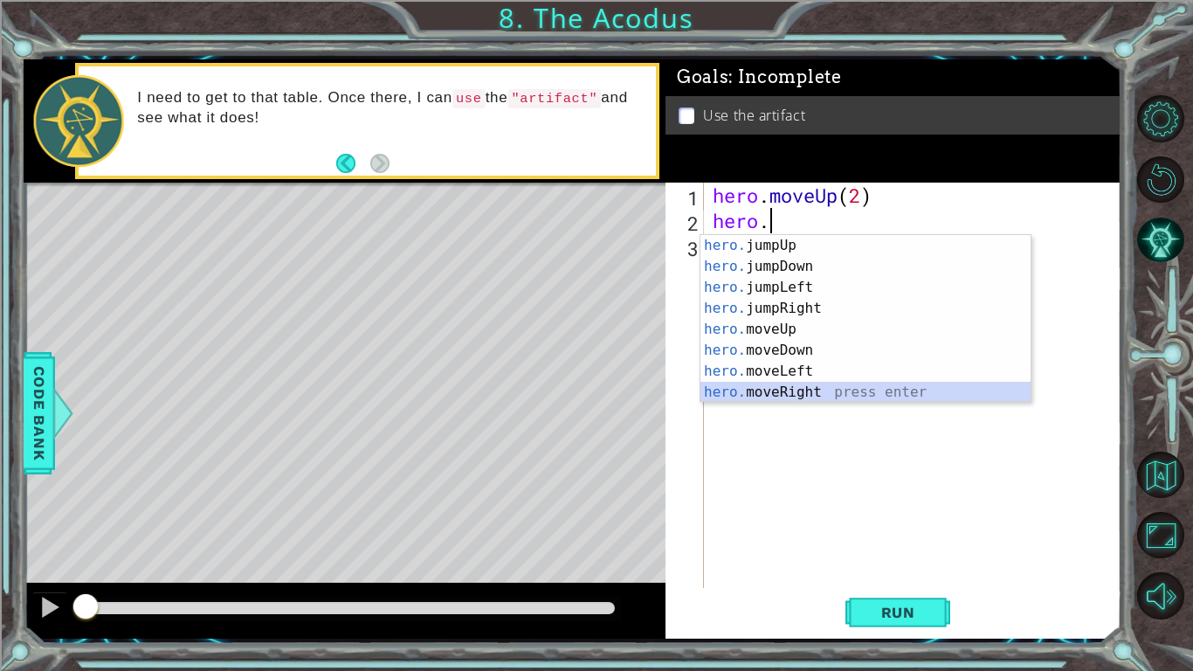
click at [804, 391] on div "hero. jumpUp press enter hero. jumpDown press enter hero. jumpLeft press enter …" at bounding box center [866, 340] width 330 height 210
type textarea "hero.moveRight(1)"
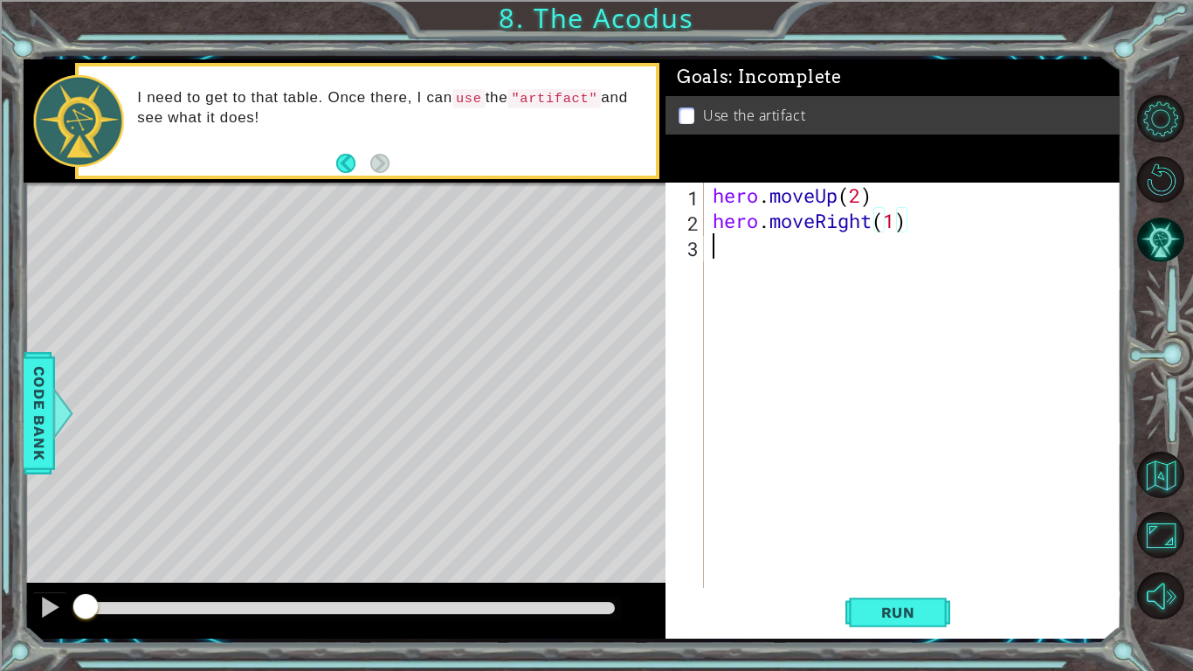
click at [790, 267] on div "hero . moveUp ( 2 ) hero . moveRight ( 1 )" at bounding box center [917, 411] width 417 height 456
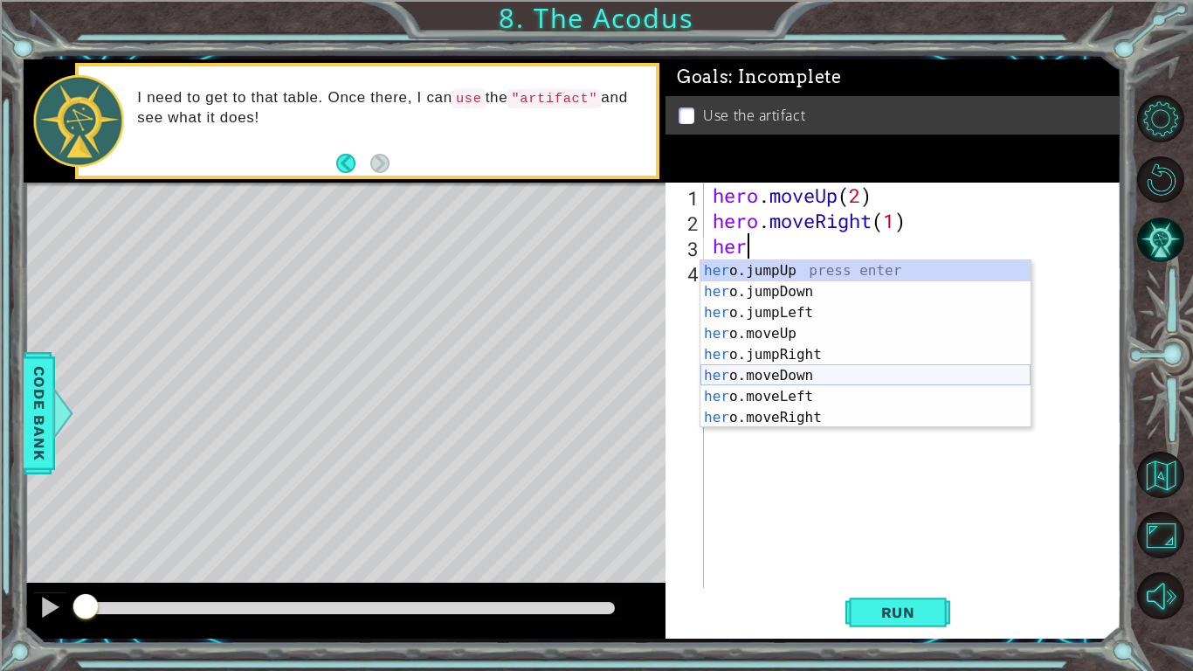
click at [822, 374] on div "her o.jumpUp press enter her o.jumpDown press enter her o.jumpLeft press enter …" at bounding box center [866, 365] width 330 height 210
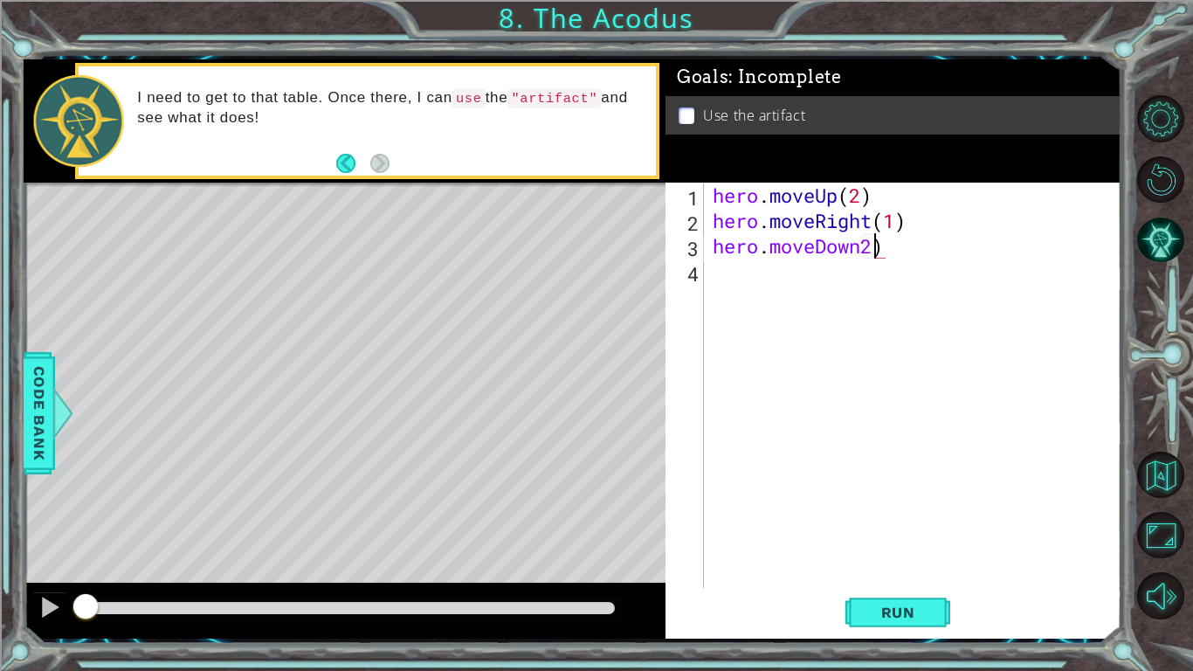
scroll to position [0, 6]
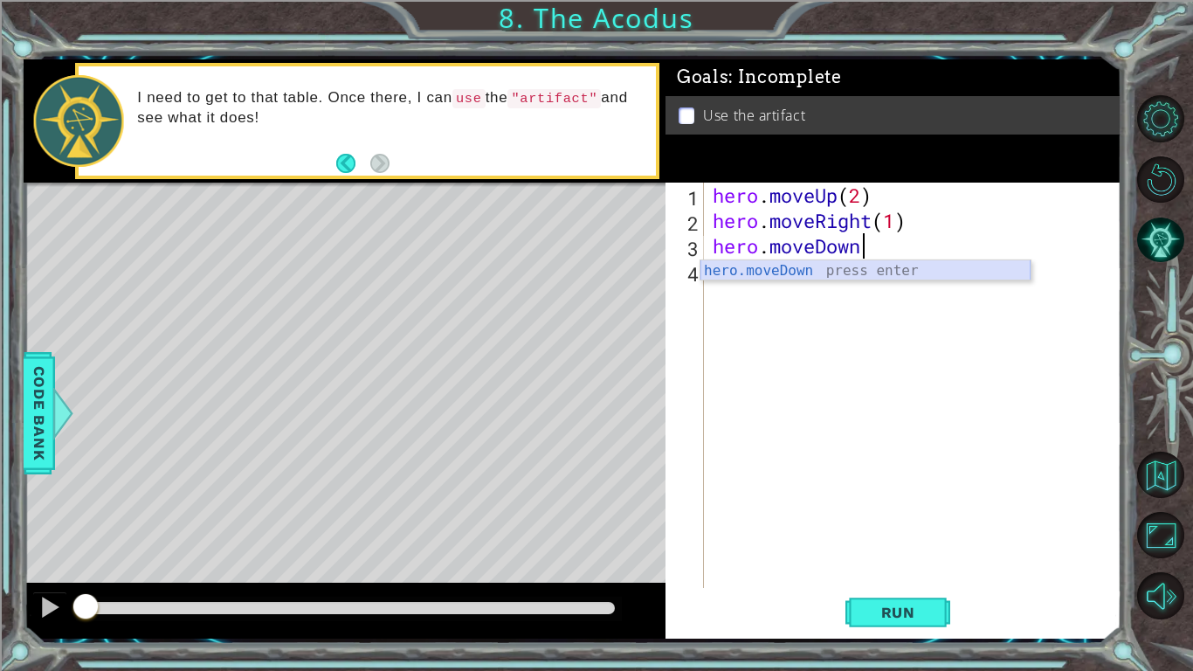
click at [839, 265] on div "hero.moveDown press enter" at bounding box center [866, 291] width 330 height 63
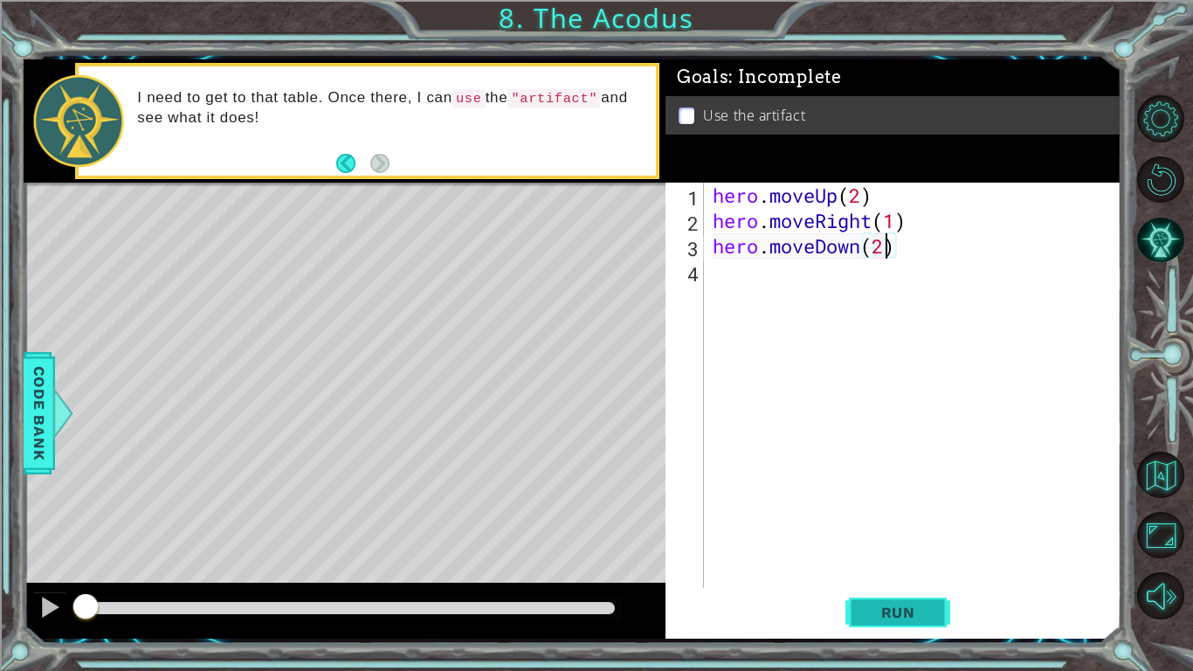
click at [916, 613] on span "Run" at bounding box center [898, 612] width 69 height 17
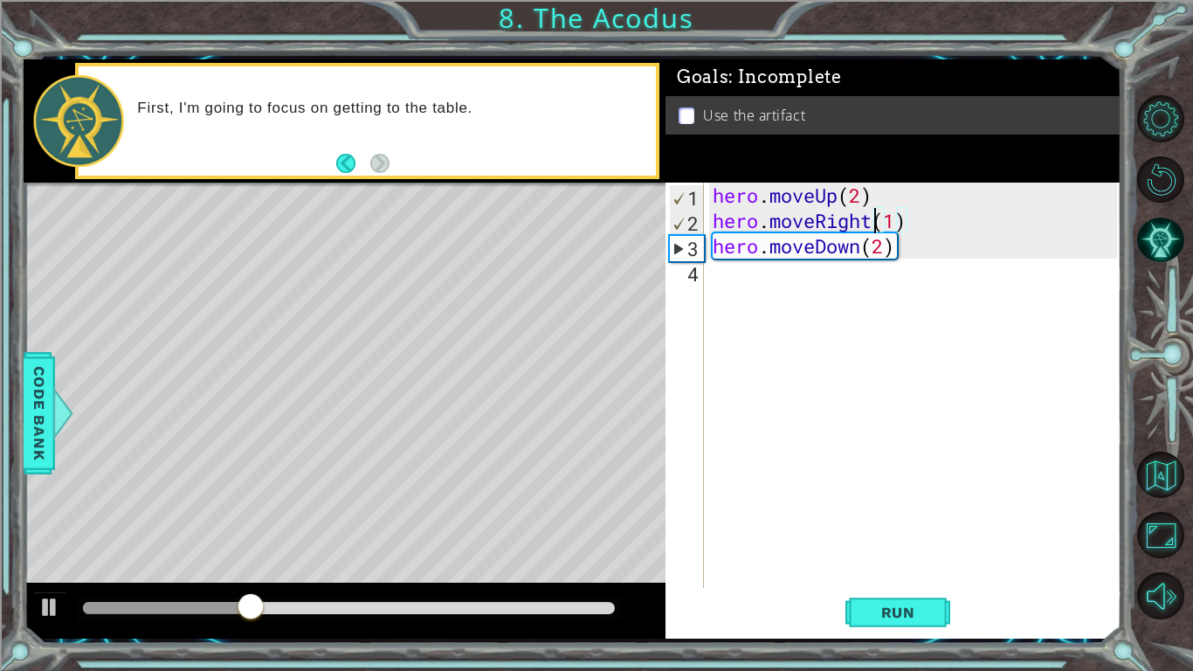
click at [872, 223] on div "hero . moveUp ( 2 ) hero . moveRight ( 1 ) hero . moveDown ( 2 )" at bounding box center [917, 411] width 417 height 456
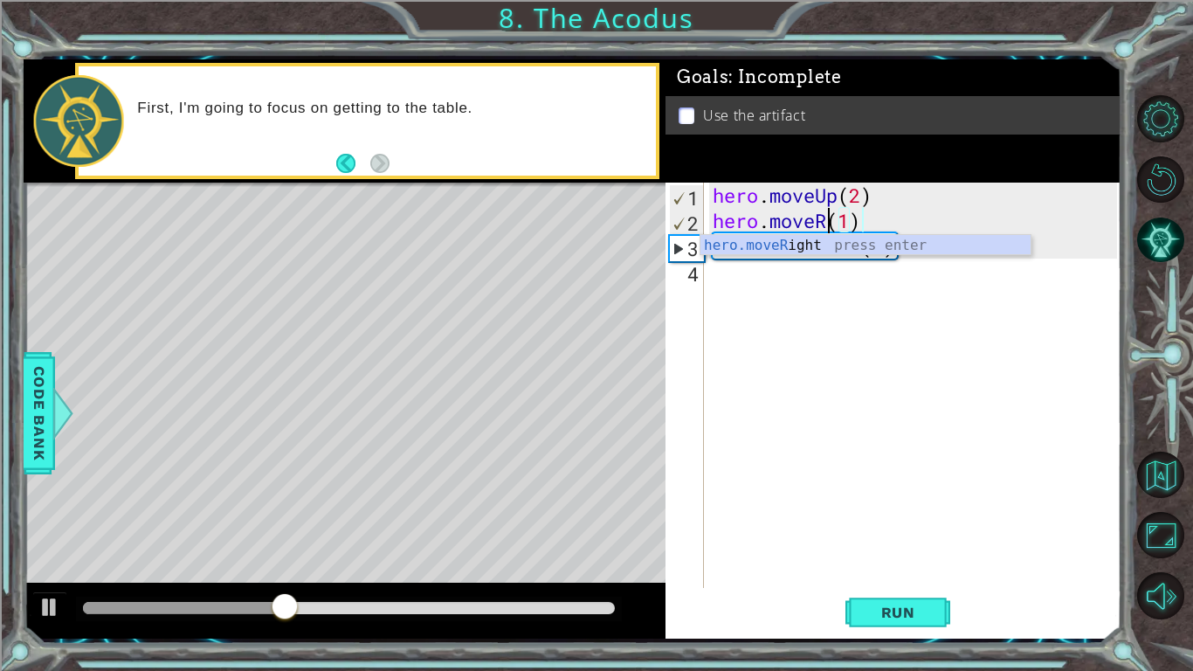
scroll to position [0, 5]
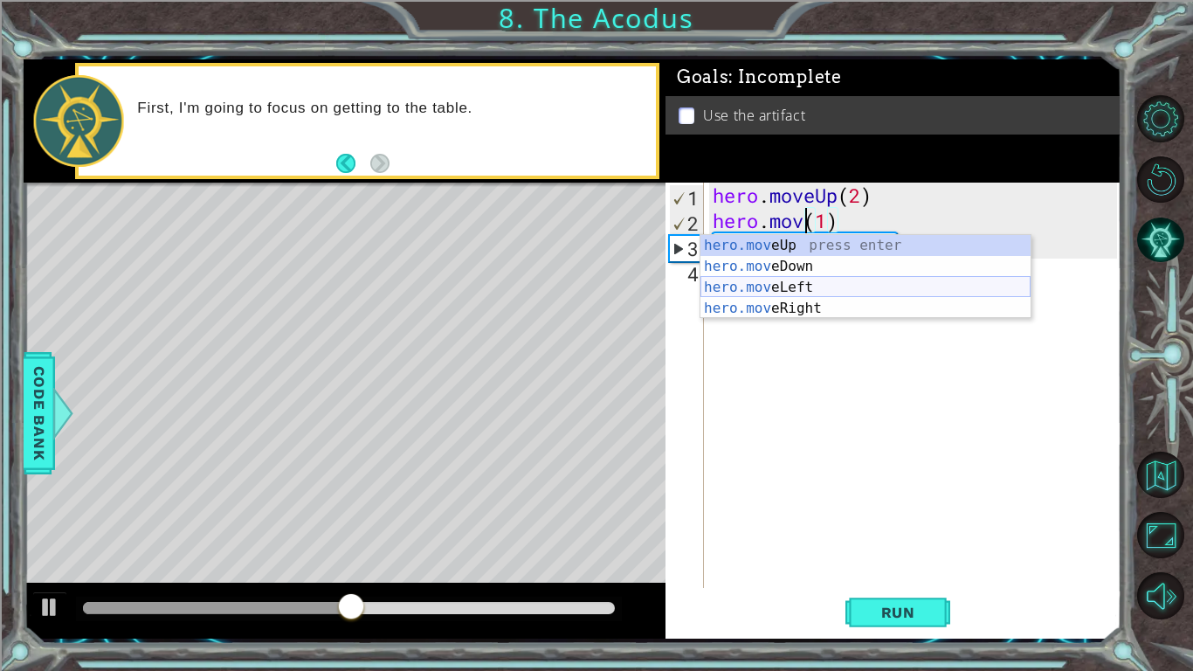
click at [849, 290] on div "hero.mov eUp press enter hero.mov eDown press enter hero.mov eLeft press enter …" at bounding box center [866, 298] width 330 height 126
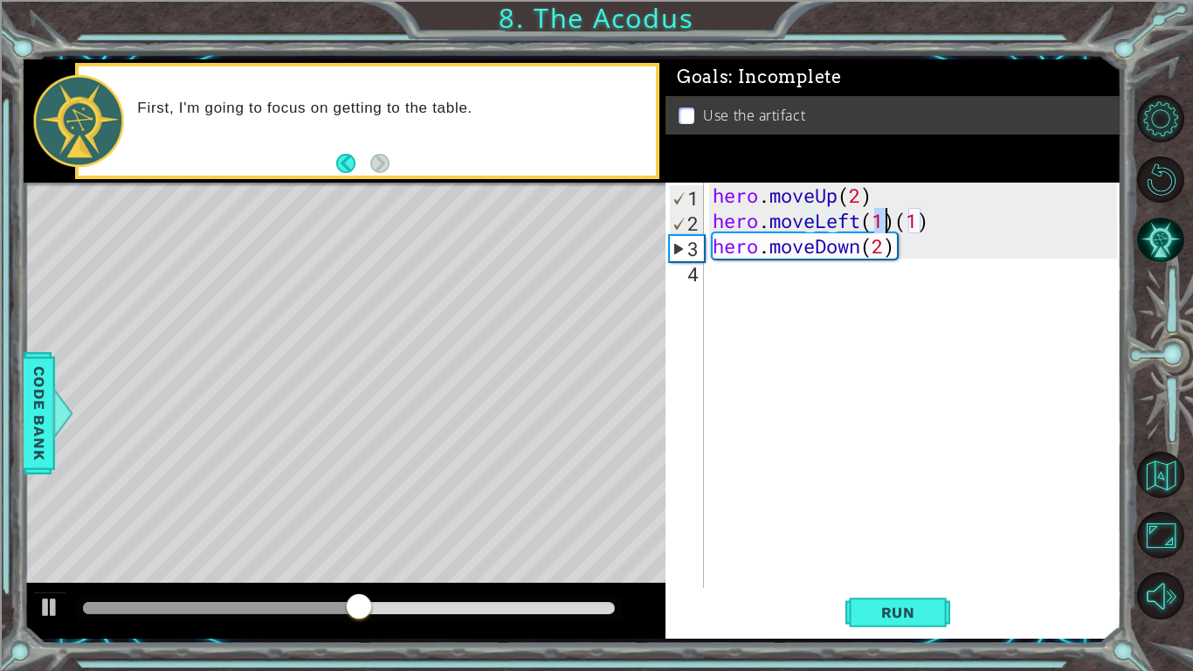
type textarea "hero.moveLeft(1)(1)"
click at [941, 528] on div "hero . moveUp ( 2 ) hero . moveLeft ( 1 ) ( 1 ) hero . moveDown ( 2 )" at bounding box center [917, 411] width 417 height 456
drag, startPoint x: 939, startPoint y: 224, endPoint x: 896, endPoint y: 228, distance: 42.9
click at [896, 228] on div "hero . moveUp ( 2 ) hero . moveLeft ( 1 ) ( 1 ) hero . moveDown ( 2 )" at bounding box center [917, 411] width 417 height 456
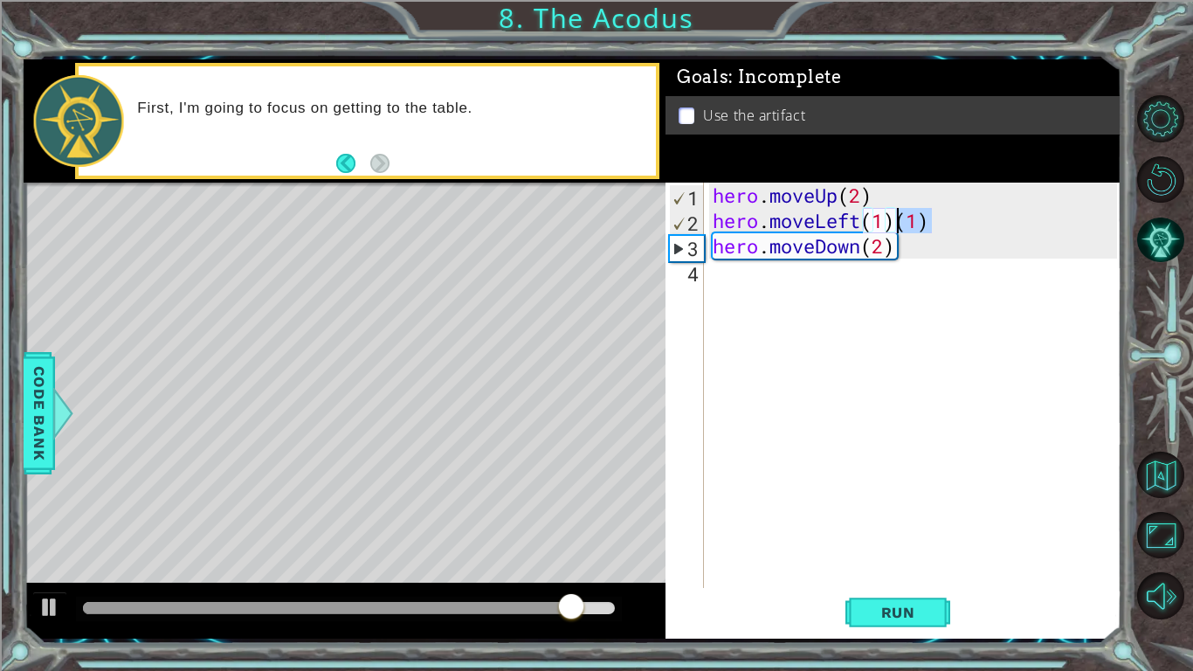
type textarea "hero.moveLeft(1)"
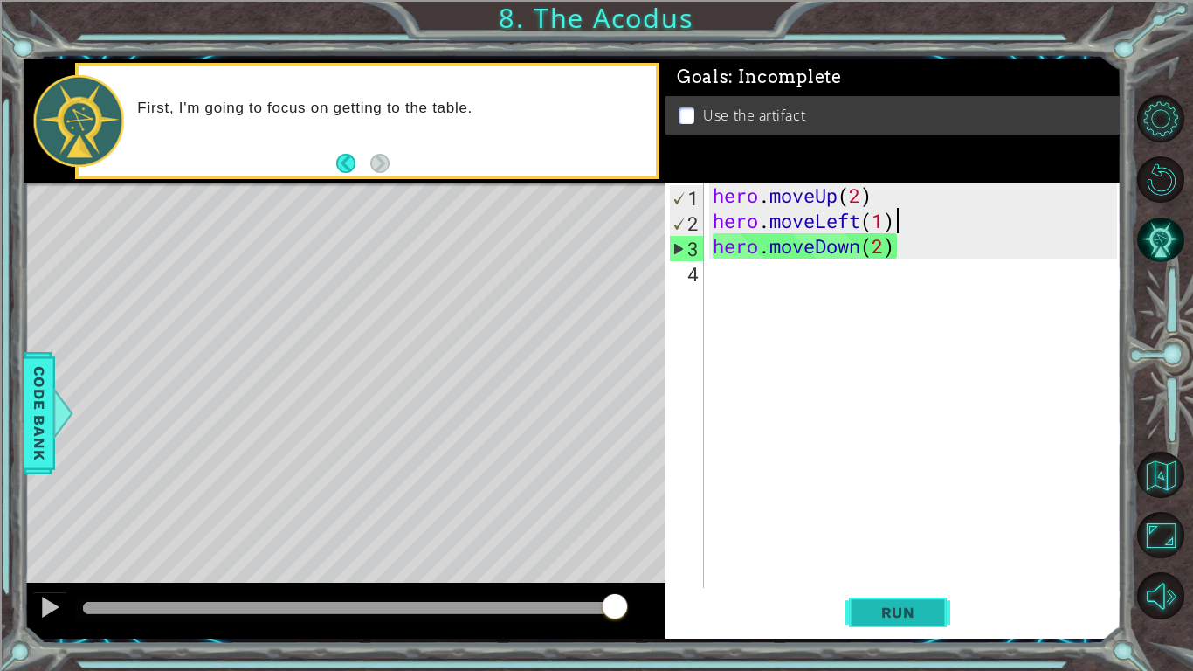
click at [879, 631] on button "Run" at bounding box center [897, 612] width 105 height 45
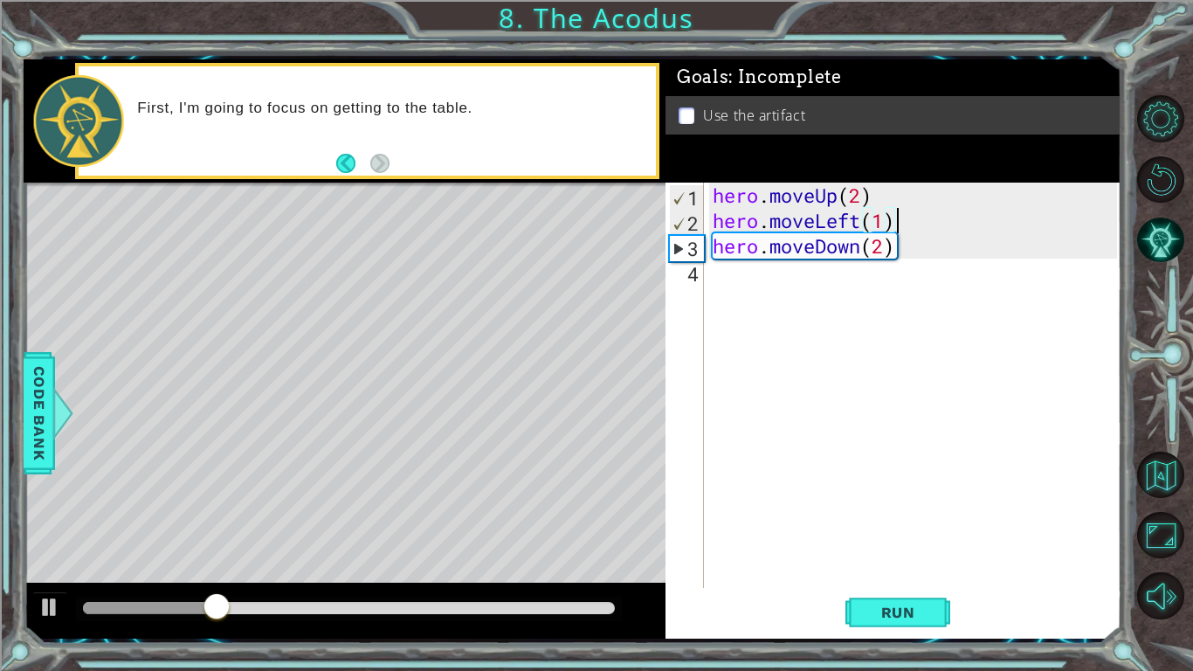
click at [771, 284] on div "hero . moveUp ( 2 ) hero . moveLeft ( 1 ) hero . moveDown ( 2 )" at bounding box center [917, 411] width 417 height 456
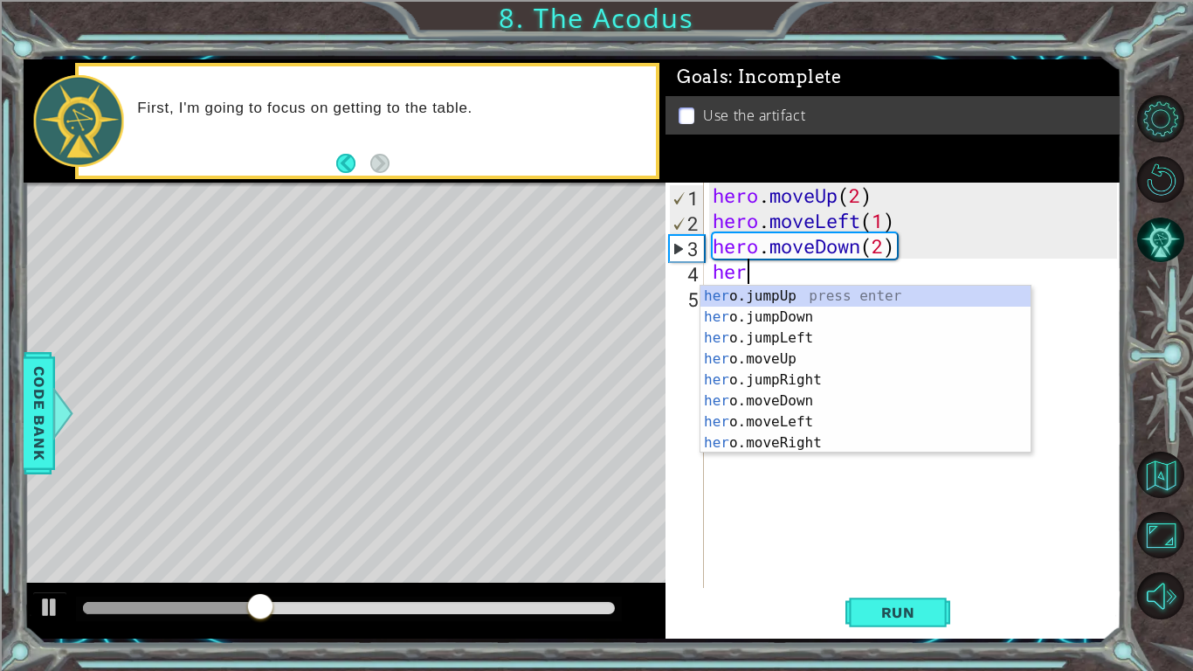
type textarea "hero"
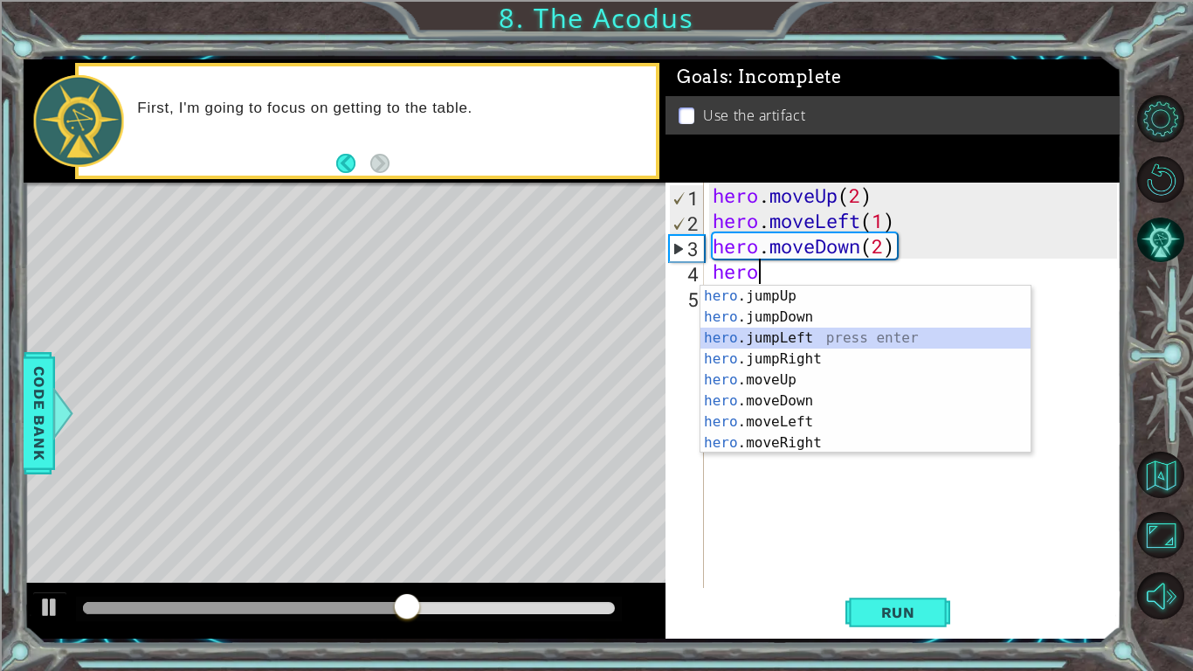
click at [825, 330] on div "hero .jumpUp press enter hero .jumpDown press enter hero .jumpLeft press enter …" at bounding box center [866, 391] width 330 height 210
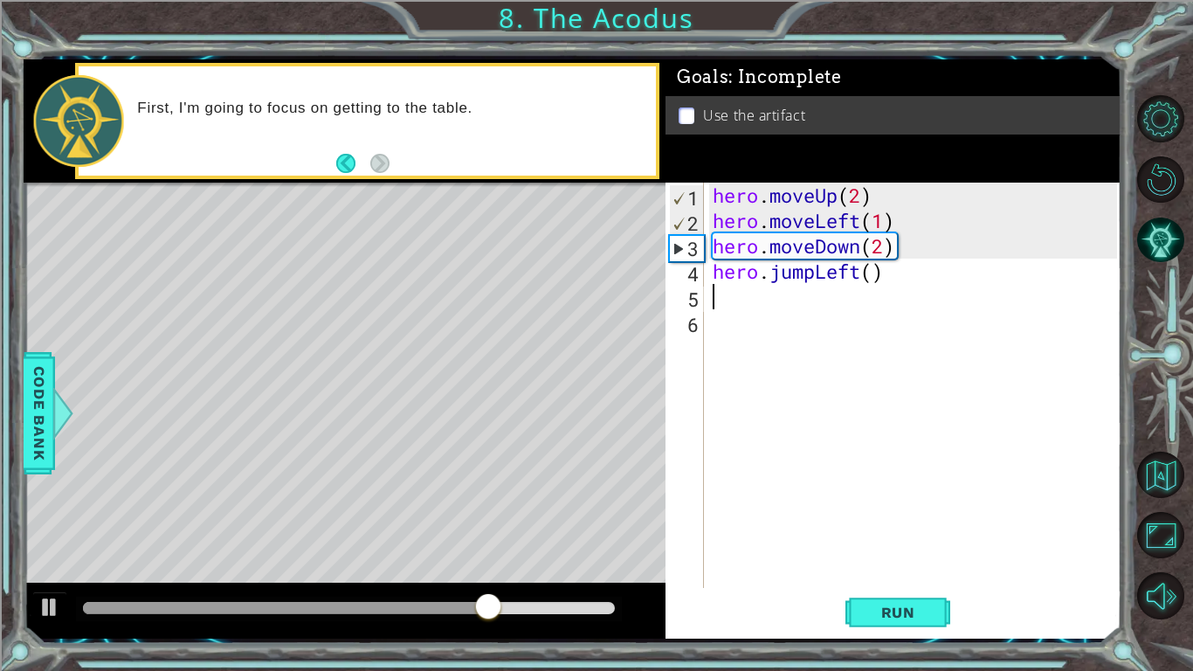
click at [867, 270] on div "hero . moveUp ( 2 ) hero . moveLeft ( 1 ) hero . moveDown ( 2 ) hero . jumpLeft…" at bounding box center [917, 411] width 417 height 456
type textarea "hero.jumpLeft(1)"
click at [998, 520] on div "hero . moveUp ( 2 ) hero . moveLeft ( 1 ) hero . moveDown ( 2 ) hero . jumpLeft…" at bounding box center [917, 411] width 417 height 456
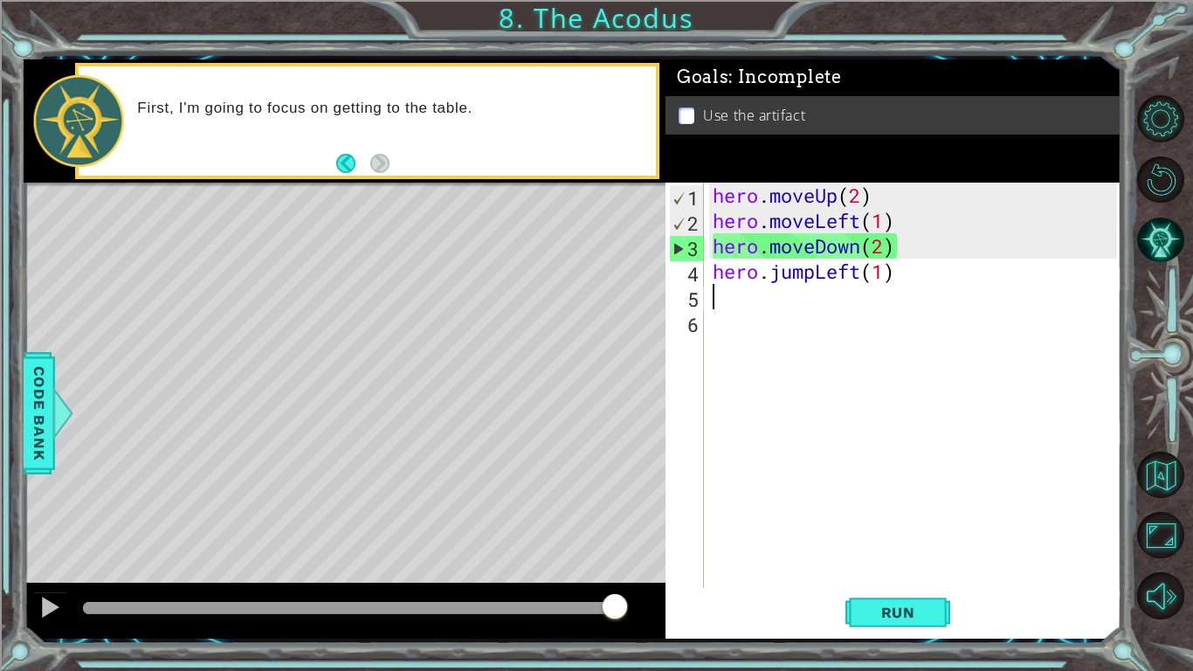
click at [825, 305] on div "hero . moveUp ( 2 ) hero . moveLeft ( 1 ) hero . moveDown ( 2 ) hero . jumpLeft…" at bounding box center [917, 411] width 417 height 456
click at [894, 618] on span "Run" at bounding box center [898, 612] width 69 height 17
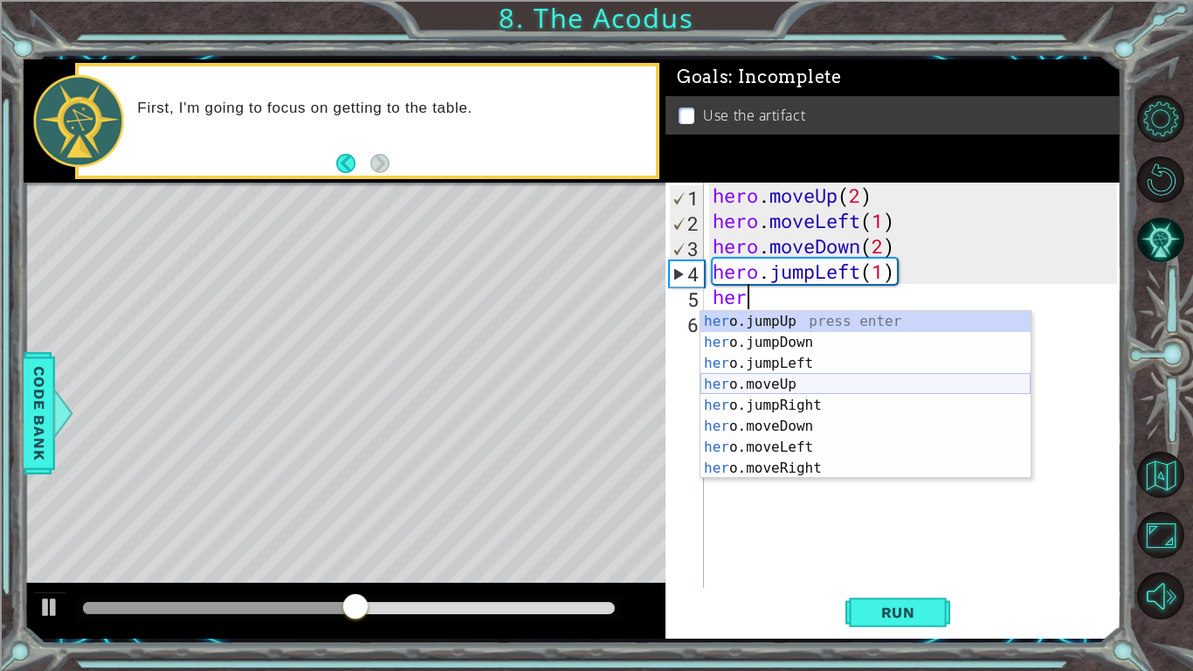
click at [781, 386] on div "her o.jumpUp press enter her o.jumpDown press enter her o.jumpLeft press enter …" at bounding box center [866, 416] width 330 height 210
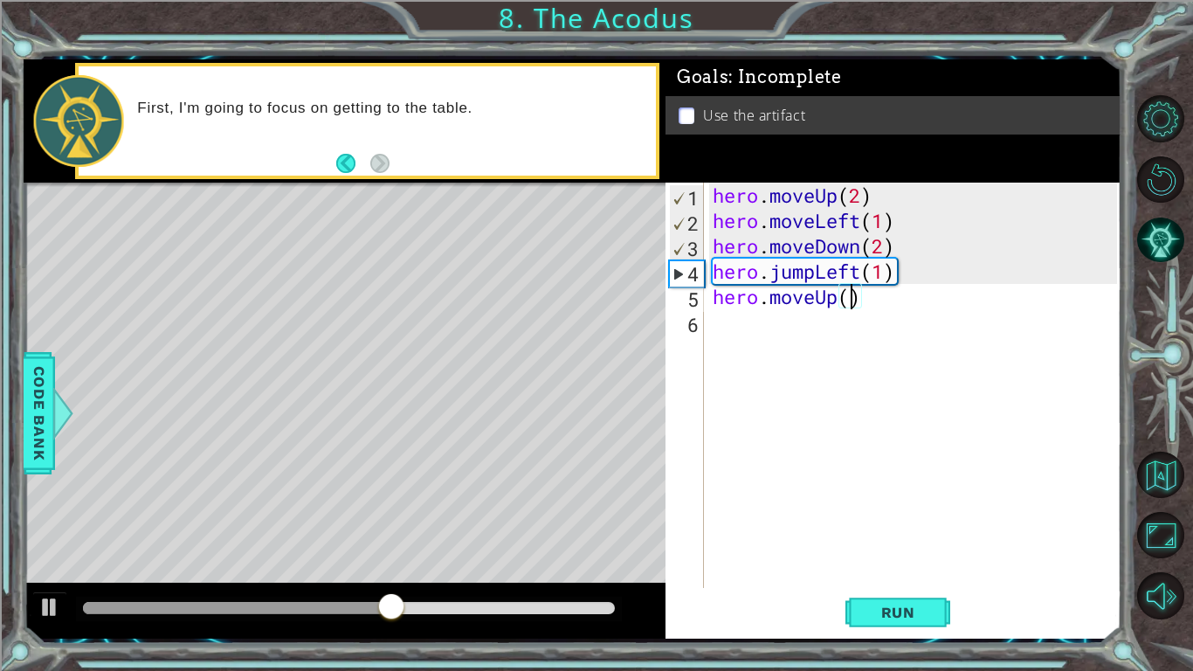
scroll to position [0, 6]
type textarea "hero.moveUp(2)"
click at [784, 328] on div "hero . moveUp ( 2 ) hero . moveLeft ( 1 ) hero . moveDown ( 2 ) hero . jumpLeft…" at bounding box center [917, 411] width 417 height 456
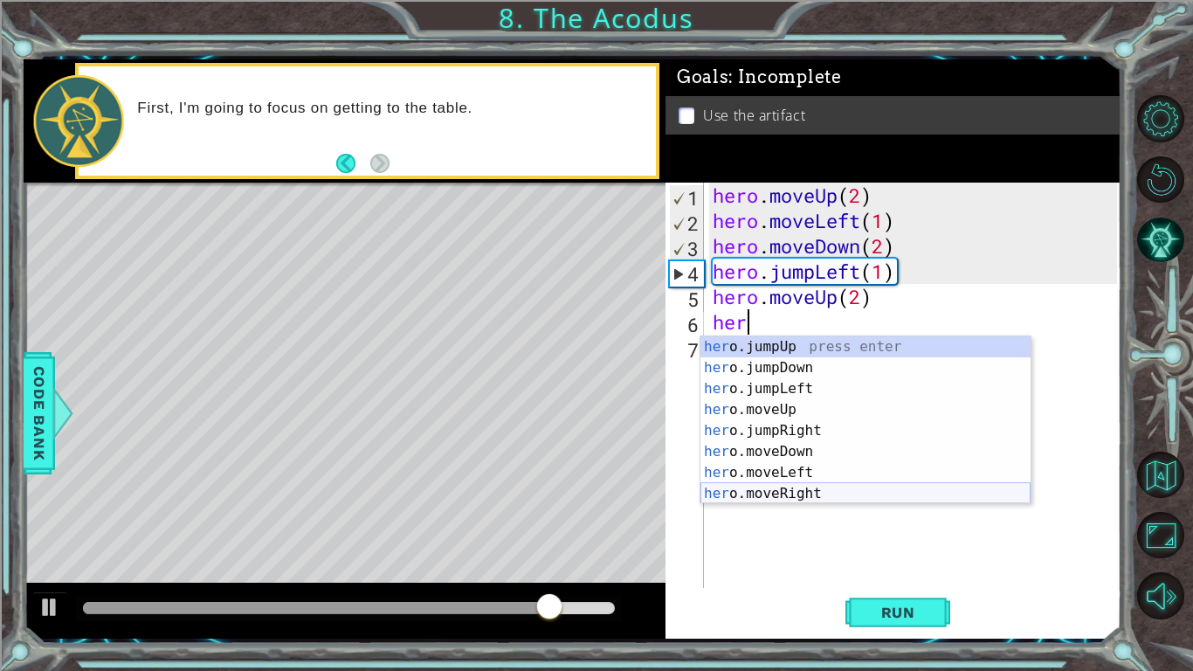
click at [815, 492] on div "her o.jumpUp press enter her o.jumpDown press enter her o.jumpLeft press enter …" at bounding box center [866, 441] width 330 height 210
type textarea "hero.moveRight(1)"
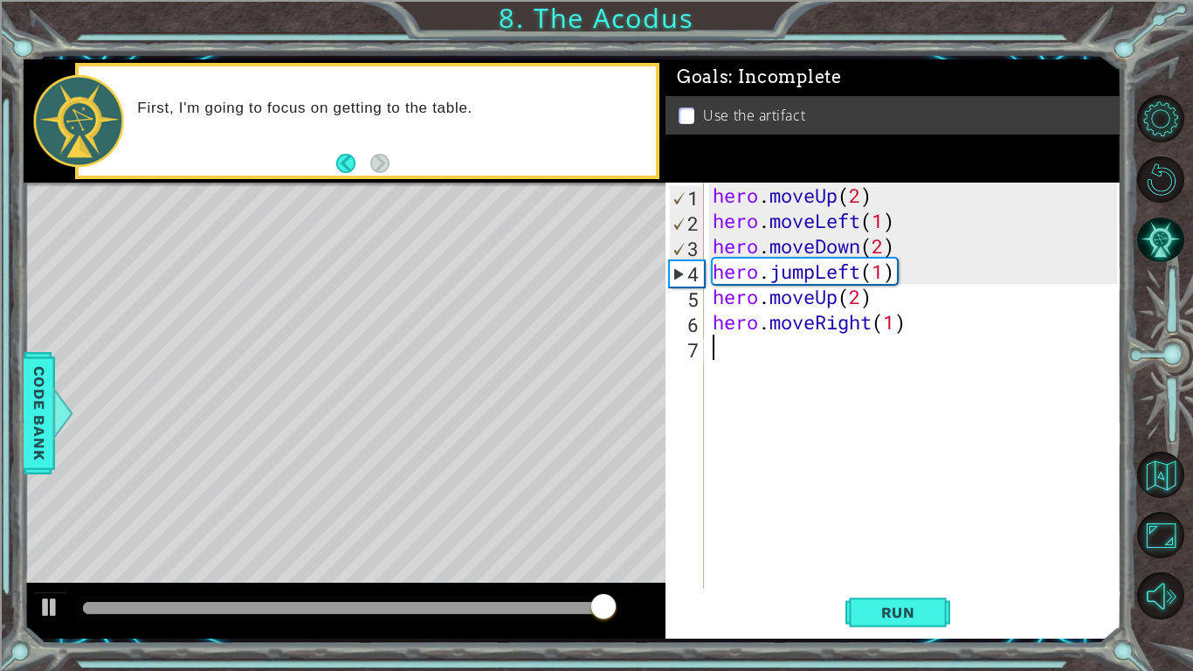
click at [731, 359] on div "hero . moveUp ( 2 ) hero . moveLeft ( 1 ) hero . moveDown ( 2 ) hero . jumpLeft…" at bounding box center [917, 411] width 417 height 456
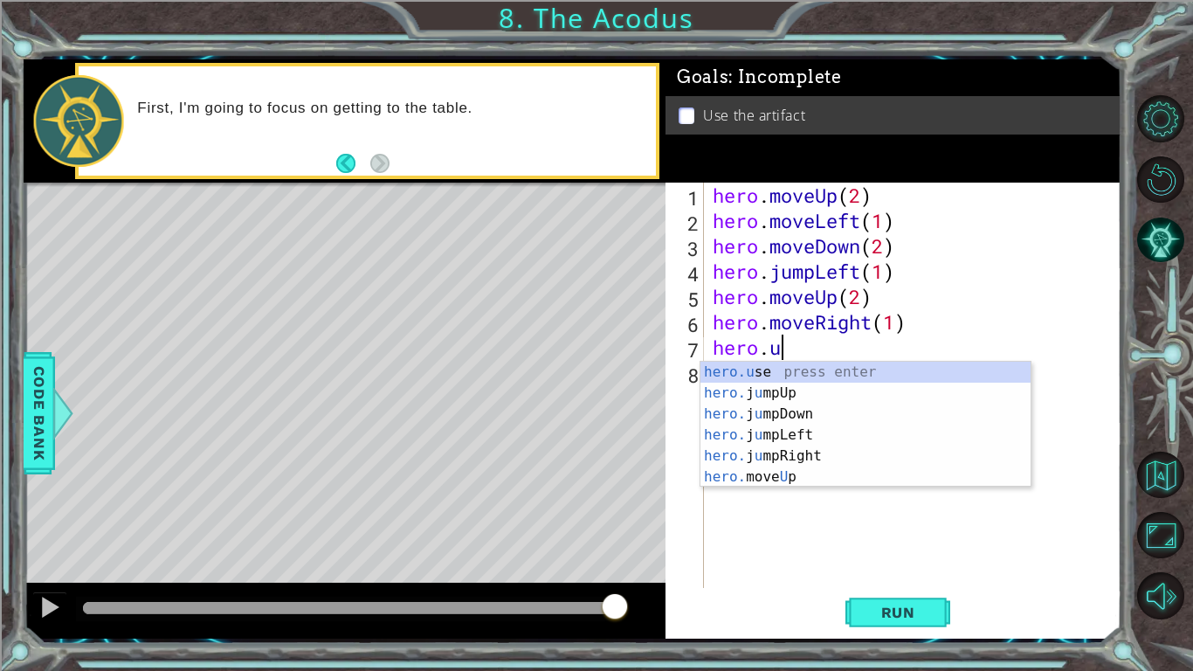
scroll to position [0, 3]
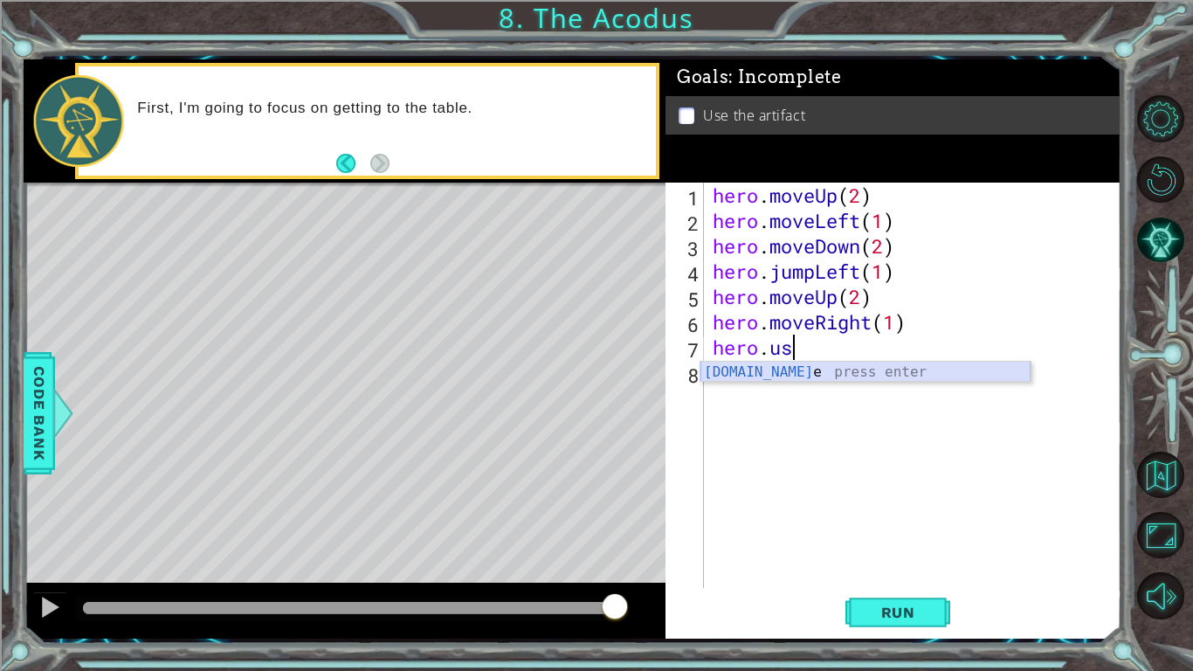
click at [797, 369] on div "hero.us e press enter" at bounding box center [866, 393] width 330 height 63
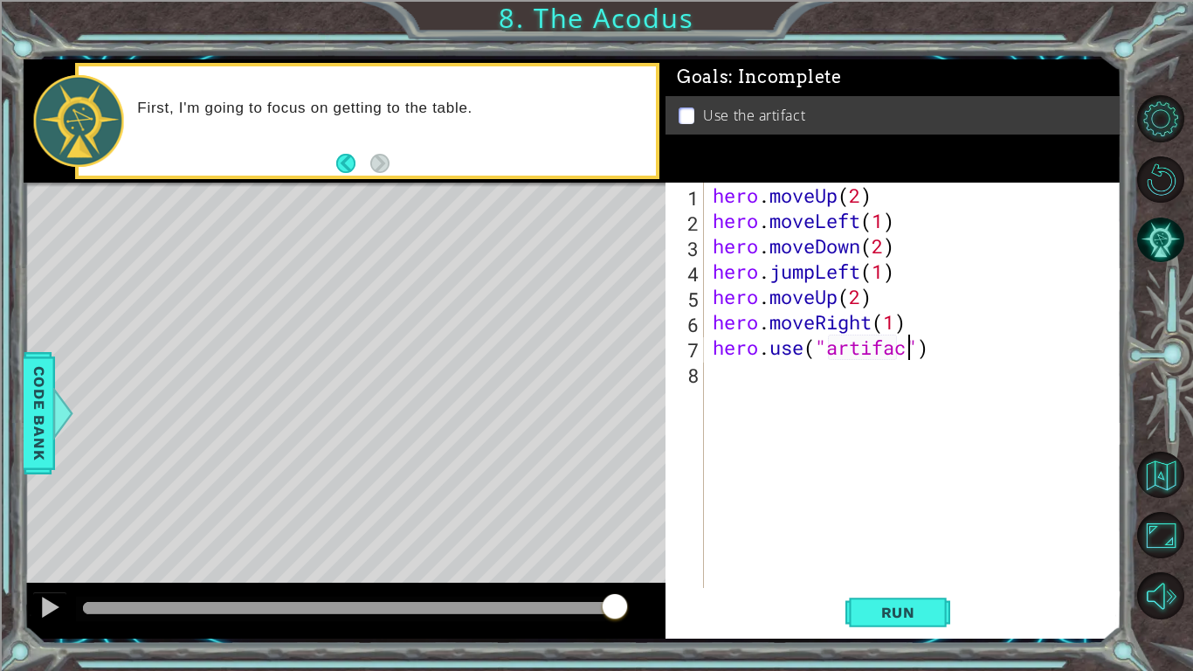
scroll to position [0, 9]
type textarea "hero.use("artifact")"
click at [892, 610] on span "Run" at bounding box center [898, 612] width 69 height 17
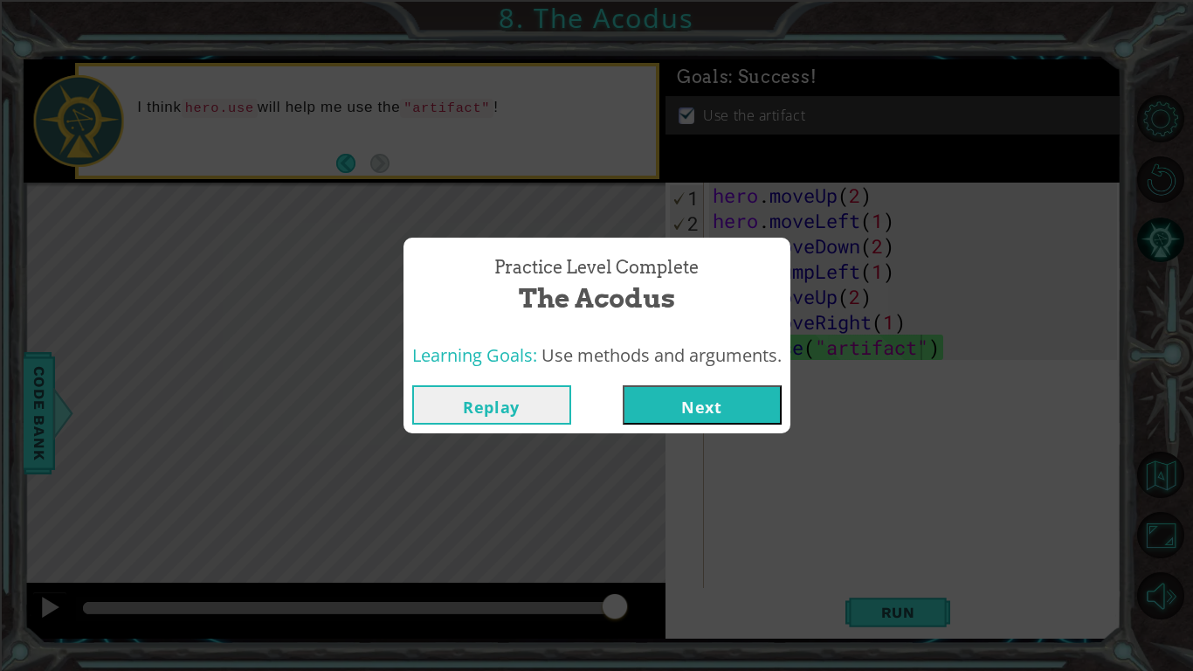
click at [756, 405] on button "Next" at bounding box center [702, 404] width 159 height 39
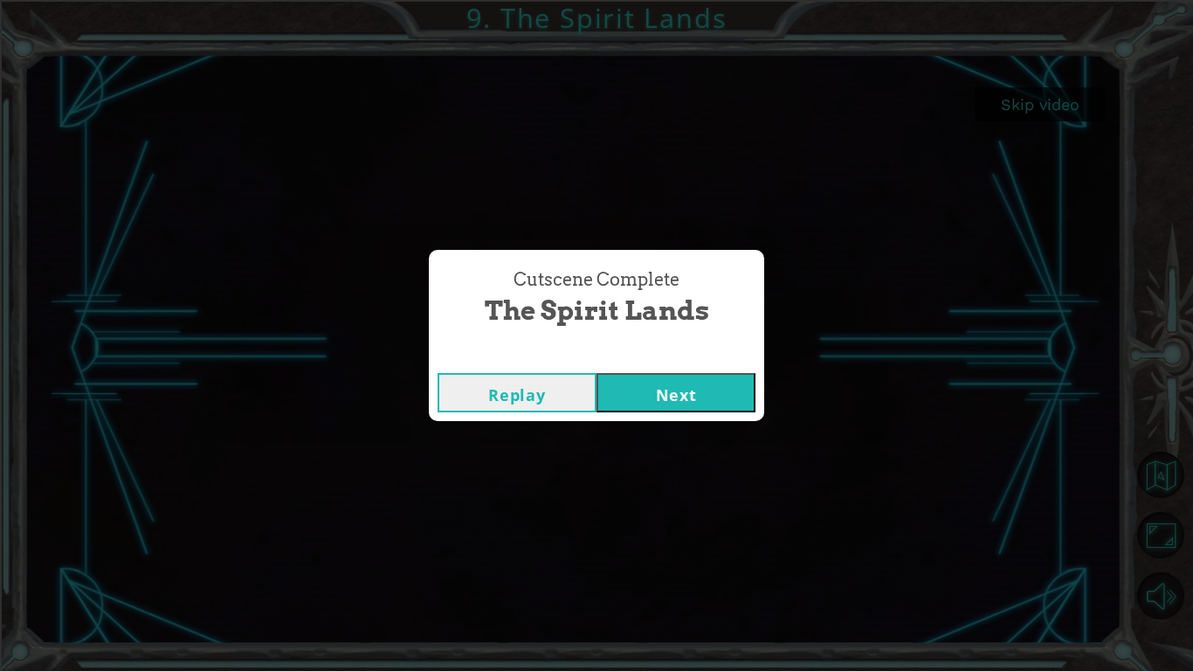
click at [687, 410] on button "Next" at bounding box center [676, 392] width 159 height 39
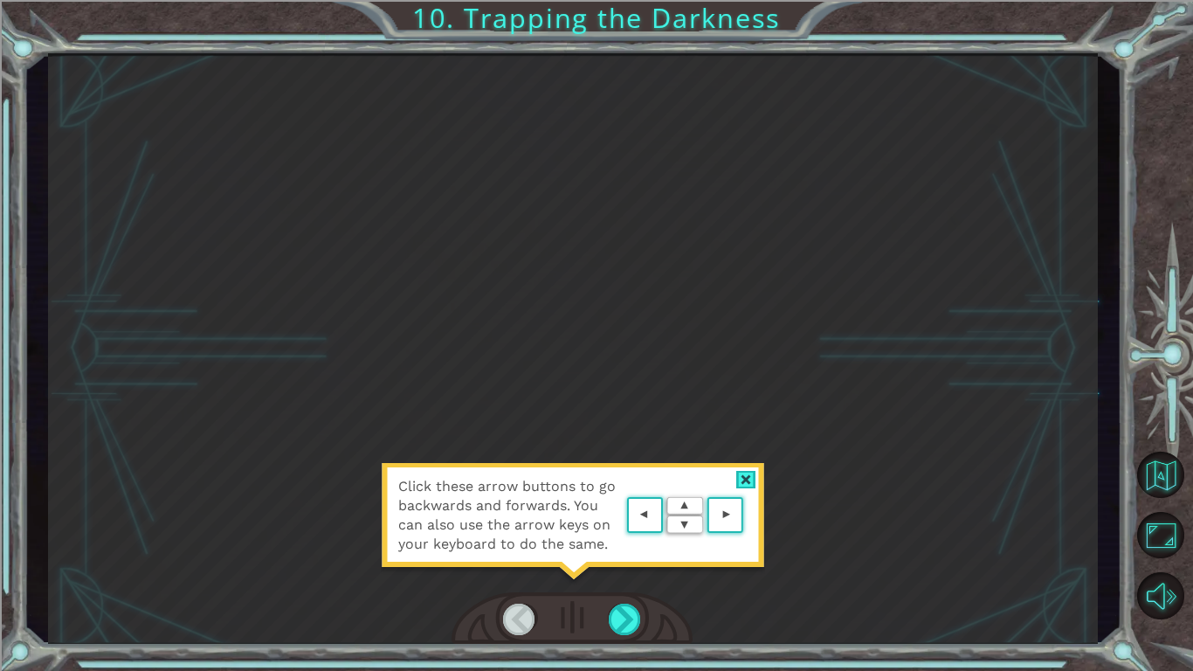
click at [738, 473] on div at bounding box center [746, 480] width 20 height 18
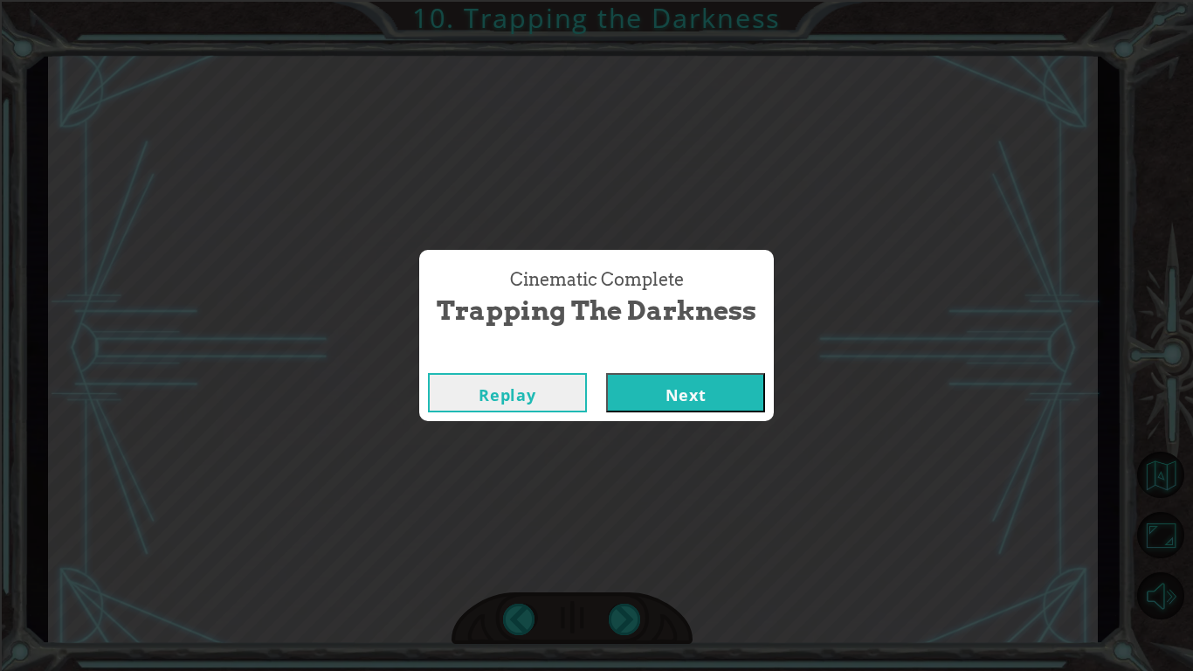
click at [698, 401] on button "Next" at bounding box center [685, 392] width 159 height 39
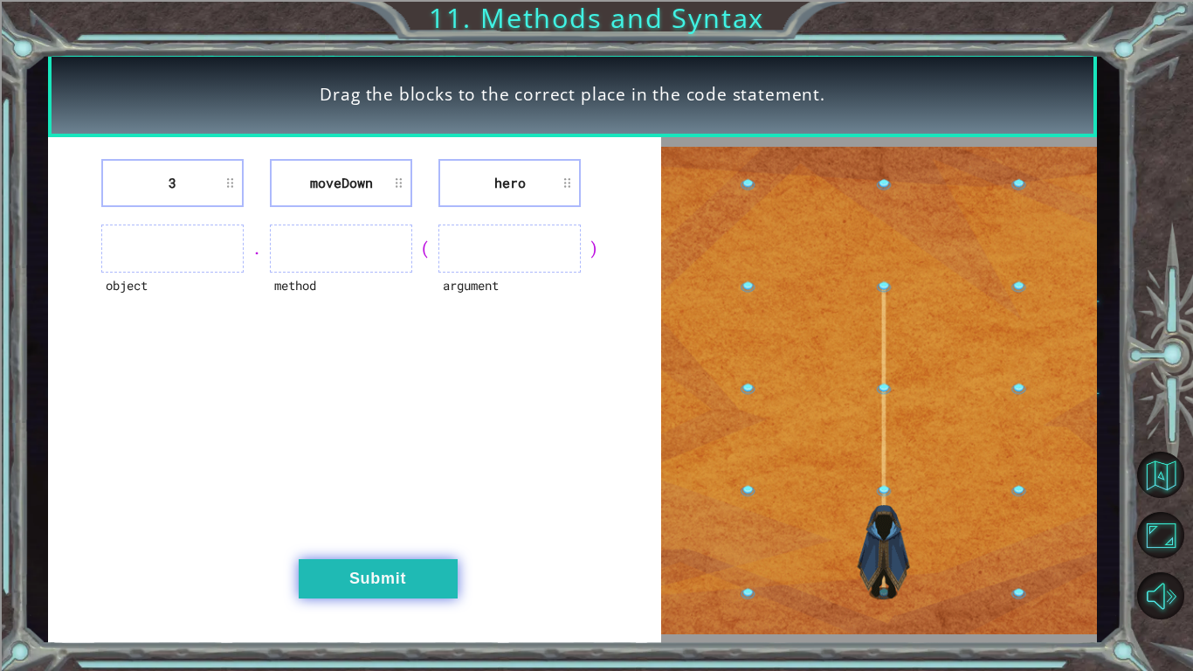
click at [420, 578] on button "Submit" at bounding box center [378, 578] width 159 height 39
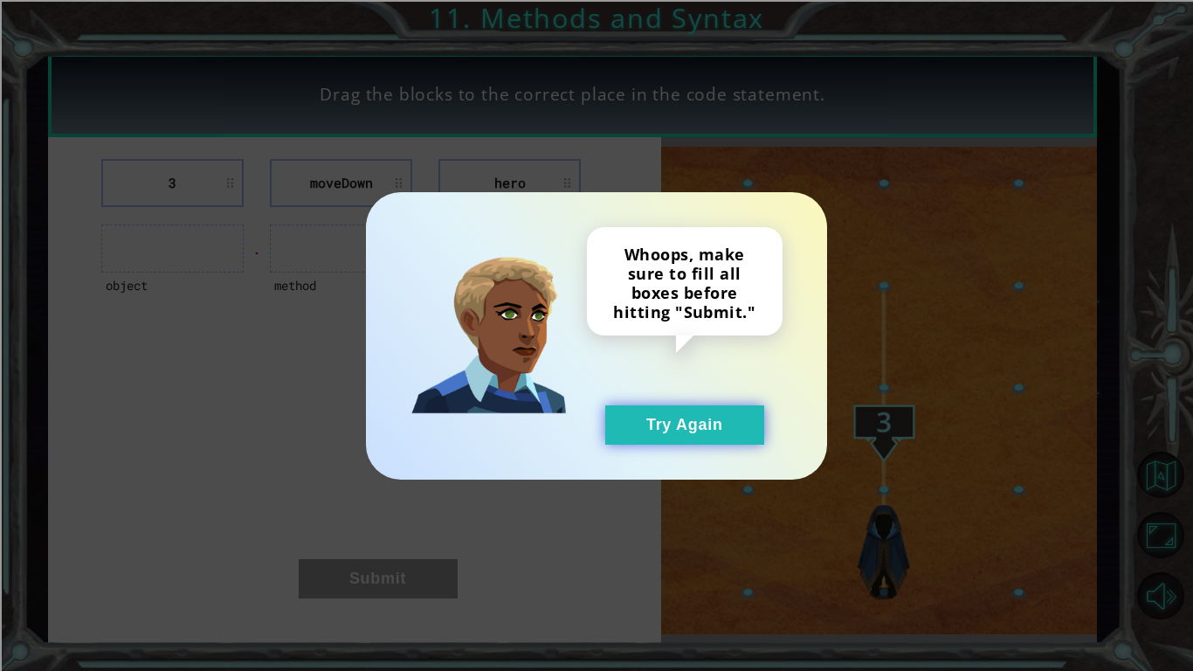
click at [648, 424] on button "Try Again" at bounding box center [684, 424] width 159 height 39
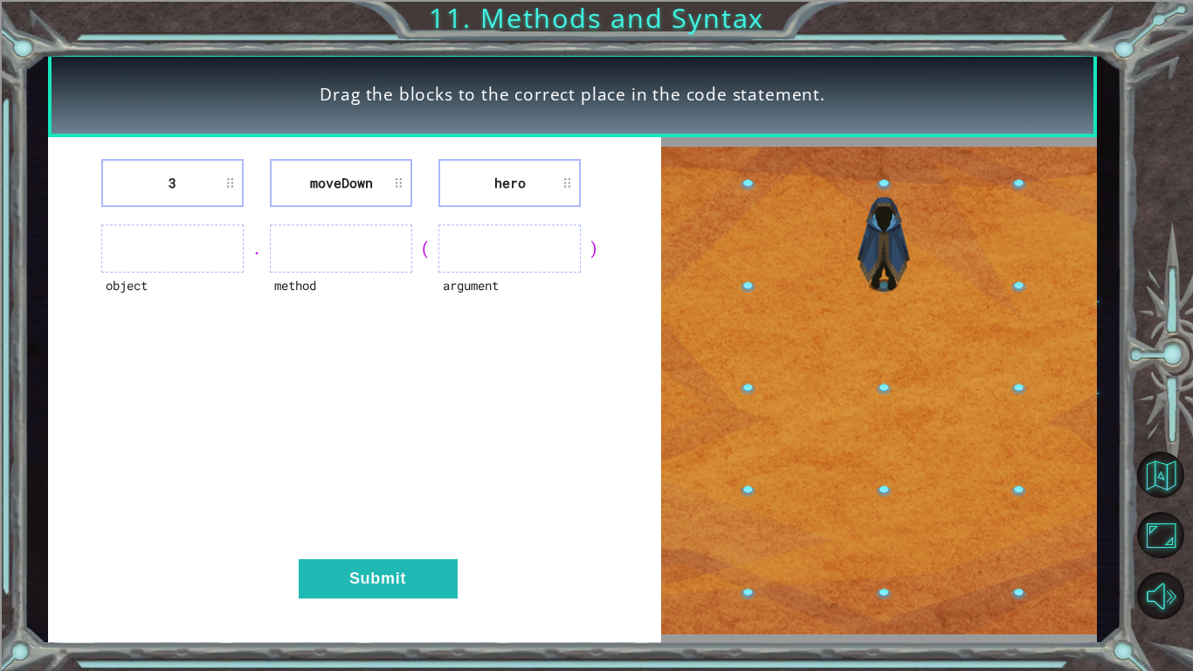
click at [177, 259] on ul at bounding box center [172, 248] width 142 height 48
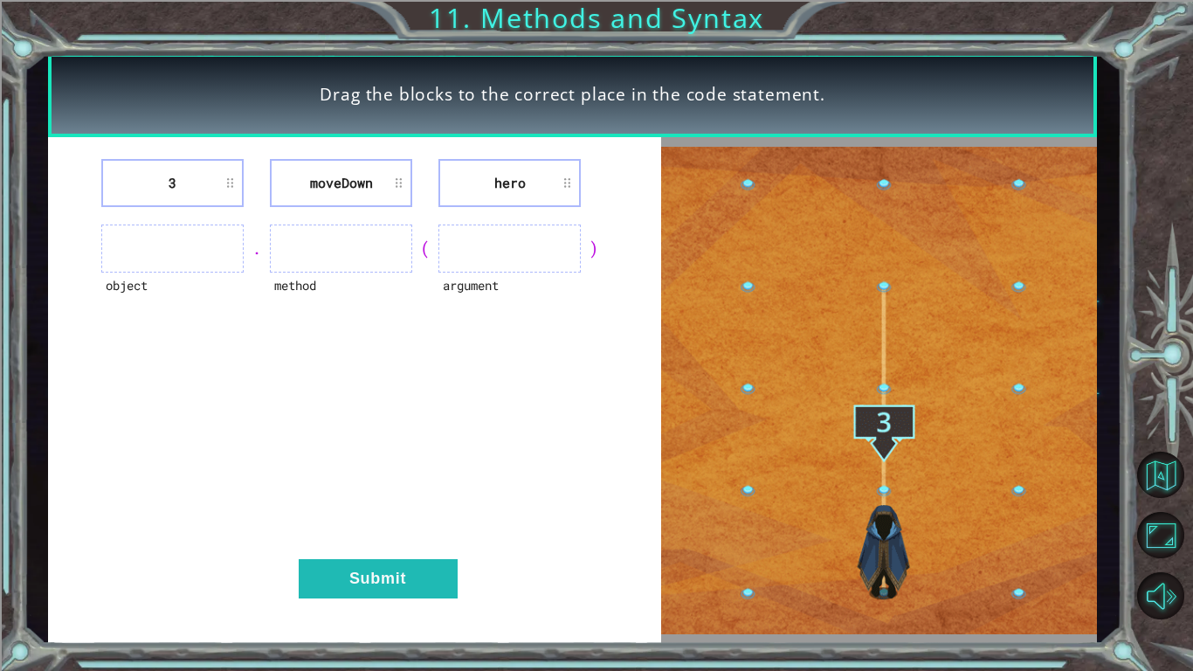
click at [200, 253] on ul at bounding box center [172, 248] width 142 height 48
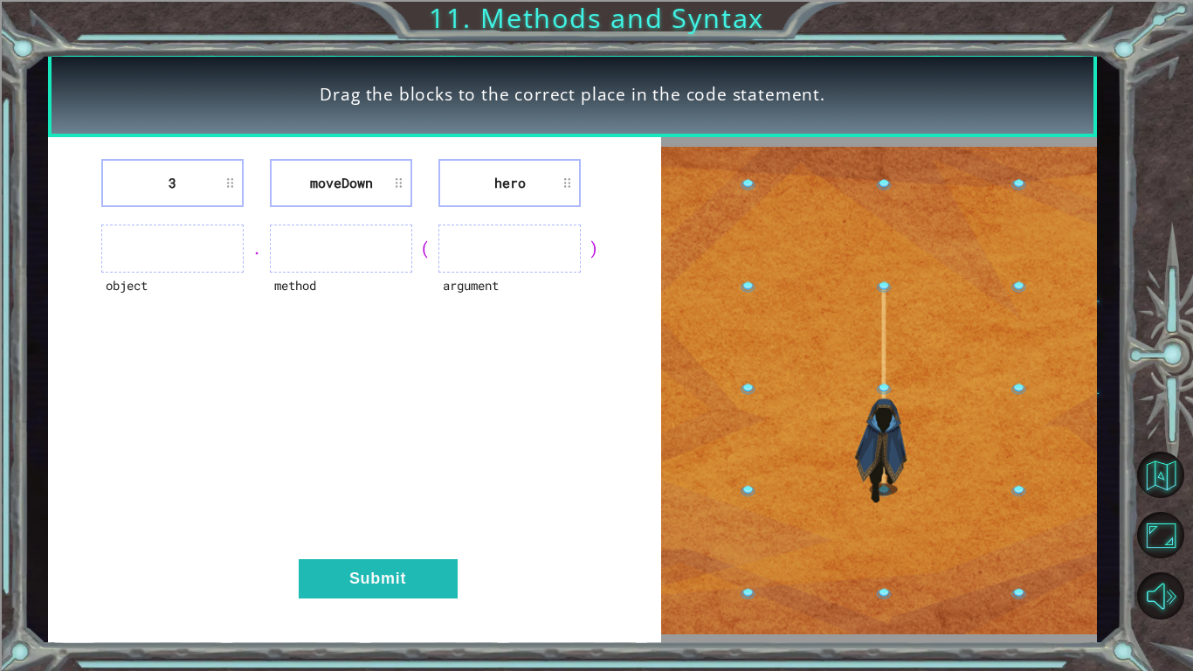
click at [222, 181] on li "3" at bounding box center [172, 183] width 142 height 48
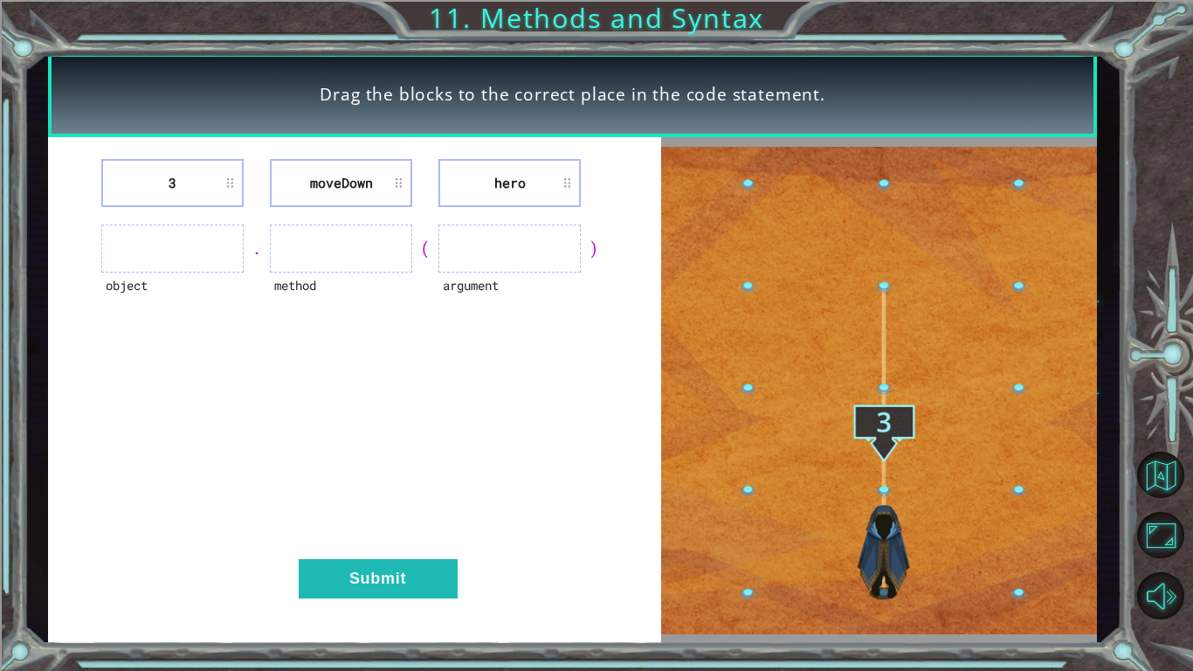
click at [235, 185] on li "3" at bounding box center [172, 183] width 142 height 48
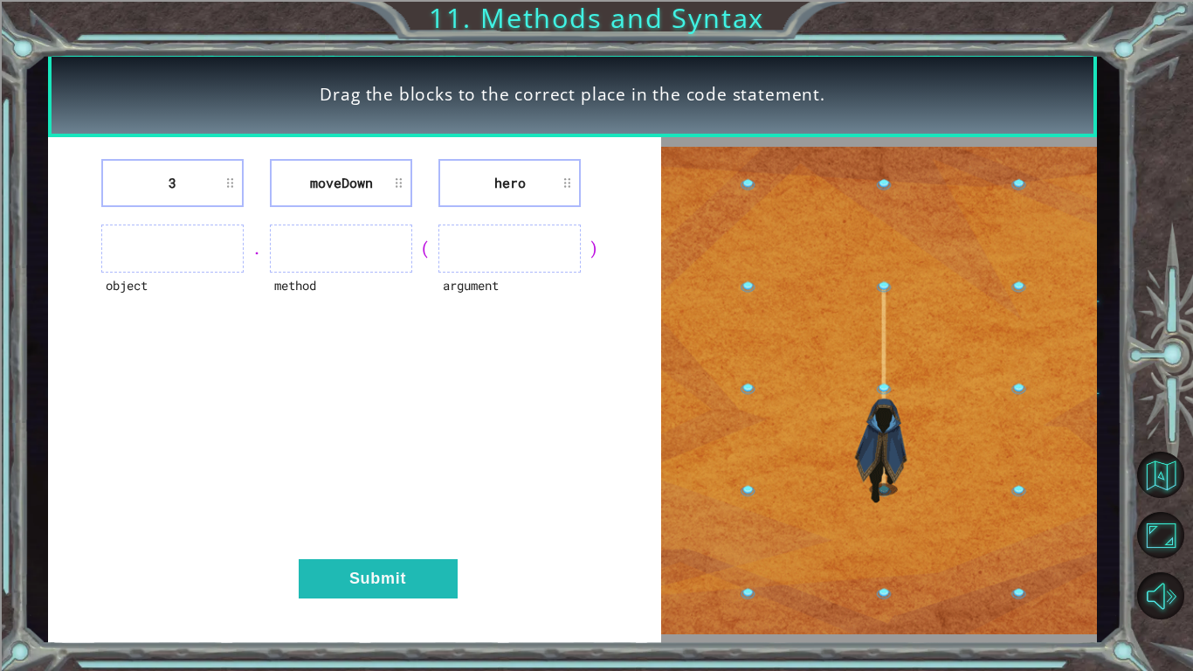
click at [200, 186] on li "3" at bounding box center [172, 183] width 142 height 48
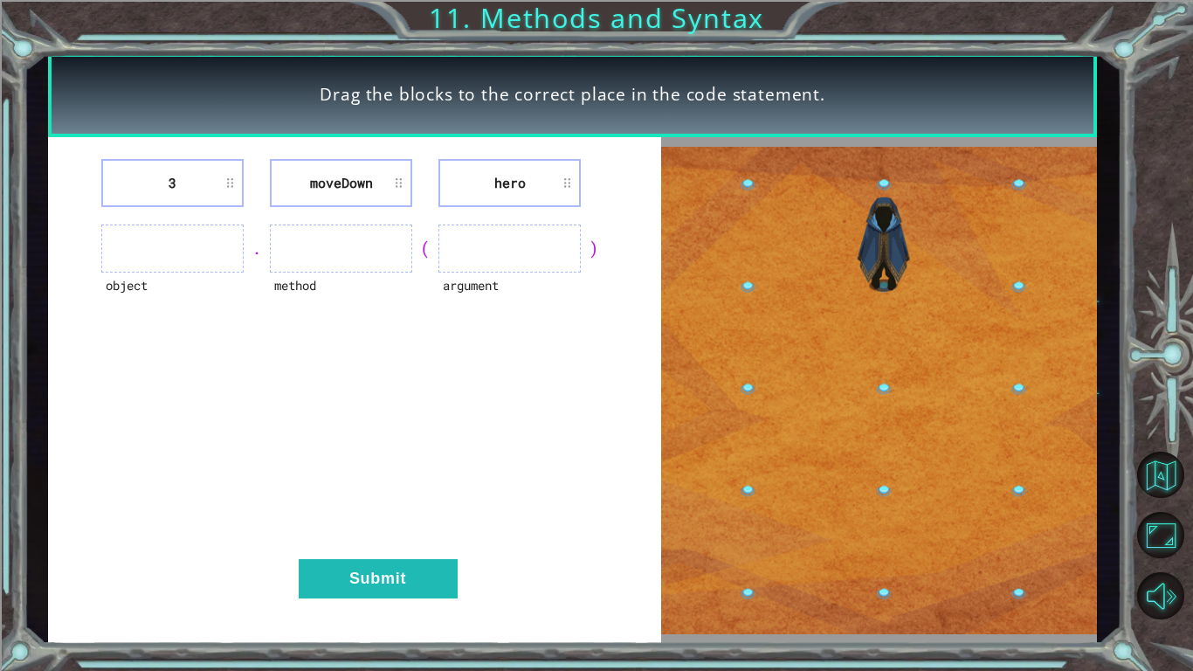
click at [147, 257] on ul at bounding box center [172, 248] width 142 height 48
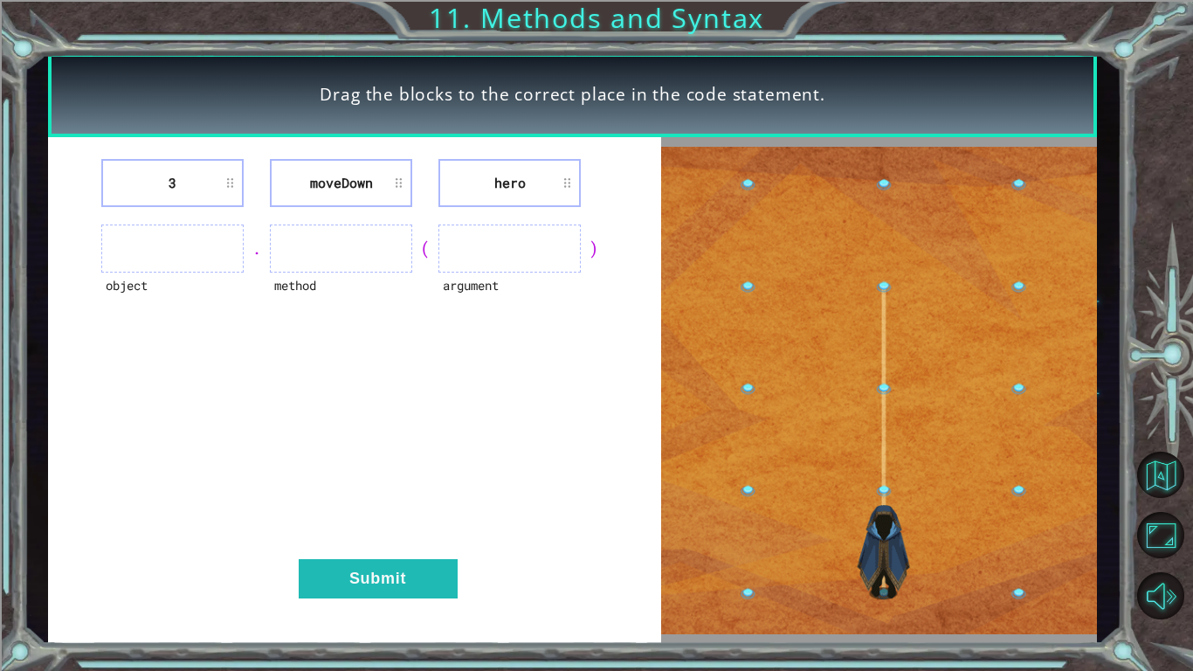
click at [228, 188] on li "3" at bounding box center [172, 183] width 142 height 48
click at [232, 179] on li "3" at bounding box center [172, 183] width 142 height 48
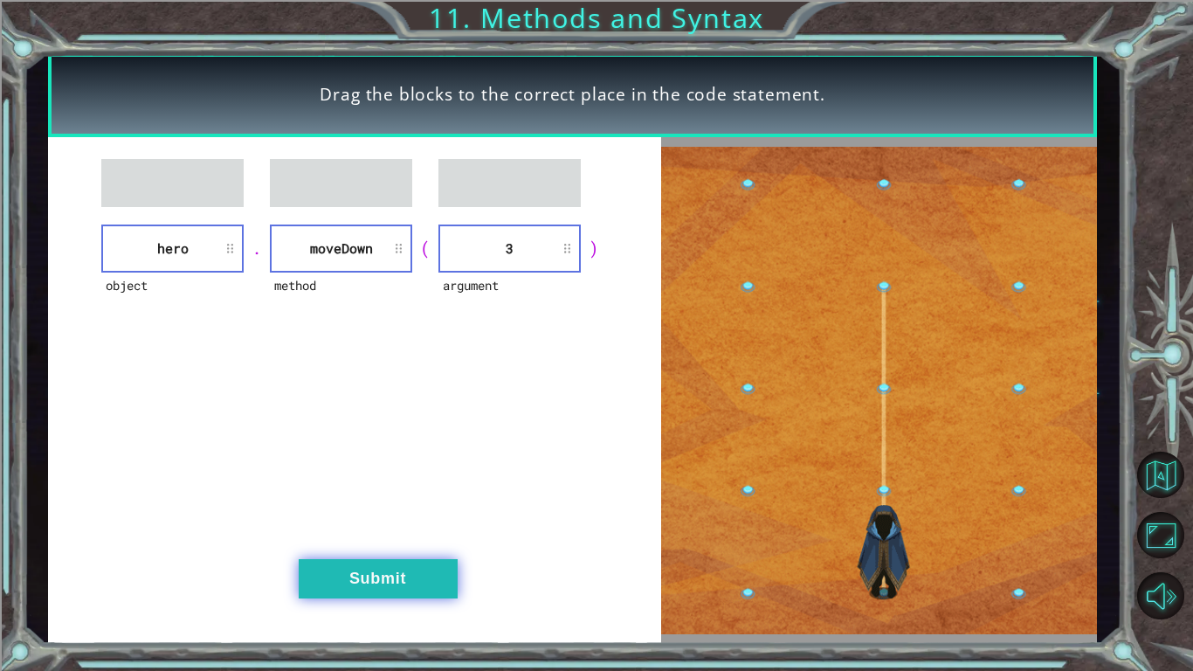
click at [354, 590] on button "Submit" at bounding box center [378, 578] width 159 height 39
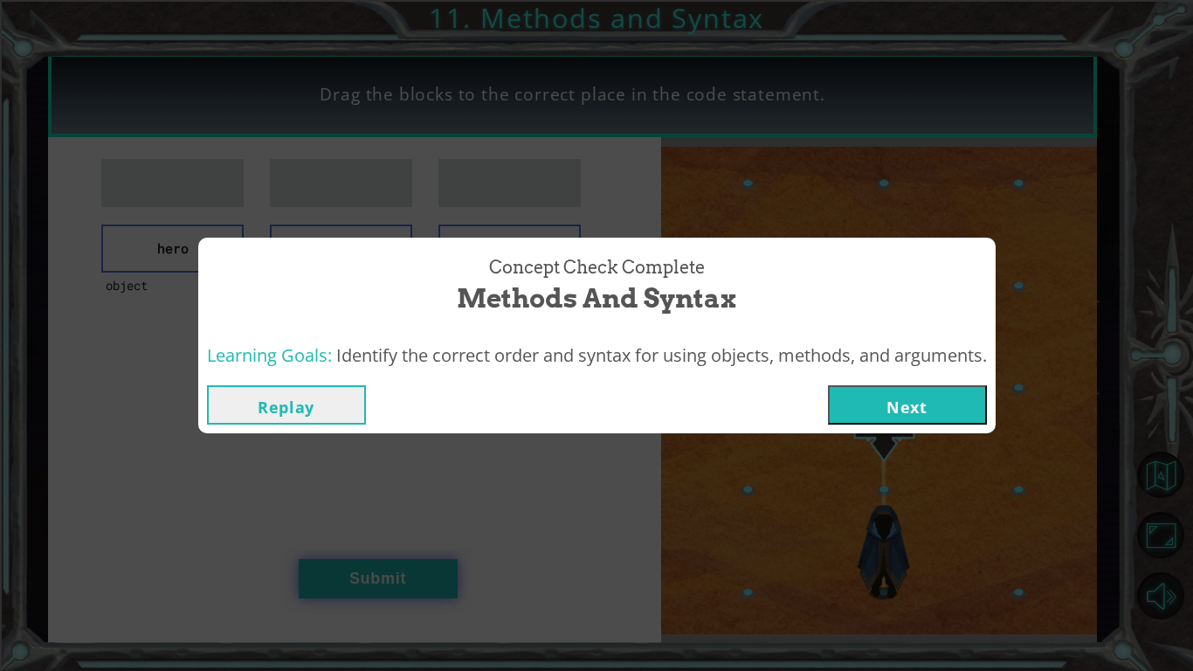
click at [354, 590] on div "Concept Check Complete Methods and Syntax Learning Goals: Identify the correct …" at bounding box center [596, 335] width 1193 height 671
click at [890, 428] on div "Replay Next" at bounding box center [596, 404] width 797 height 57
click at [901, 409] on button "Next" at bounding box center [907, 404] width 159 height 39
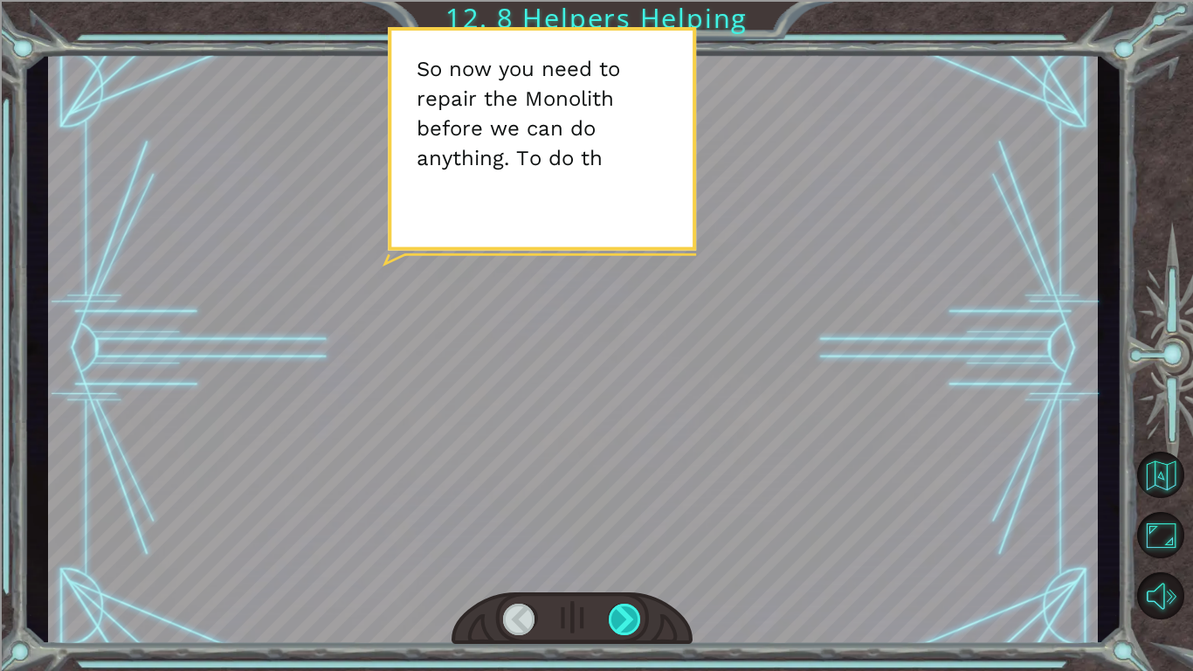
click at [632, 621] on div at bounding box center [625, 619] width 33 height 31
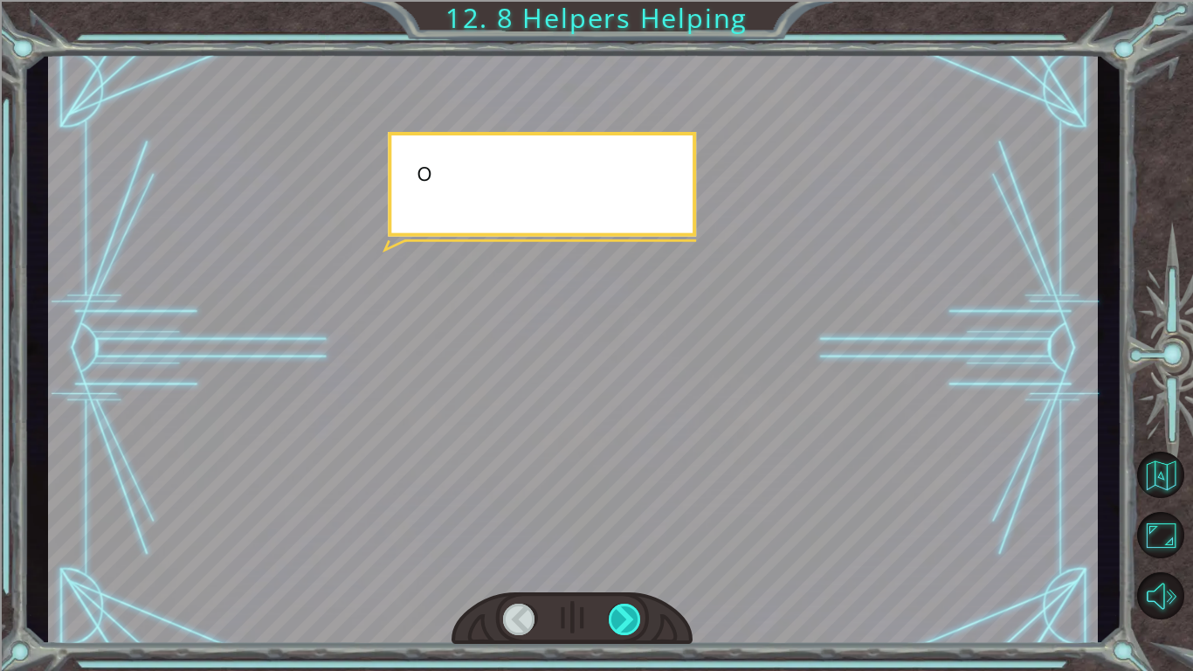
click at [632, 621] on div at bounding box center [625, 619] width 33 height 31
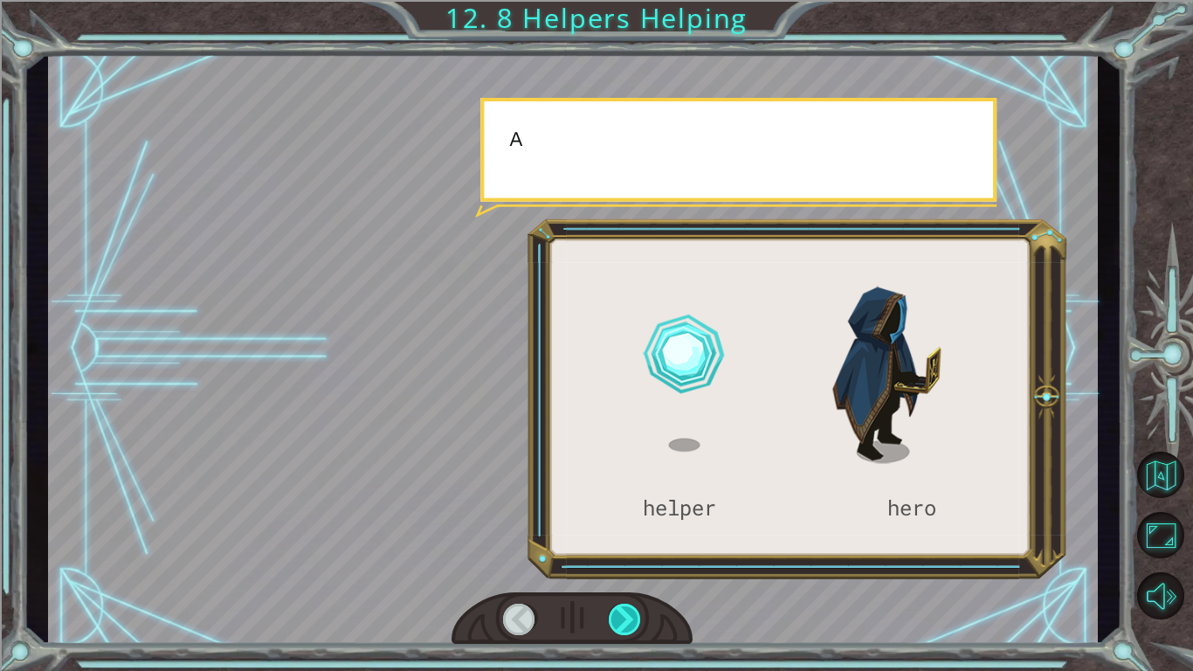
click at [632, 621] on div at bounding box center [625, 619] width 33 height 31
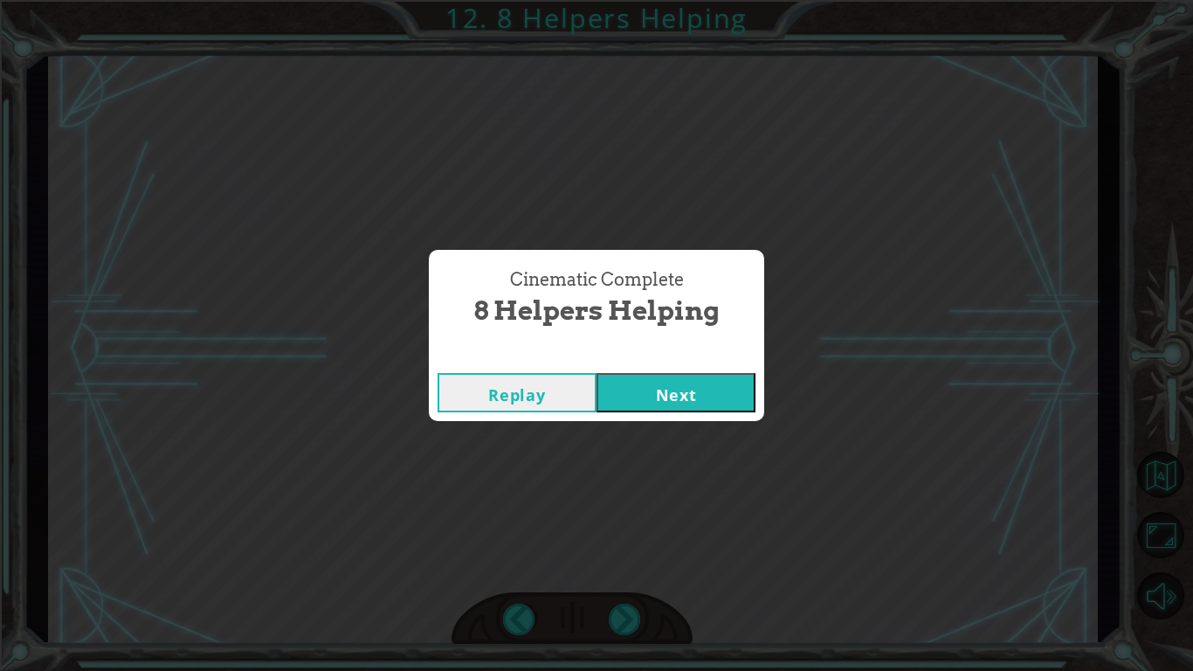
click at [645, 398] on button "Next" at bounding box center [676, 392] width 159 height 39
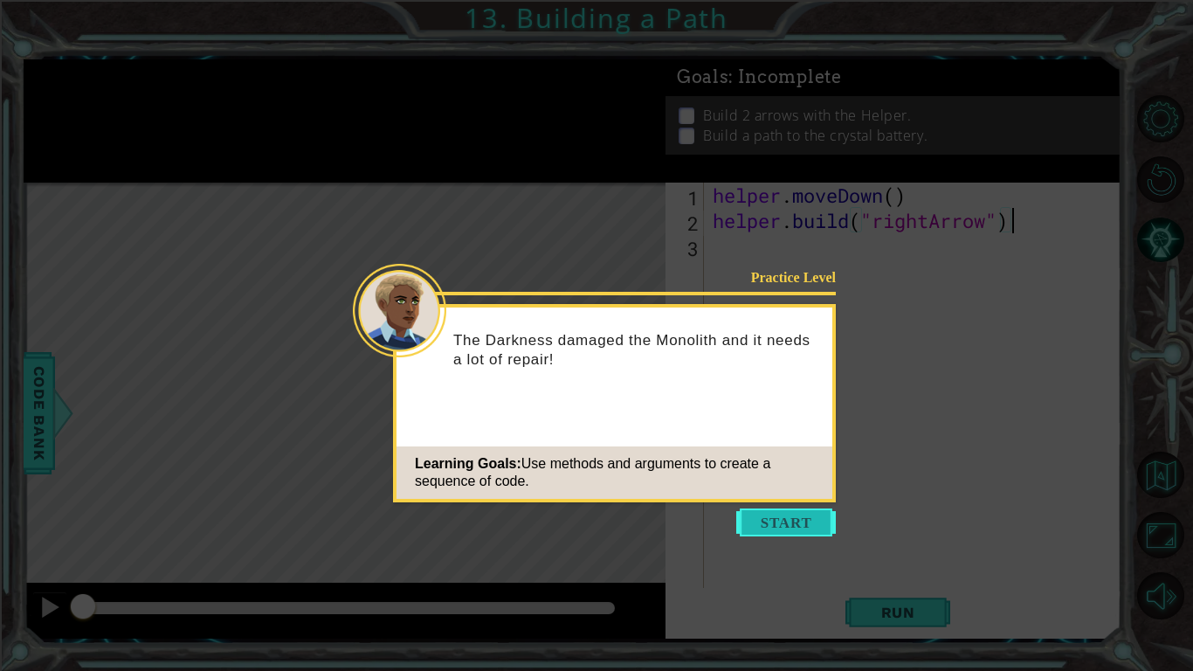
click at [789, 525] on button "Start" at bounding box center [786, 522] width 100 height 28
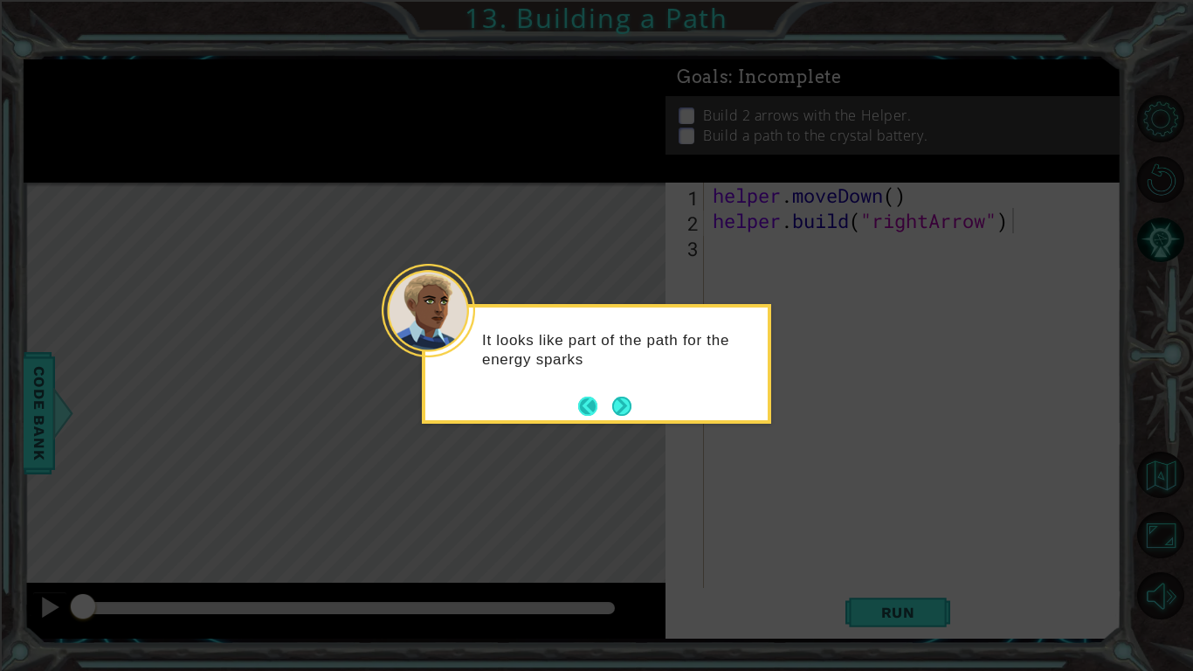
click at [610, 405] on button "Back" at bounding box center [595, 406] width 34 height 19
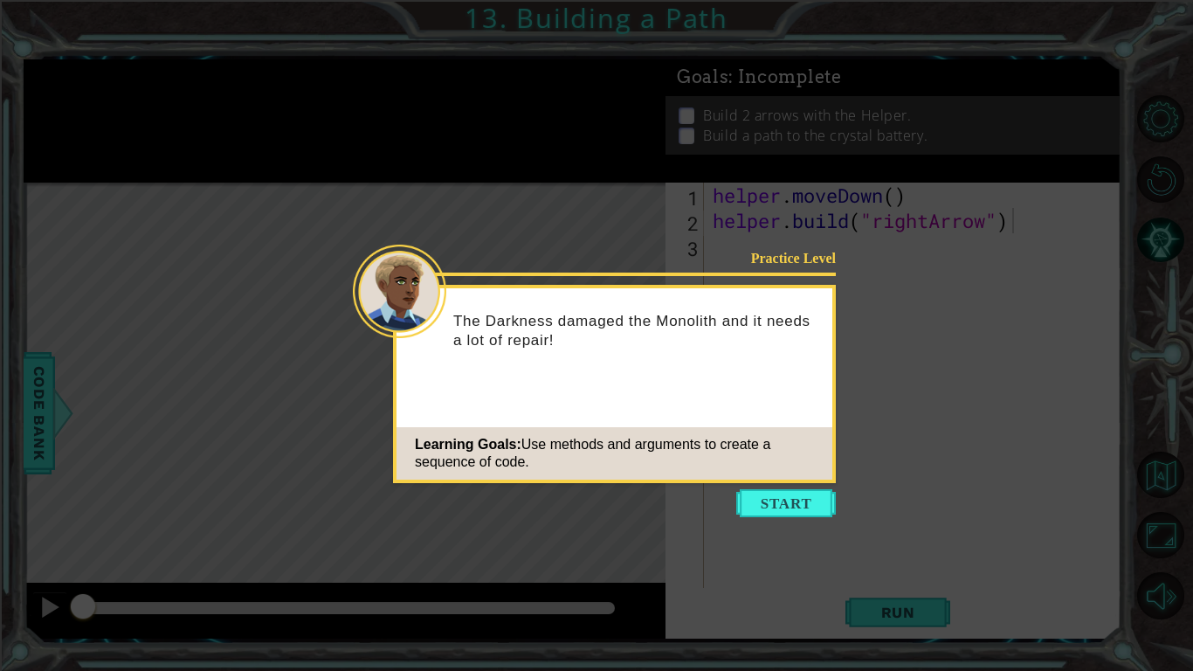
click at [610, 405] on div "Practice Level The Darkness damaged the Monolith and it needs a lot of repair! …" at bounding box center [614, 384] width 443 height 198
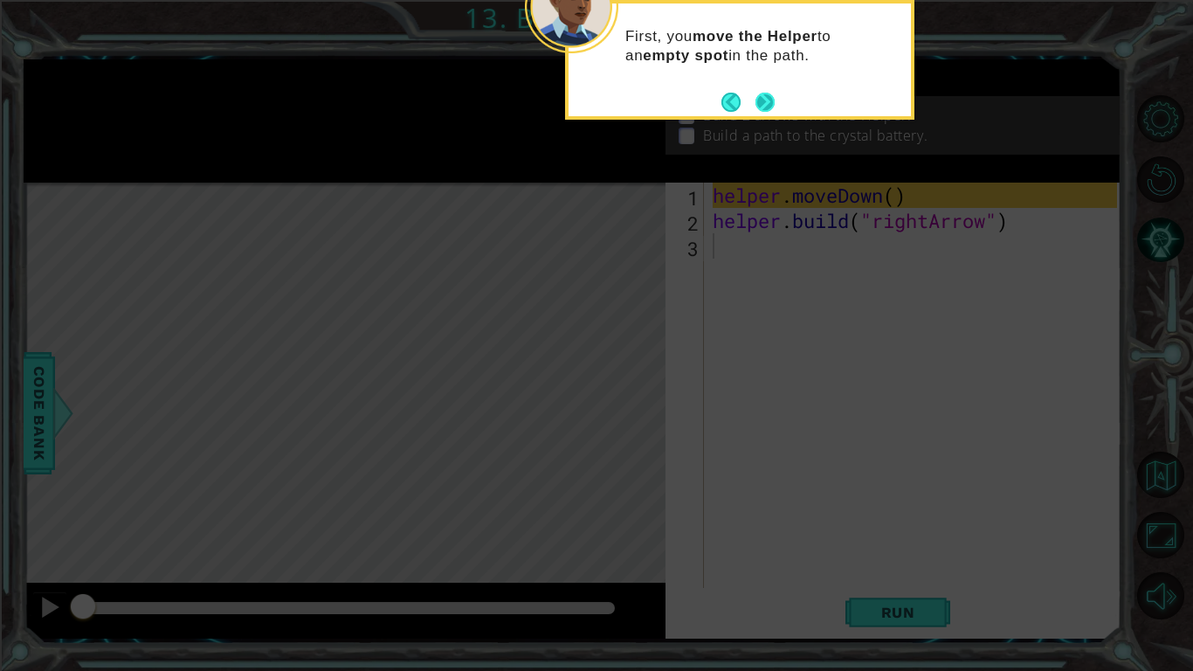
click at [765, 94] on button "Next" at bounding box center [765, 102] width 21 height 21
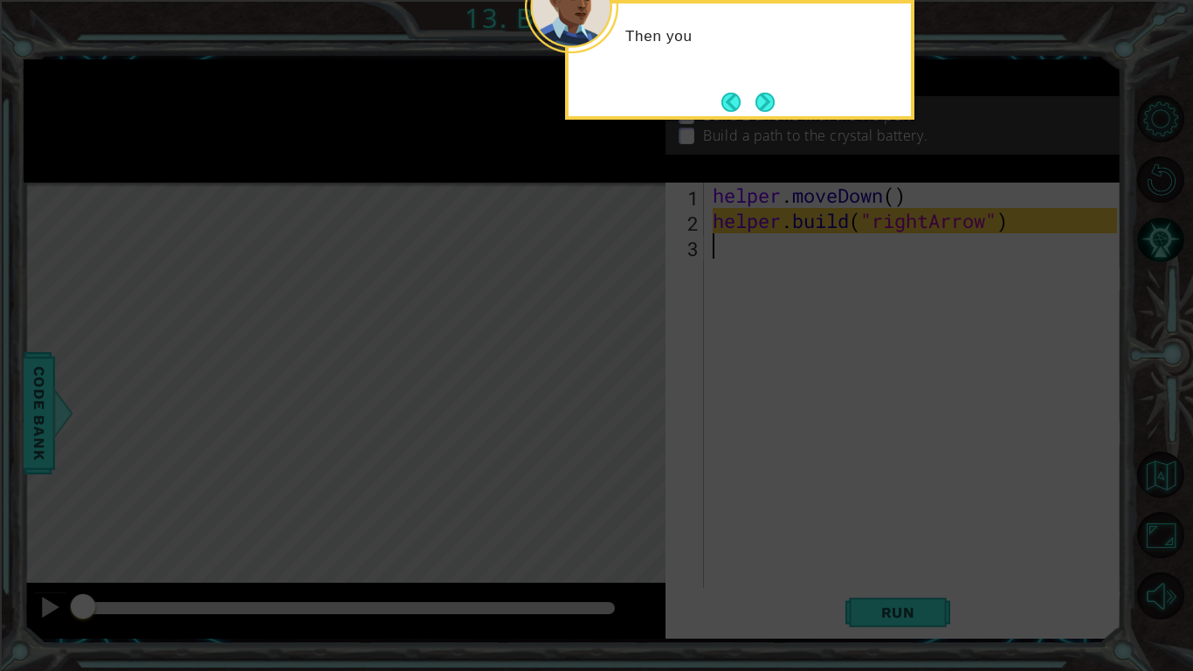
click at [765, 94] on button "Next" at bounding box center [765, 102] width 26 height 26
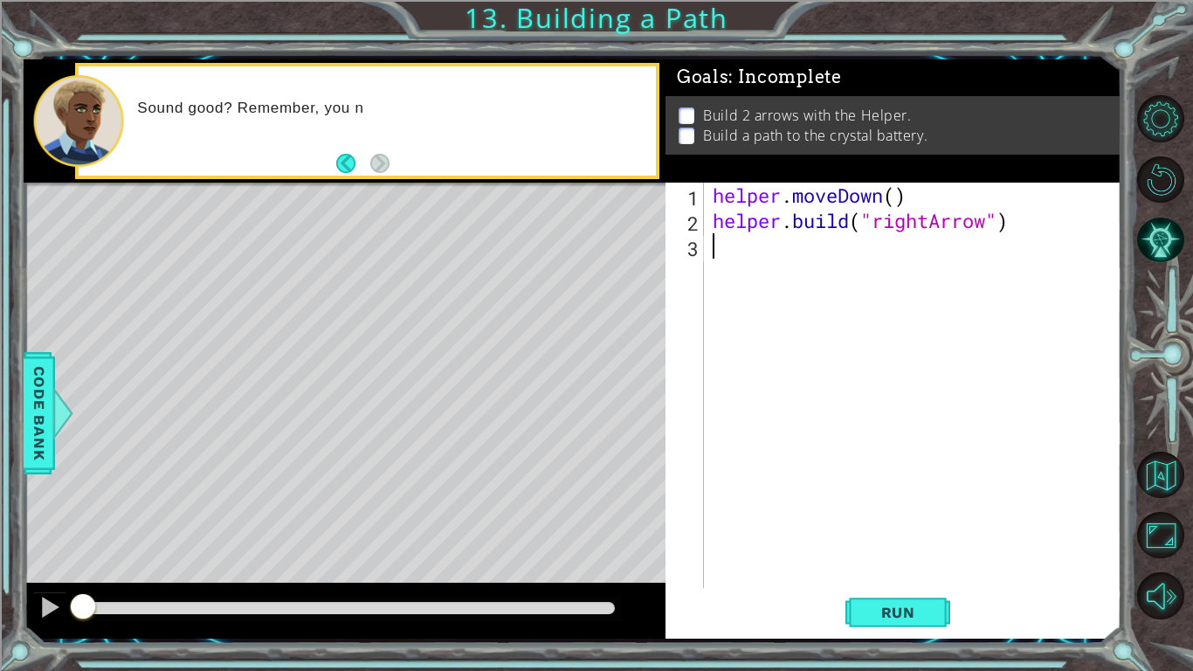
type textarea "helper.build("rightArrow")"
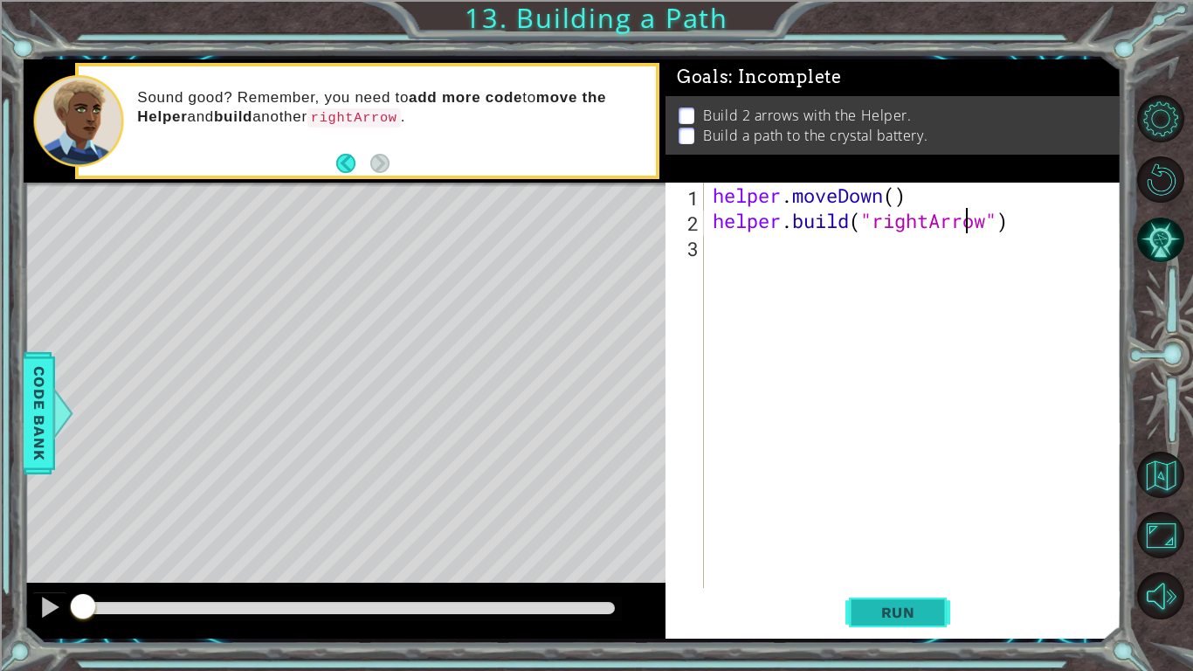
click at [864, 616] on span "Run" at bounding box center [898, 612] width 69 height 17
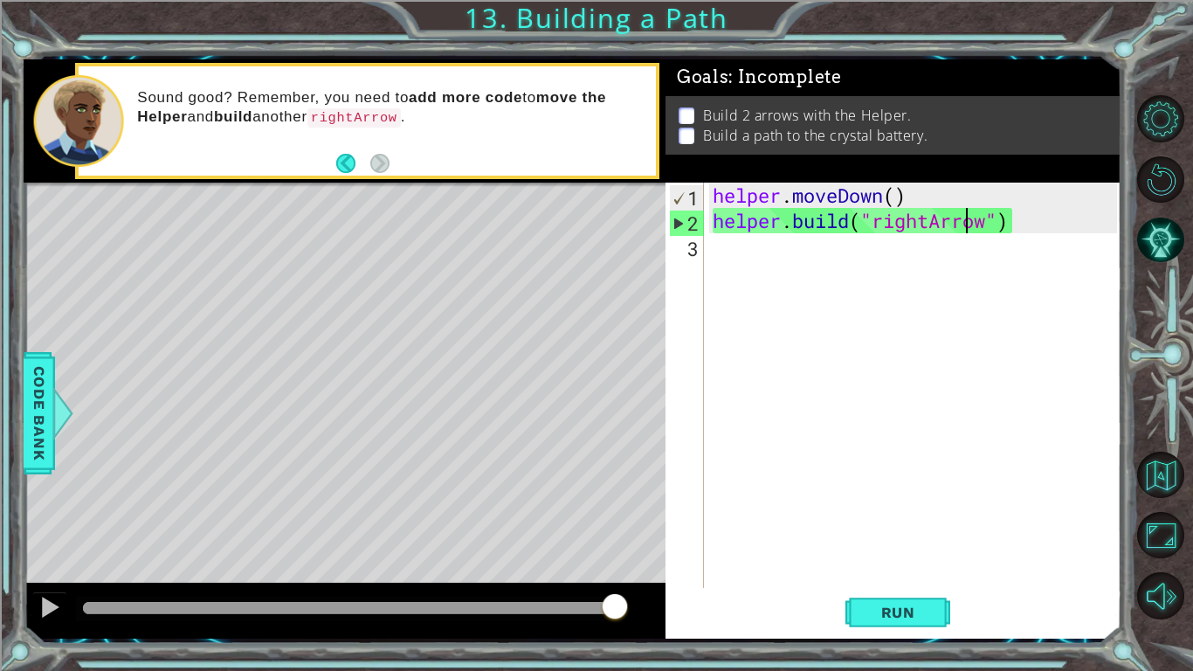
click at [802, 234] on div "helper . moveDown ( ) helper . build ( "rightArrow" )" at bounding box center [917, 411] width 417 height 456
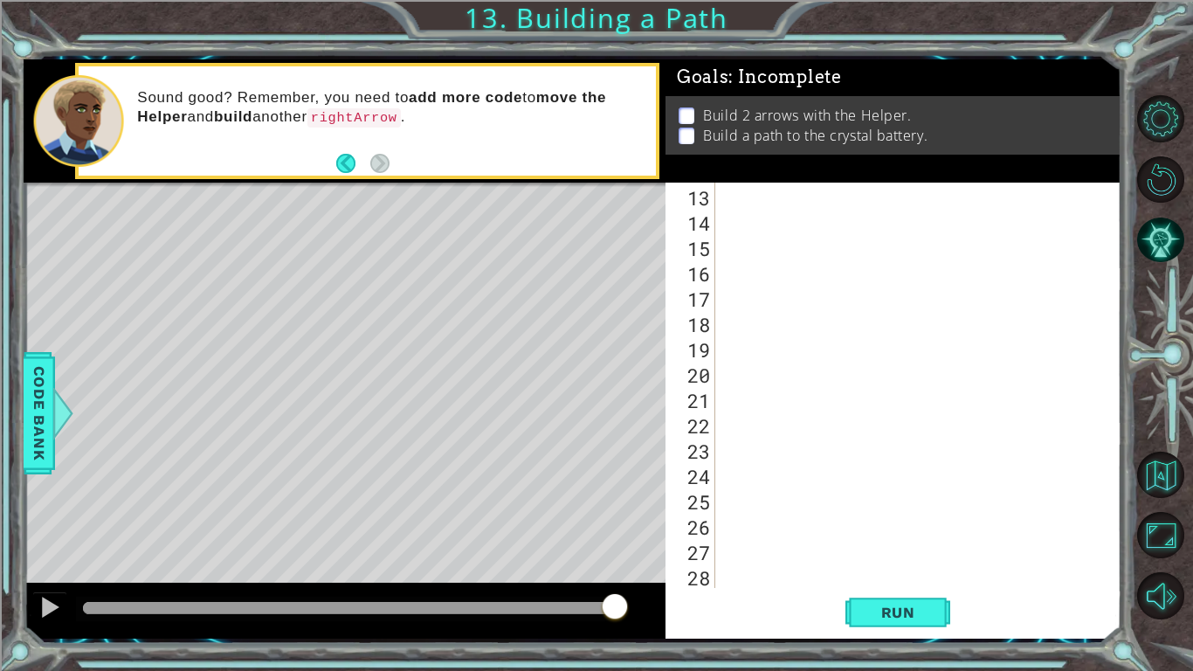
scroll to position [329, 0]
type textarea "\"
click at [828, 302] on div "\" at bounding box center [923, 411] width 405 height 456
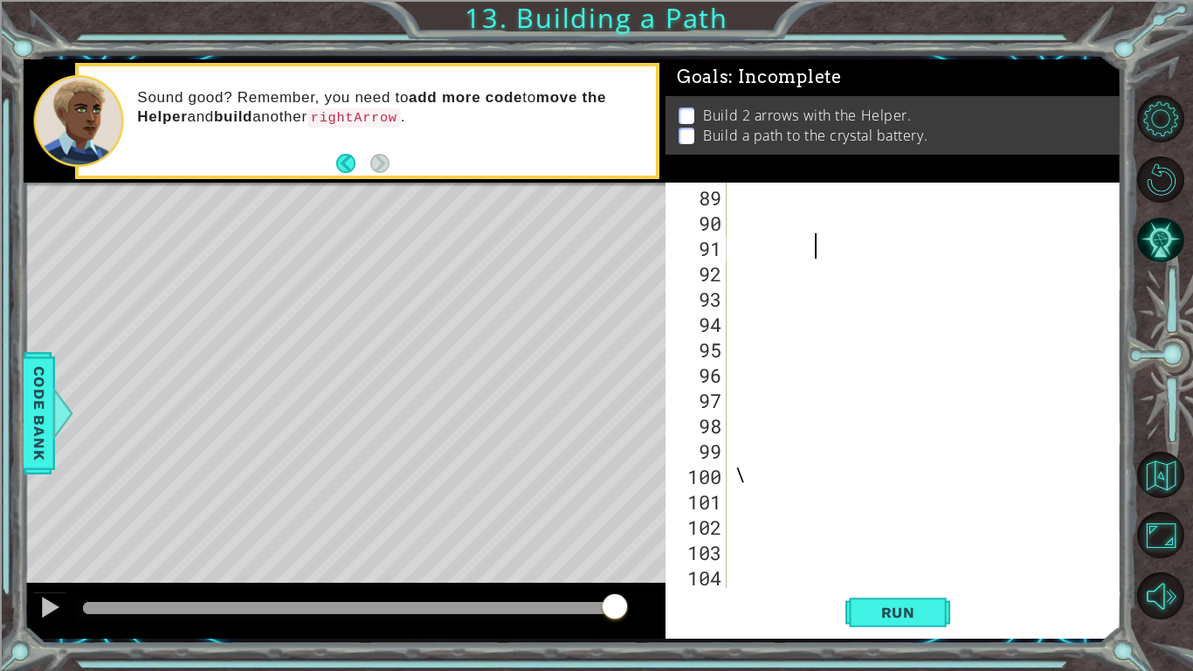
scroll to position [2248, 0]
type textarea "\"
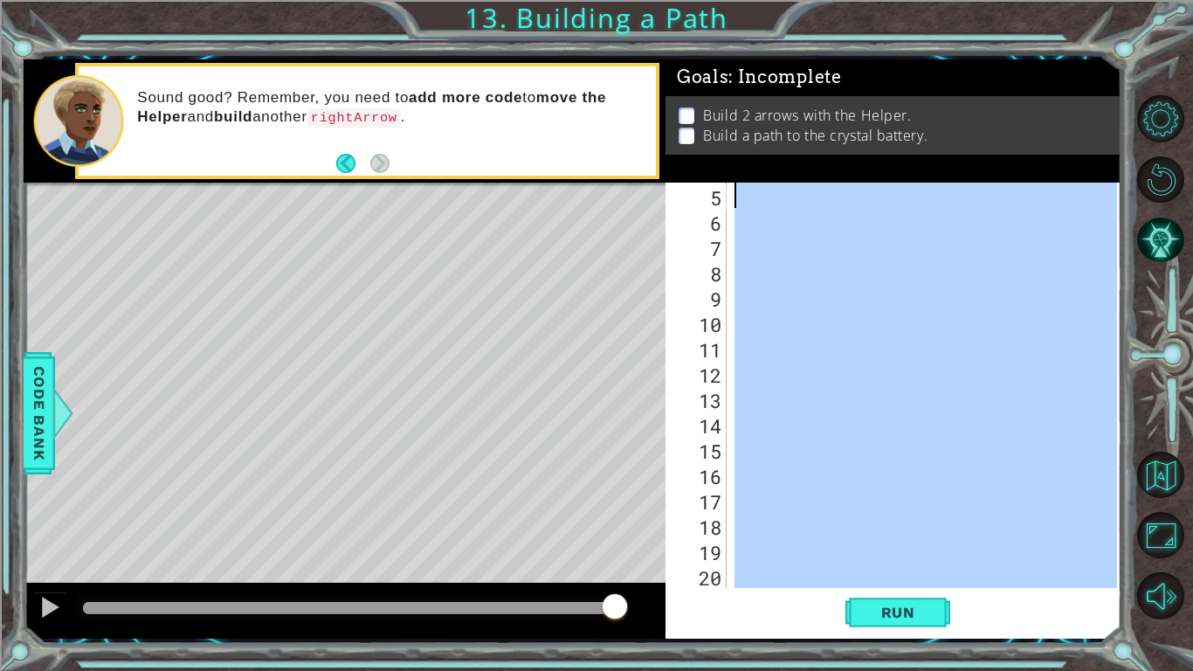
scroll to position [0, 0]
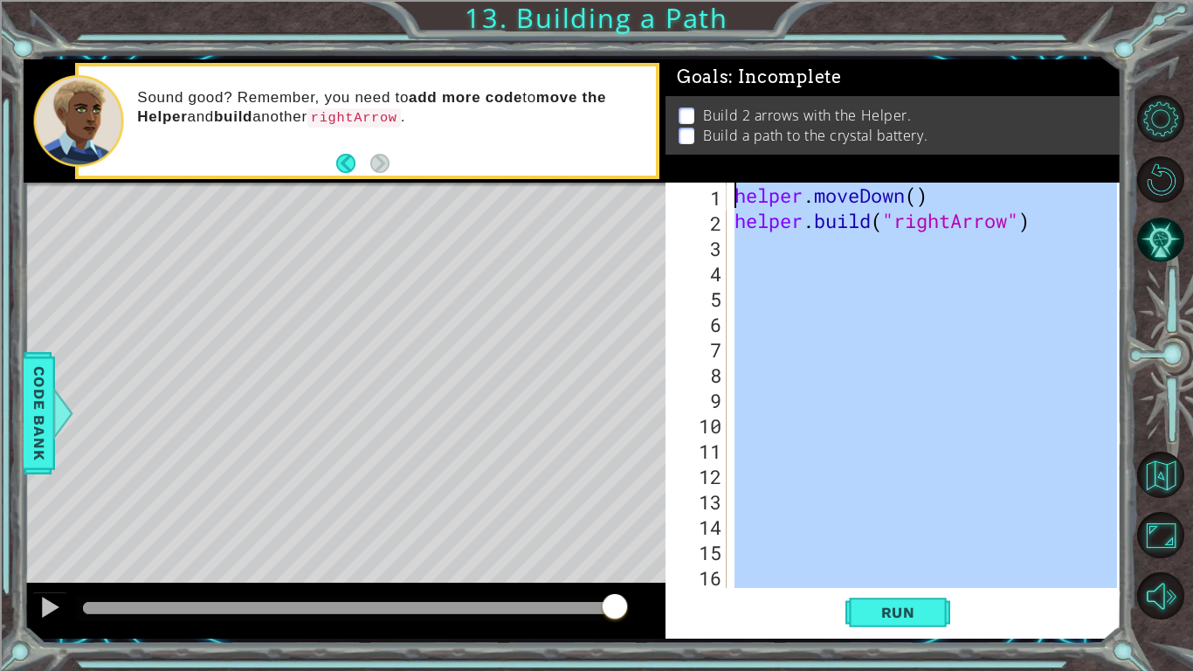
drag, startPoint x: 1021, startPoint y: 569, endPoint x: 708, endPoint y: 22, distance: 630.6
click at [708, 22] on div "1 ההההההההההההההההההההההההההההההההההההההההההההההההההההההההההההההההההההההההההההה…" at bounding box center [596, 335] width 1193 height 671
type textarea "helper.moveDown() helper.build("rightArrow")"
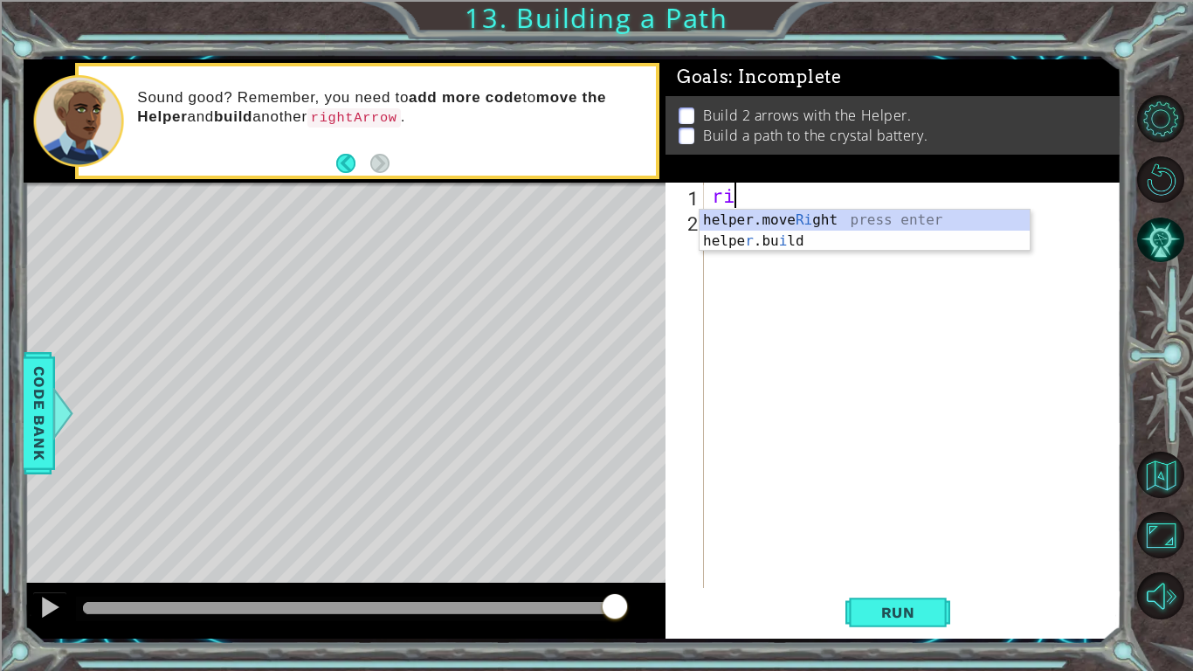
type textarea "r"
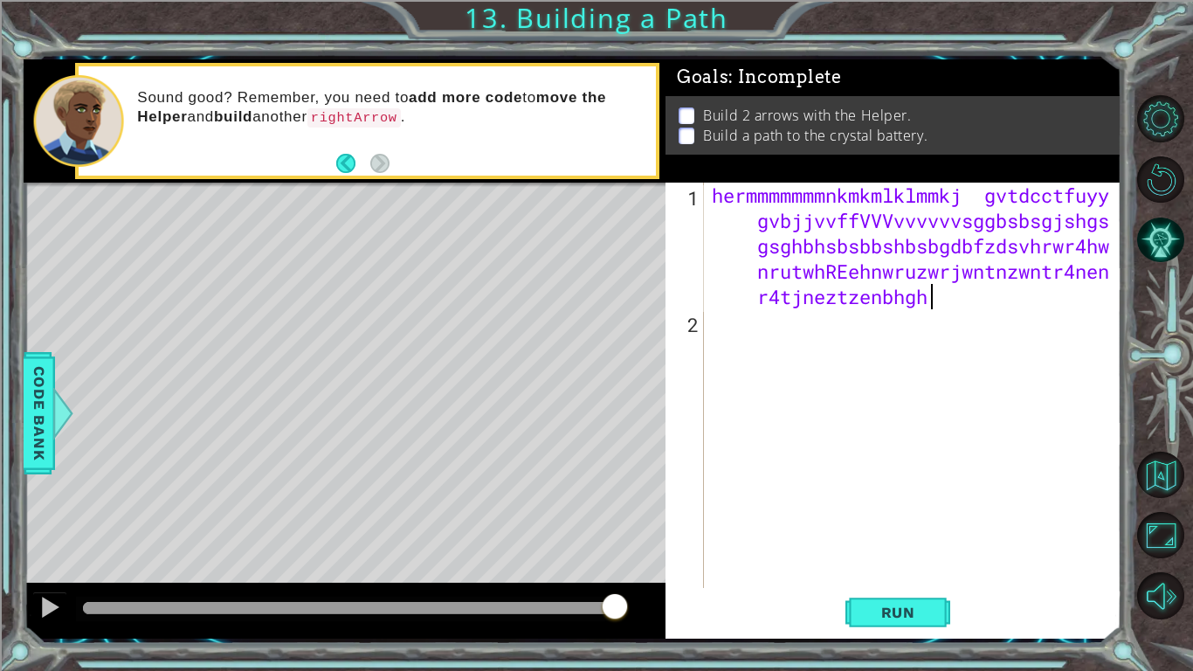
scroll to position [0, 75]
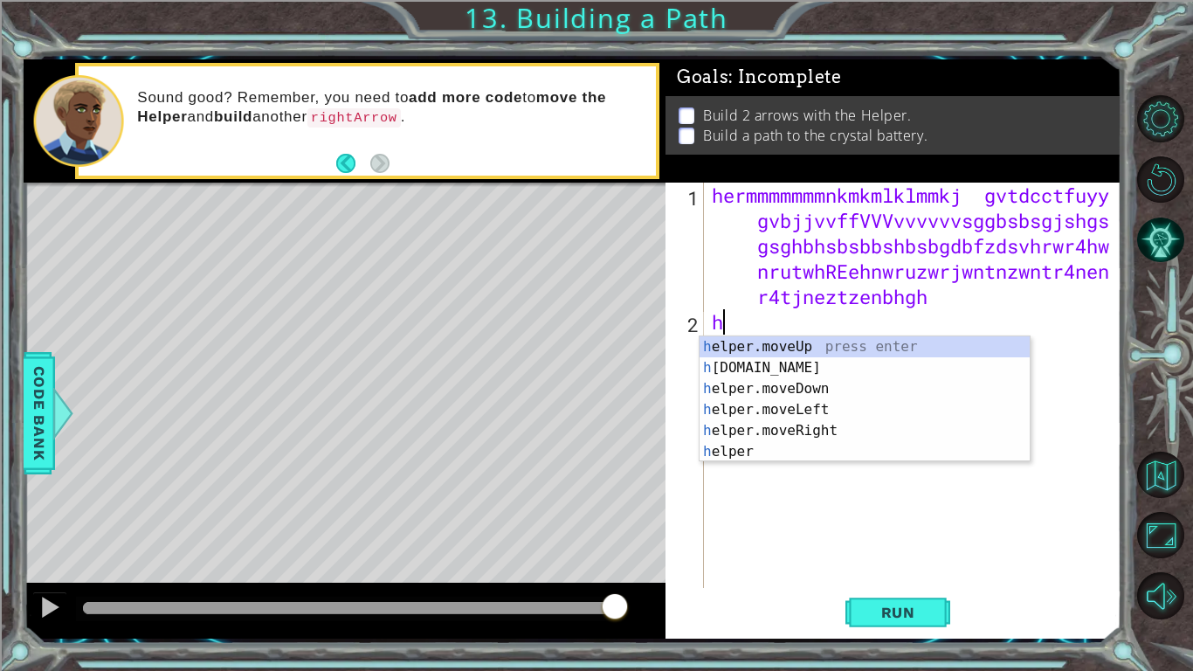
click at [993, 386] on body "1 ההההההההההההההההההההההההההההההההההההההההההההההההההההההההההההההההההההההההההההה…" at bounding box center [596, 335] width 1193 height 671
type textarea "h"
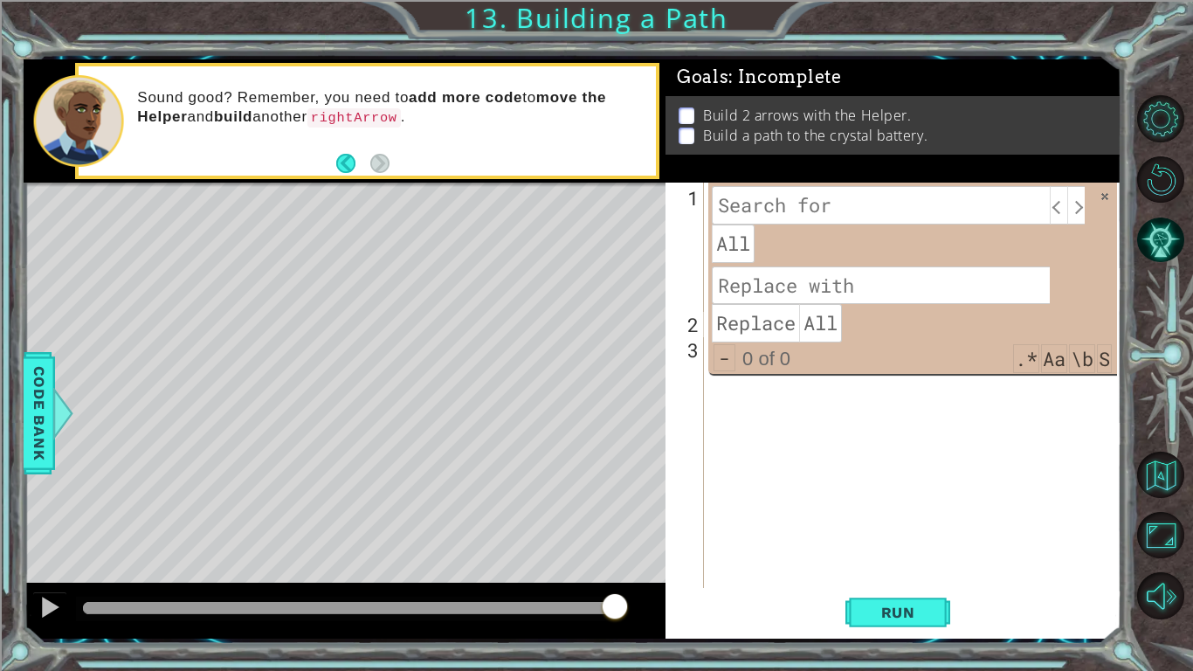
click at [931, 468] on div "hermmmmmmmnkmkmlklmmkj gvtdcctfuyy gvbjjvvffVVVvvvvvvsggbsbsgjshgs gsghbhsbsbbs…" at bounding box center [917, 461] width 418 height 557
drag, startPoint x: 1076, startPoint y: 553, endPoint x: 657, endPoint y: 72, distance: 638.3
click at [657, 72] on div "1 ההההההההההההההההההההההההההההההההההההההההההההההההההההההההההההההההההההההההההההה…" at bounding box center [573, 348] width 1098 height 579
type textarea "hermmmmmmmnkmkmlklmmkj gvtdcctfuyy gvbjjvvffVVVvvvvvvsggbsbsgjshgsgsghbhsbsbbsh…"
click at [791, 266] on input at bounding box center [881, 285] width 338 height 38
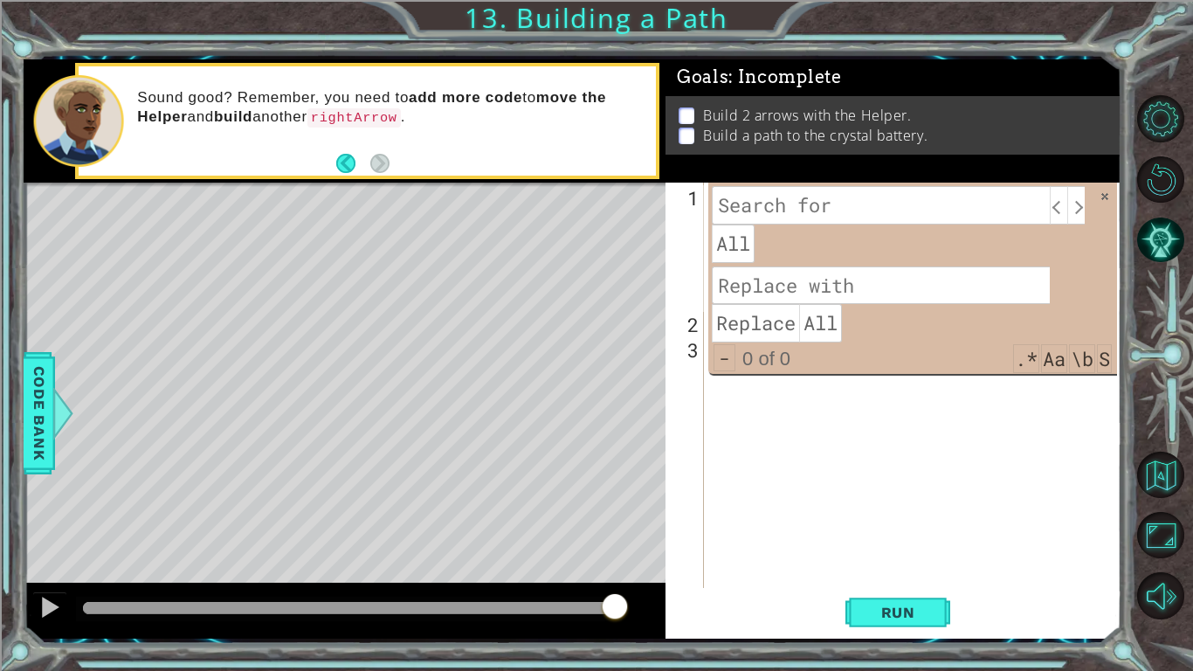
click at [859, 300] on input at bounding box center [881, 285] width 338 height 38
click at [830, 314] on span "All" at bounding box center [820, 323] width 43 height 38
click at [770, 319] on span "Replace" at bounding box center [755, 323] width 87 height 38
click at [788, 381] on div "hermmmmmmmnkmkmlklmmkj gvtdcctfuyy gvbjjvvffVVVvvvvvvsggbsbsgjshgs gsghbhsbsbbs…" at bounding box center [917, 461] width 418 height 557
drag, startPoint x: 1058, startPoint y: 484, endPoint x: 852, endPoint y: 7, distance: 519.2
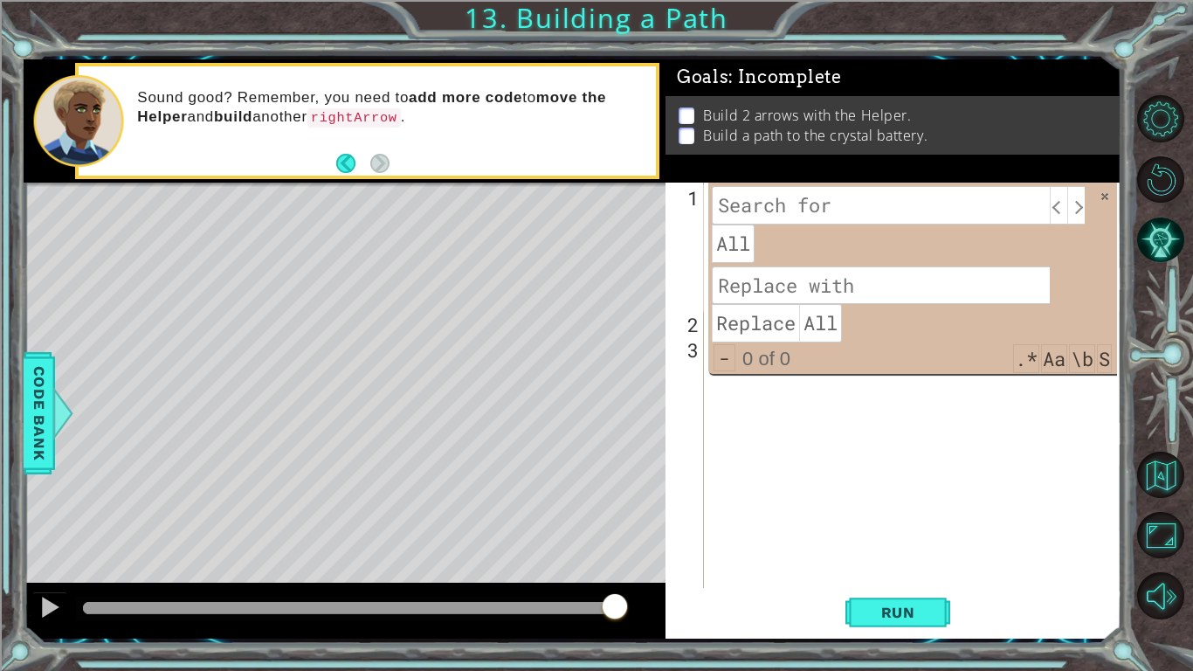
click at [852, 7] on div "1 ההההההההההההההההההההההההההההההההההההההההההההההההההההההההההההההההההההההההההההה…" at bounding box center [596, 335] width 1193 height 671
type textarea "hermmmmmmmnkmkmlklmmkj gvtdcctfuyy gvbjjvvffVVVvvvvvvsggbsbsgjshgsgsghbhsbsbbsh…"
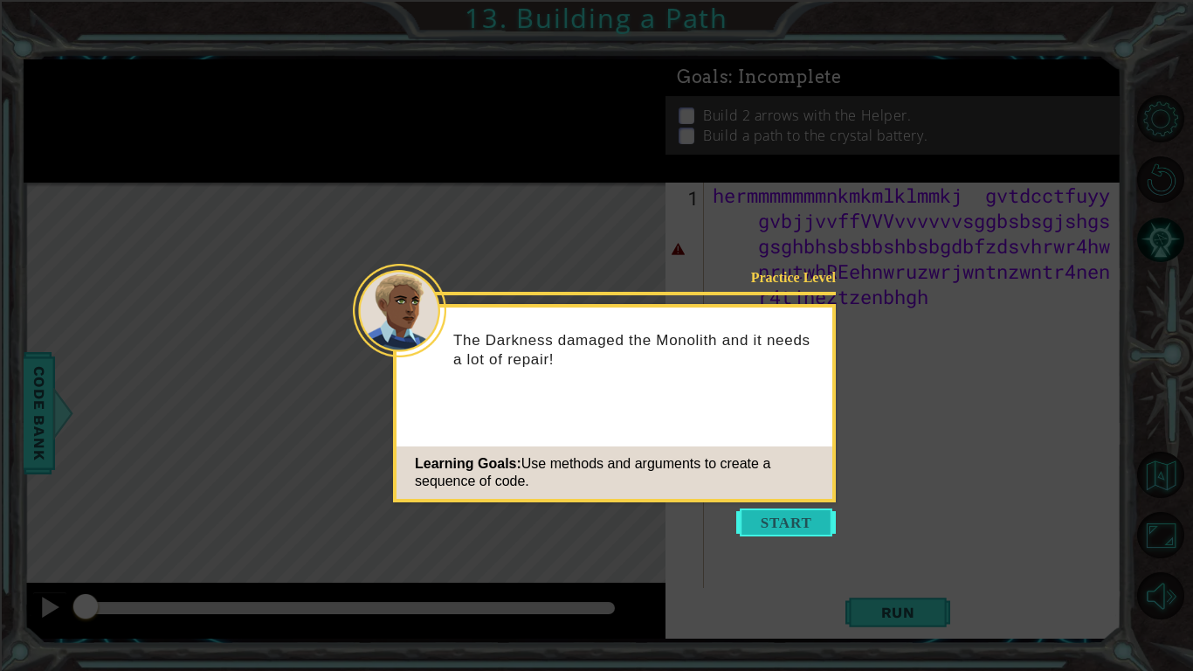
click at [753, 523] on button "Start" at bounding box center [786, 522] width 100 height 28
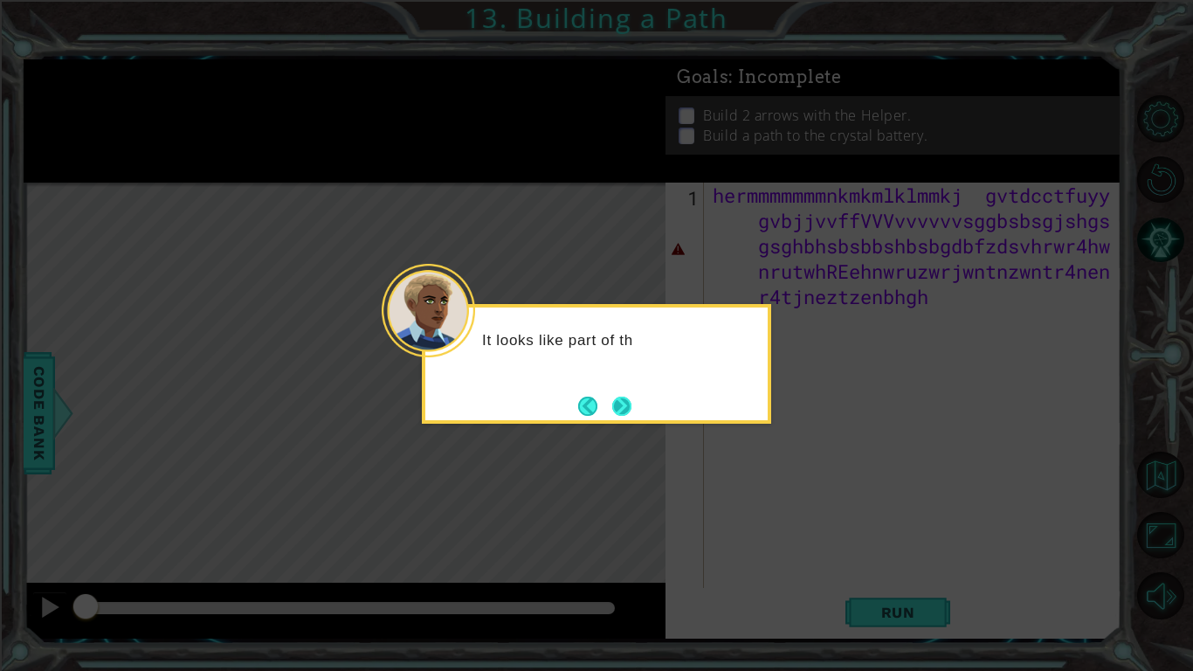
click at [625, 398] on button "Next" at bounding box center [621, 406] width 19 height 19
click at [625, 398] on icon at bounding box center [596, 335] width 1193 height 671
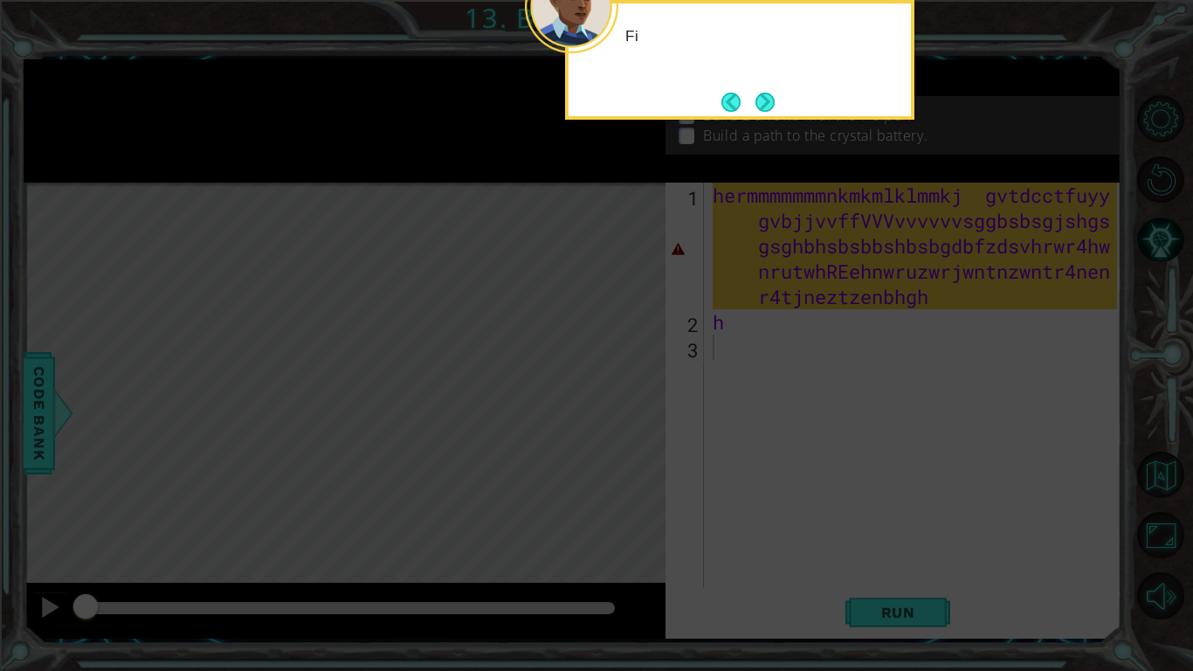
click at [625, 398] on icon at bounding box center [596, 108] width 1193 height 1125
click at [630, 392] on icon at bounding box center [596, 108] width 1193 height 1125
click at [750, 102] on button "Back" at bounding box center [738, 102] width 34 height 19
click at [767, 96] on button "Next" at bounding box center [765, 102] width 19 height 19
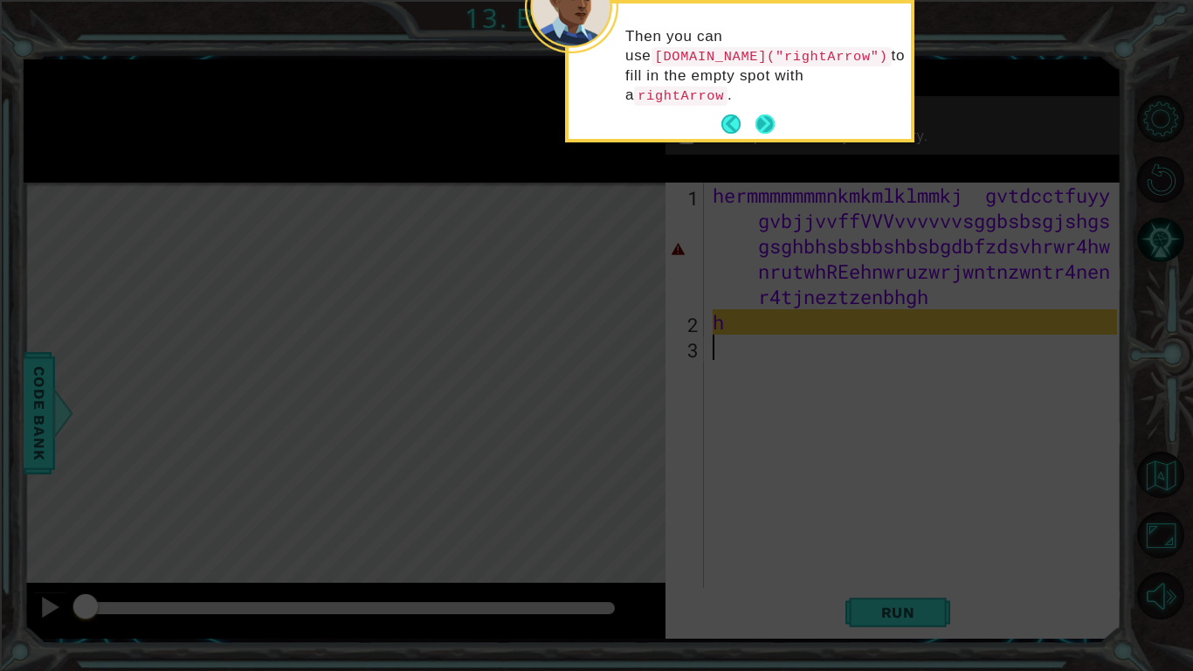
click at [770, 114] on button "Next" at bounding box center [765, 123] width 19 height 19
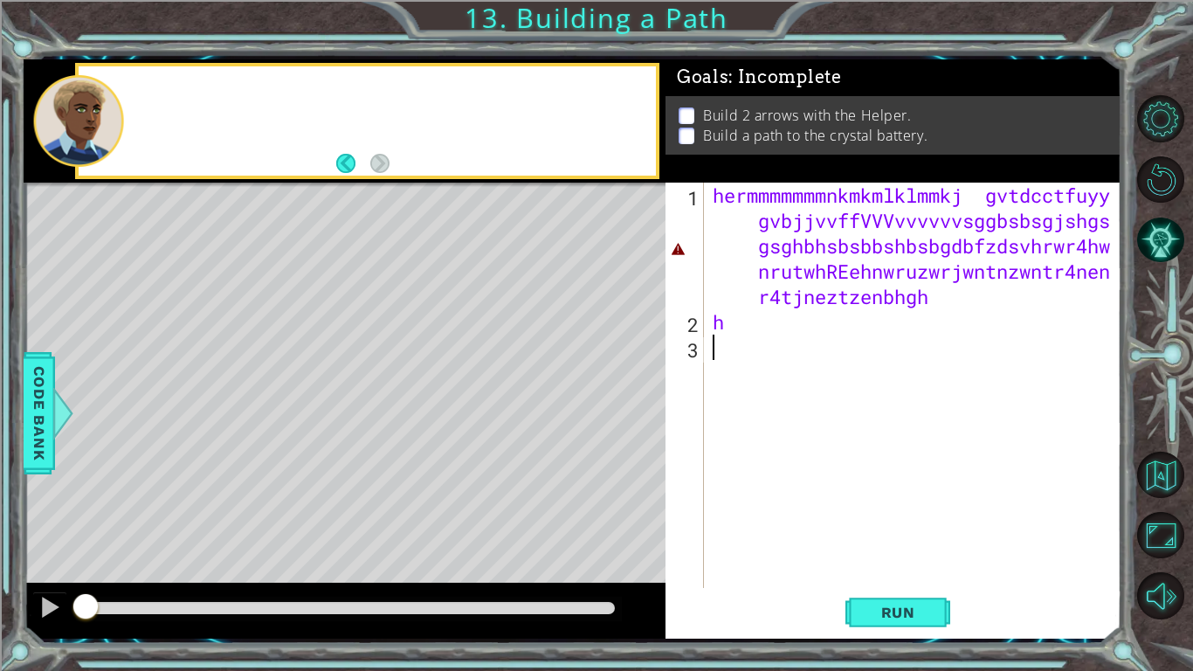
click at [770, 108] on p "Build 2 arrows with the Helper." at bounding box center [807, 115] width 208 height 19
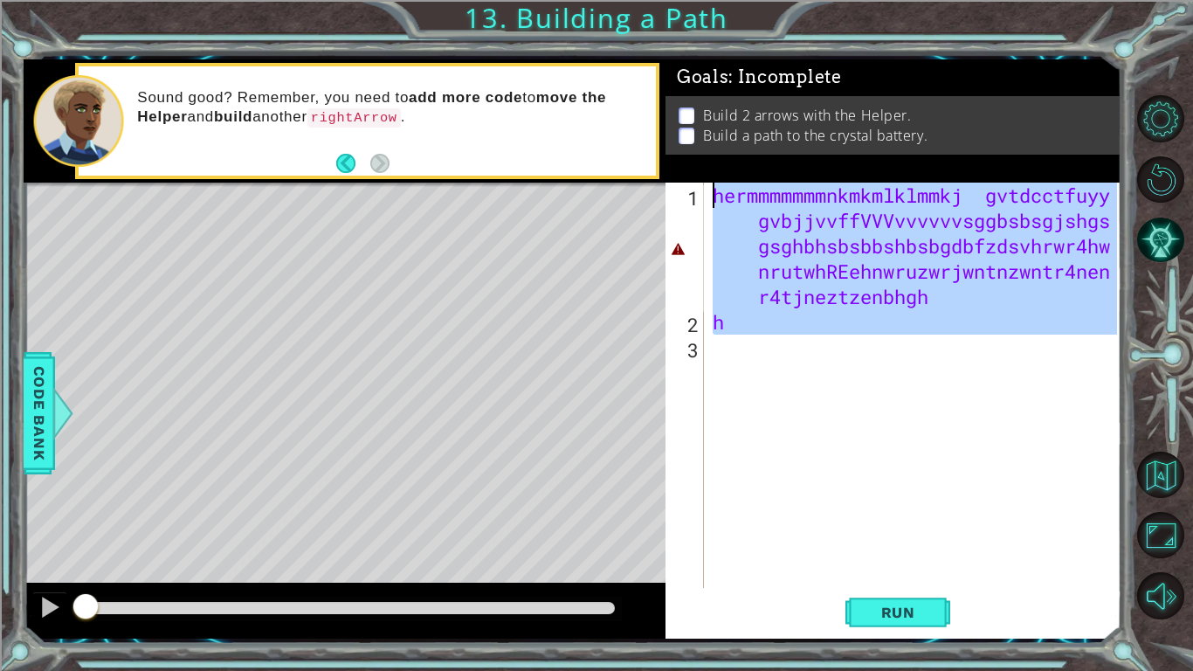
drag, startPoint x: 1087, startPoint y: 536, endPoint x: 716, endPoint y: 58, distance: 605.7
click at [716, 58] on div "1 ההההההההההההההההההההההההההההההההההההההההההההההההההההההההההההההההההההההההההההה…" at bounding box center [573, 348] width 1098 height 590
type textarea "hermmmmmmmnkmkmlklmmkj gvtdcctfuyy gvbjjvvffVVVvvvvvvsggbsbsgjshgsgsghbhsbsbbsh…"
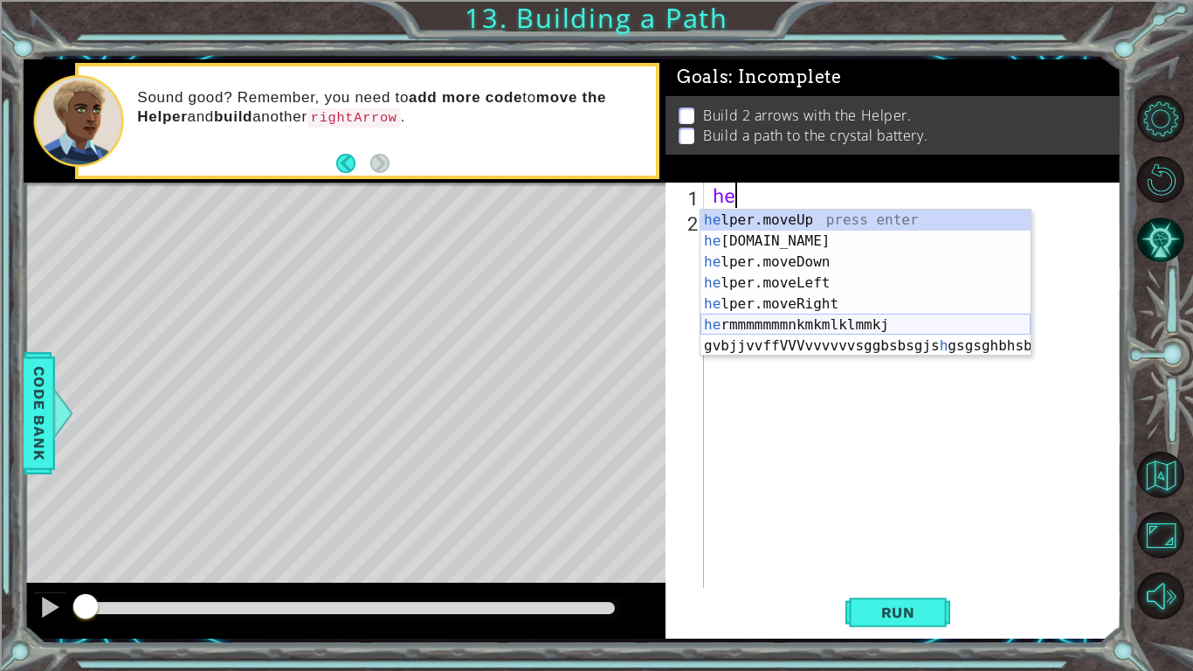
click at [796, 332] on div "he lper.moveUp press enter he lper.build press enter he lper.moveDown press ent…" at bounding box center [866, 304] width 330 height 189
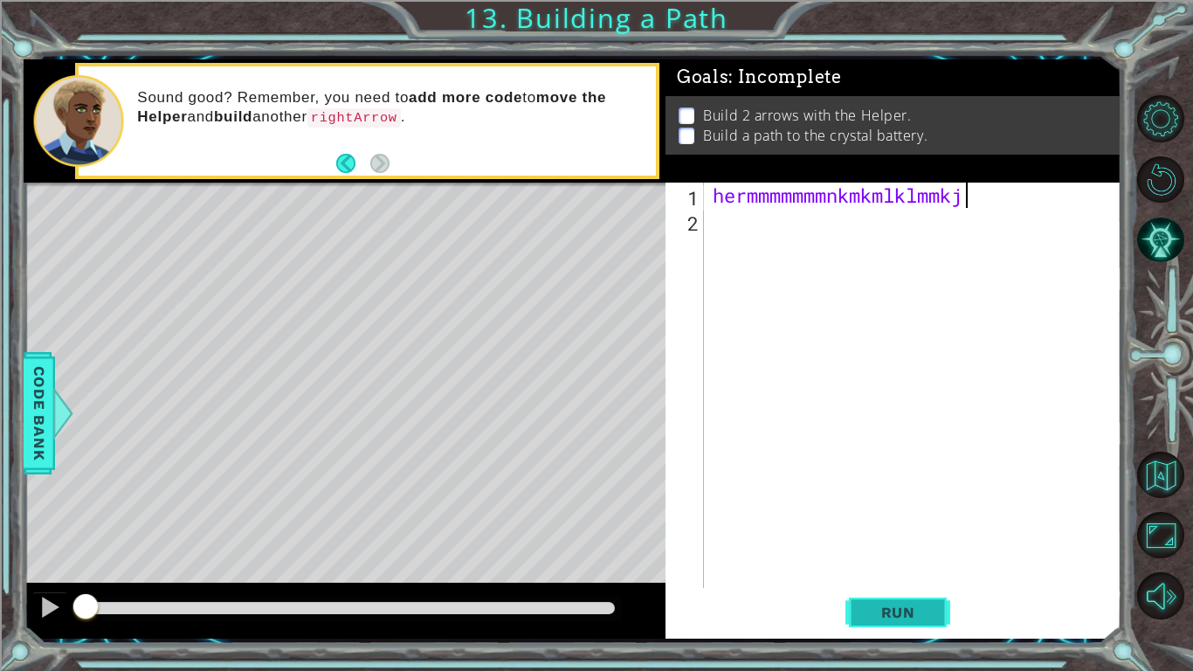
type textarea "hermmmmmmmnkmkmlklmmkj"
click at [870, 597] on button "Run" at bounding box center [897, 612] width 105 height 45
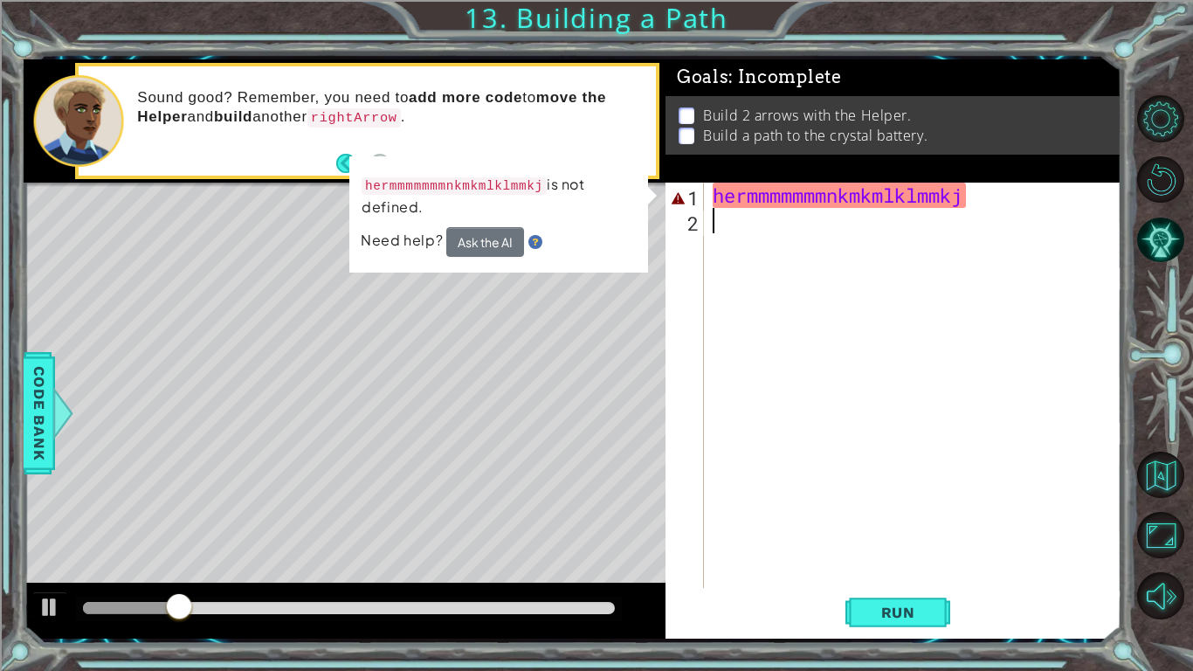
drag, startPoint x: 1044, startPoint y: 215, endPoint x: 597, endPoint y: 300, distance: 454.3
click at [597, 300] on div "1 ההההההההההההההההההההההההההההההההההההההההההההההההההההההההההההההההההההההההההההה…" at bounding box center [573, 348] width 1098 height 579
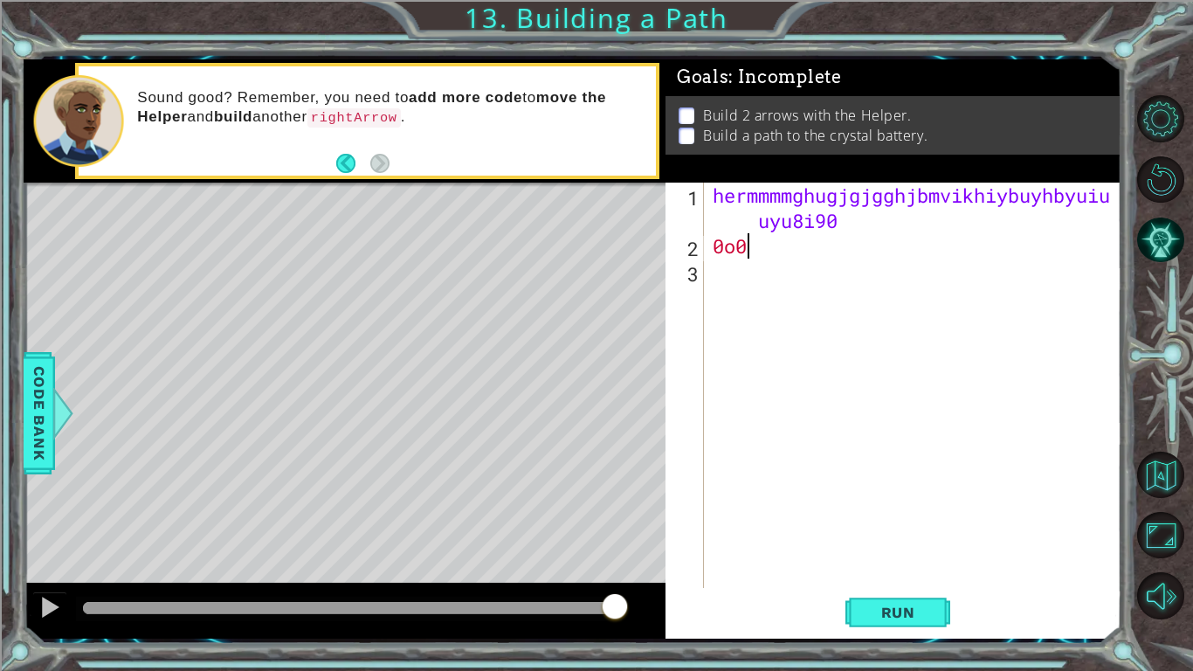
scroll to position [0, 1]
drag, startPoint x: 767, startPoint y: 311, endPoint x: 718, endPoint y: 228, distance: 96.3
click at [718, 228] on div "hermmmmghugjgjgghjbmvikhiybuyhbyuiu uyu8i90 0o0" at bounding box center [917, 423] width 417 height 481
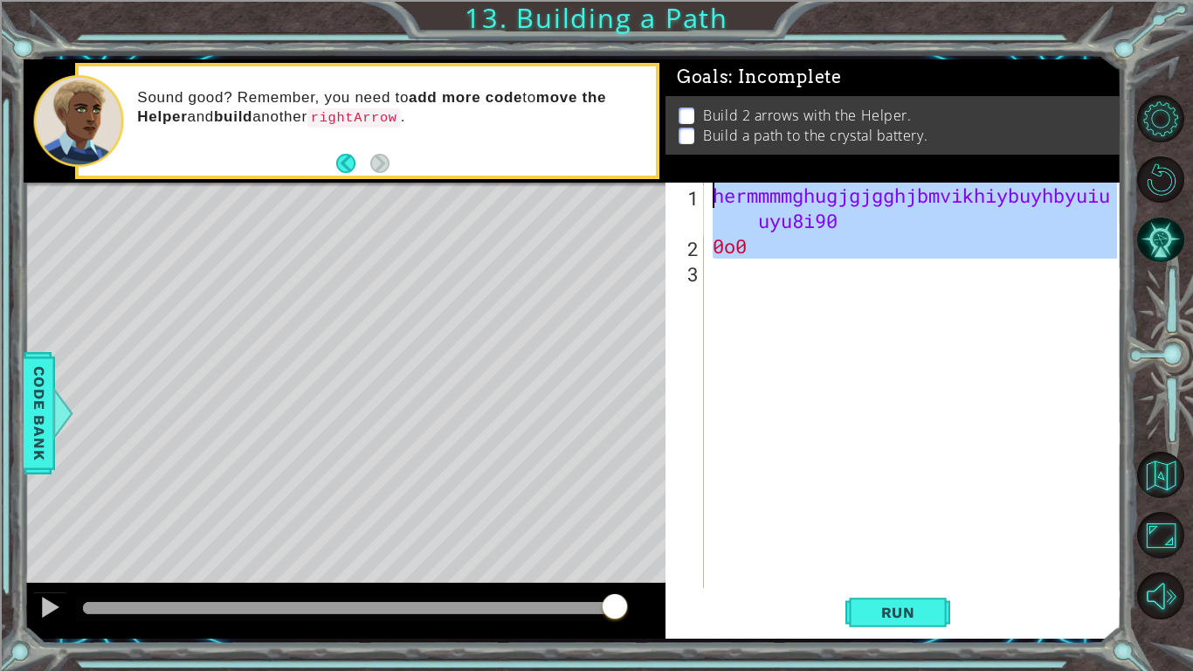
type textarea "n"
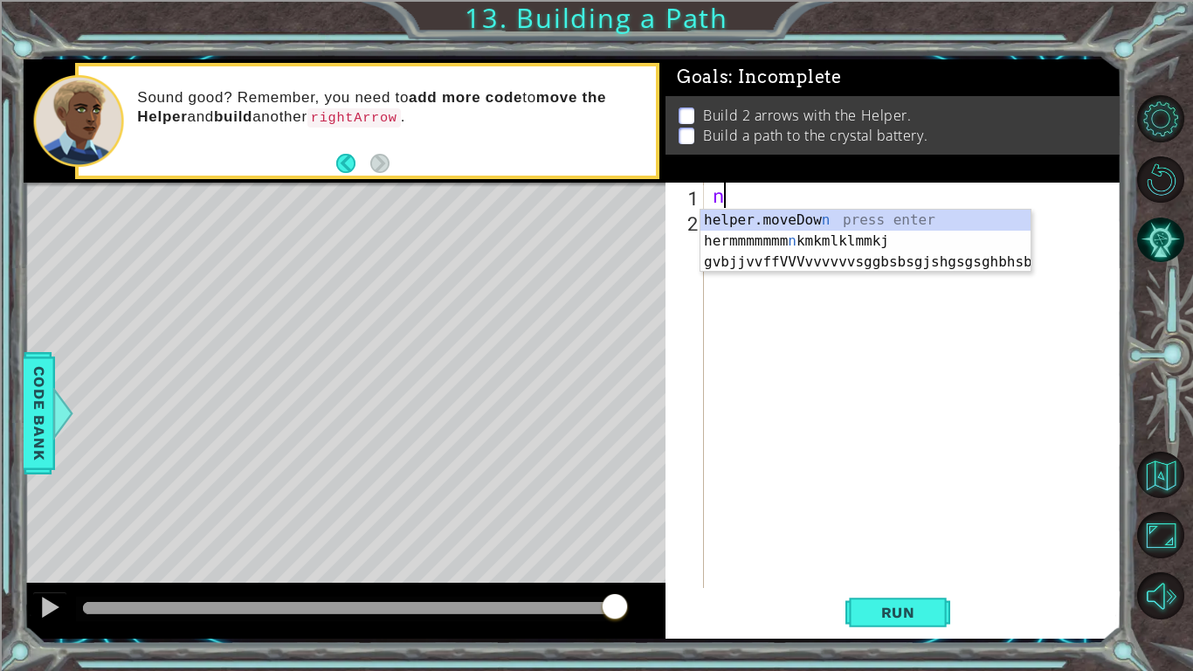
scroll to position [0, 0]
drag, startPoint x: 1095, startPoint y: 356, endPoint x: 736, endPoint y: 121, distance: 429.5
click at [736, 121] on div "Goals : Incomplete Build 2 arrows with the Helper. Build a path to the crystal …" at bounding box center [894, 348] width 456 height 579
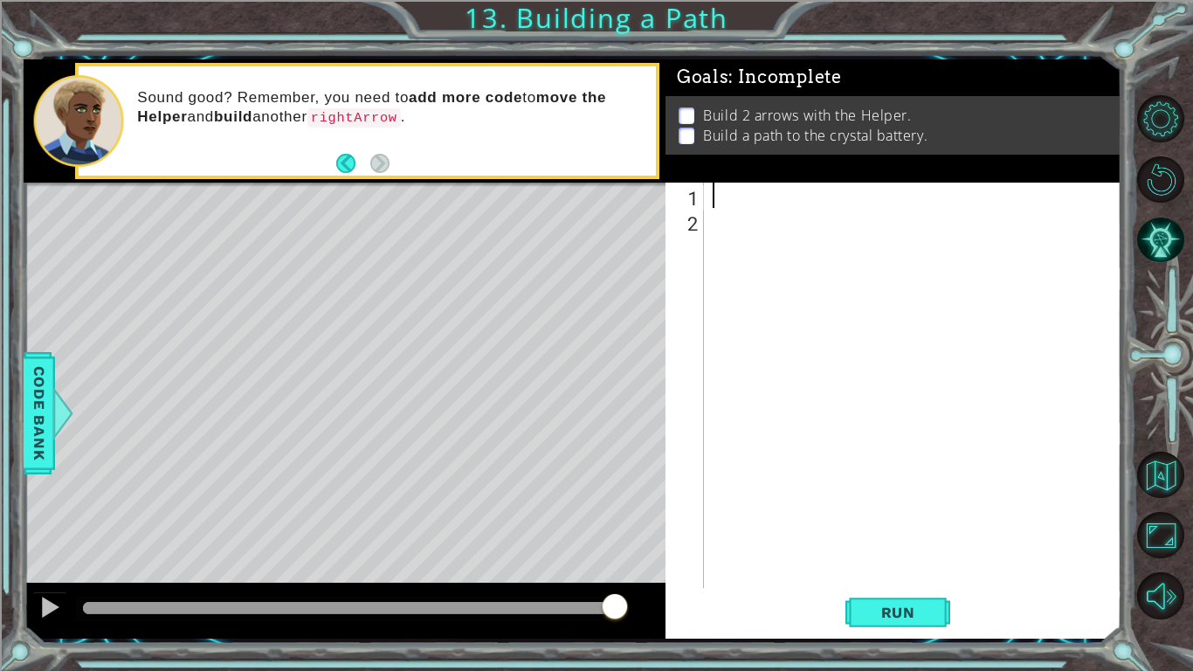
click at [987, 273] on div at bounding box center [917, 411] width 417 height 456
